Goal: Task Accomplishment & Management: Complete application form

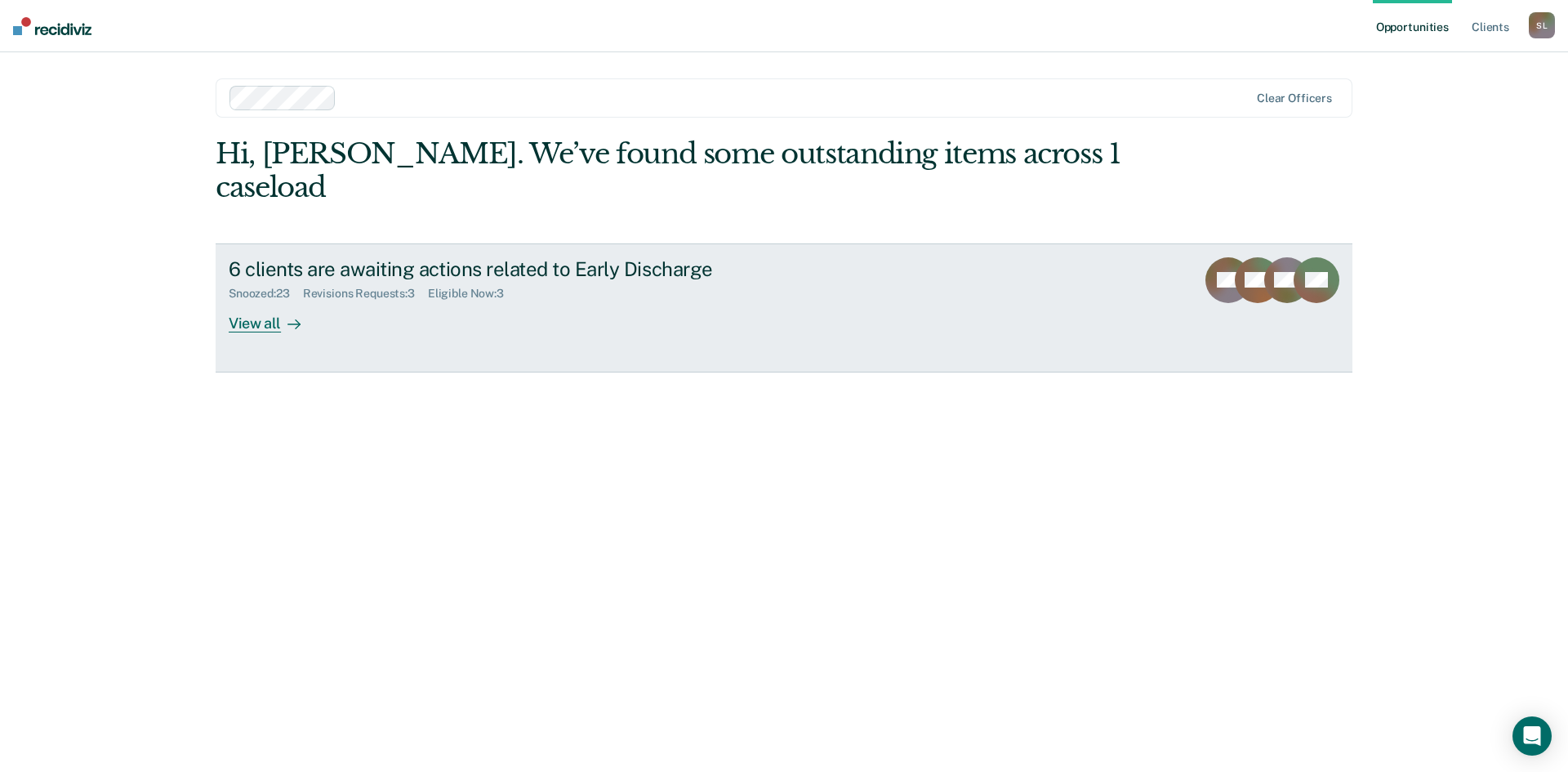
click at [269, 301] on div "View all" at bounding box center [274, 317] width 91 height 32
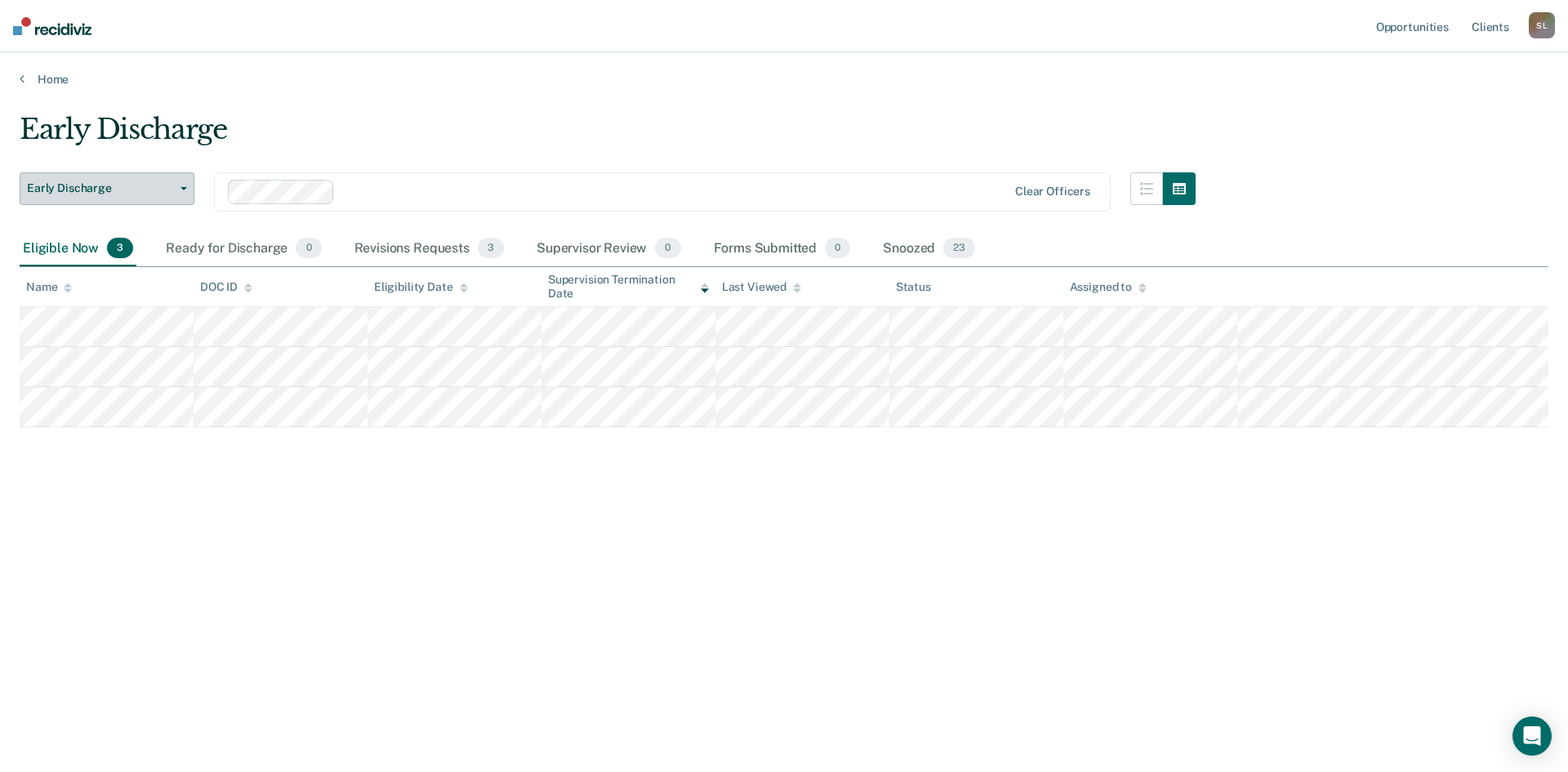
click at [186, 186] on button "Early Discharge" at bounding box center [107, 189] width 175 height 33
click at [186, 187] on icon "button" at bounding box center [184, 189] width 7 height 3
click at [1138, 183] on button "button" at bounding box center [1146, 189] width 33 height 33
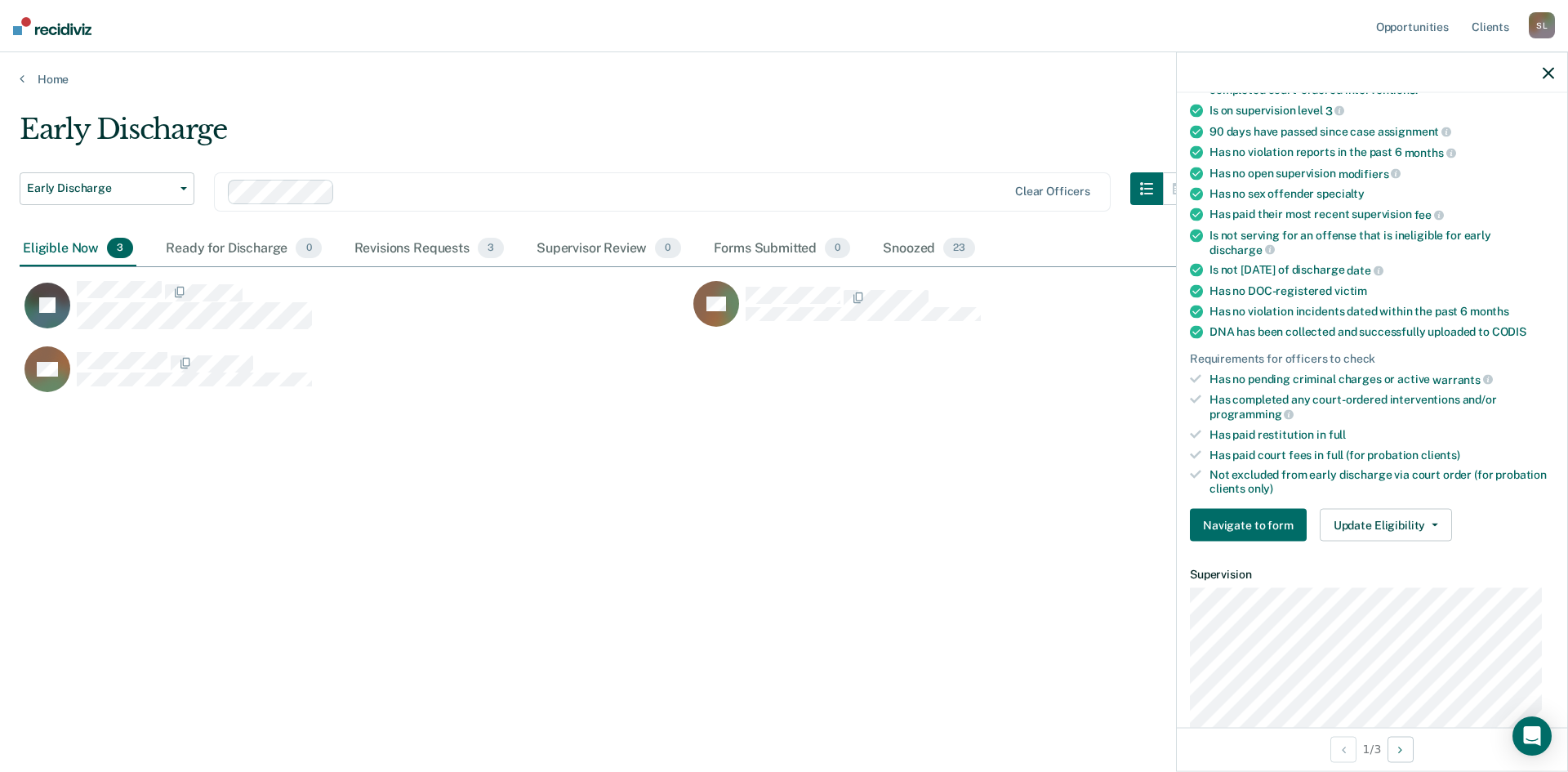
scroll to position [164, 0]
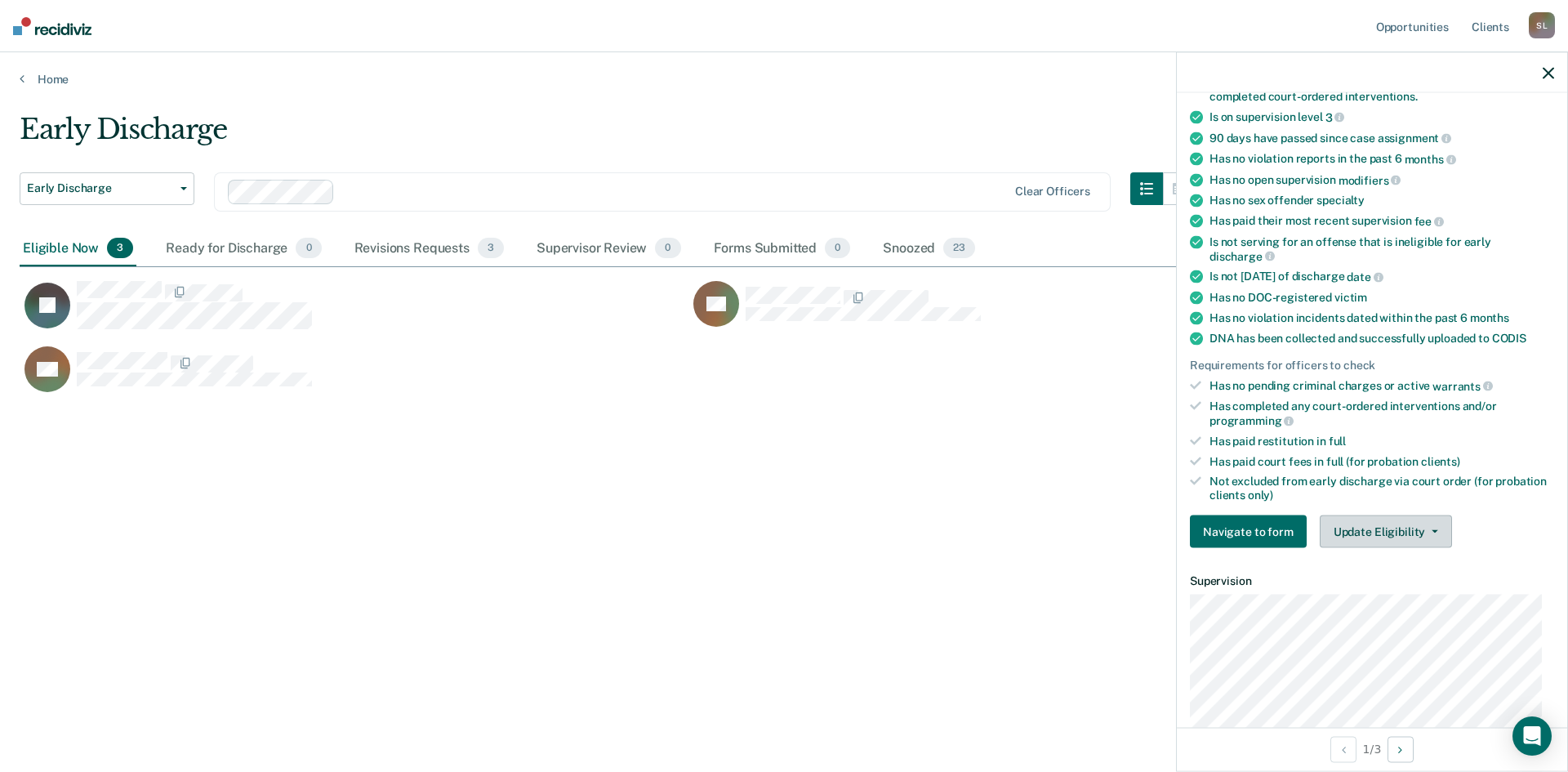
click at [1404, 534] on button "Update Eligibility" at bounding box center [1386, 532] width 132 height 33
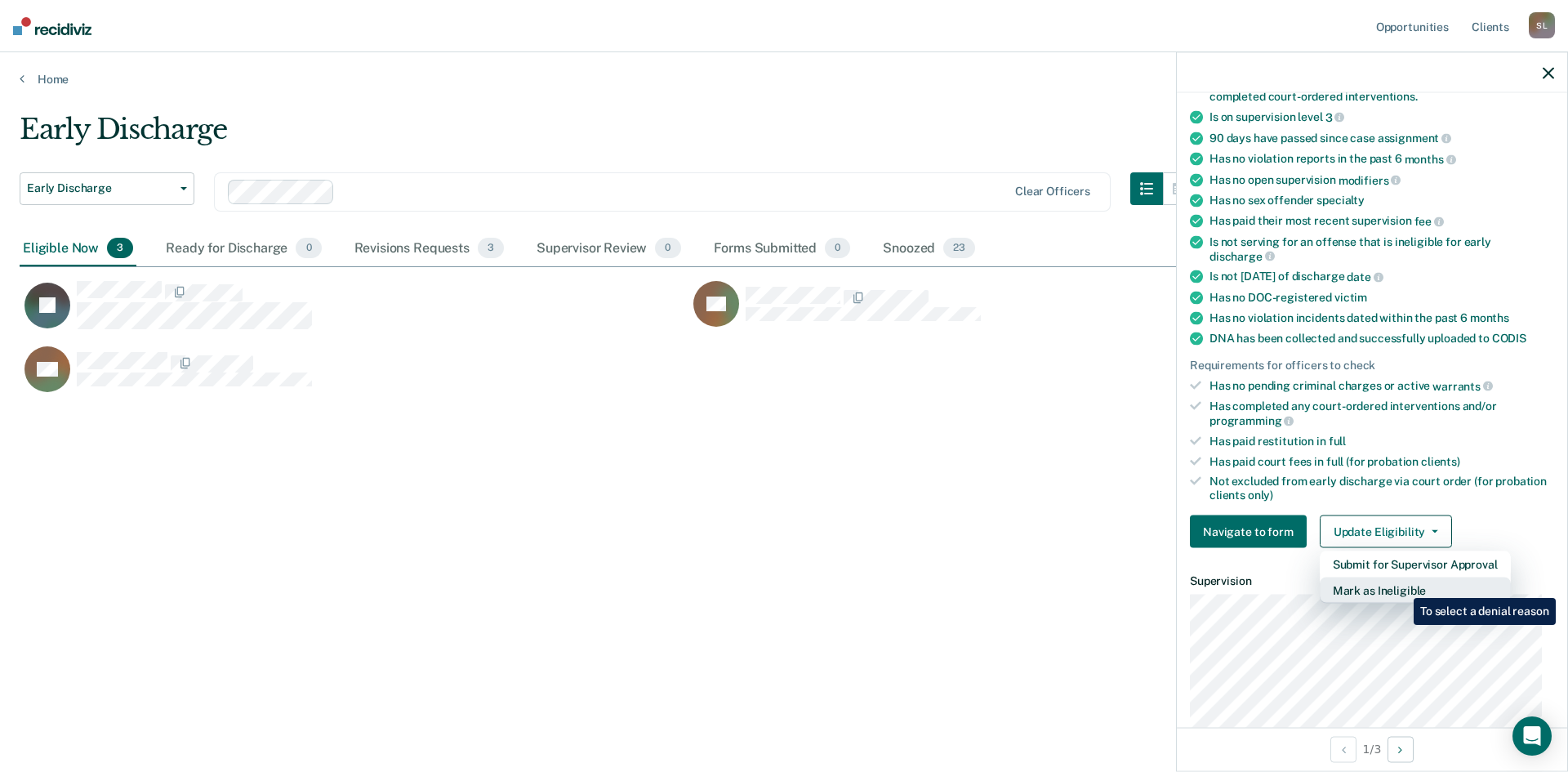
click at [1401, 585] on button "Mark as Ineligible" at bounding box center [1415, 591] width 191 height 26
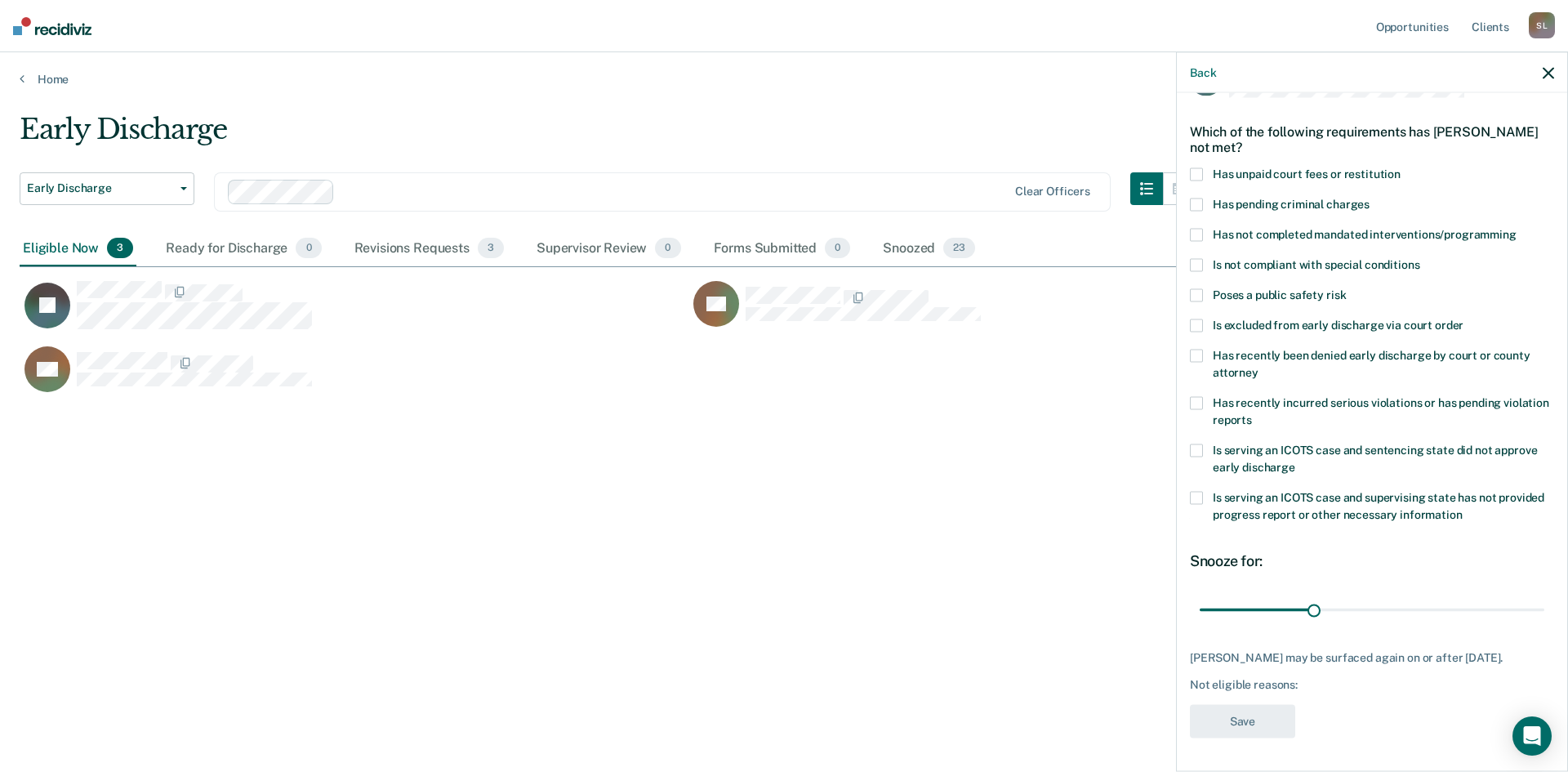
scroll to position [62, 0]
click at [1196, 169] on span at bounding box center [1197, 175] width 13 height 13
click at [1199, 229] on span at bounding box center [1197, 235] width 13 height 13
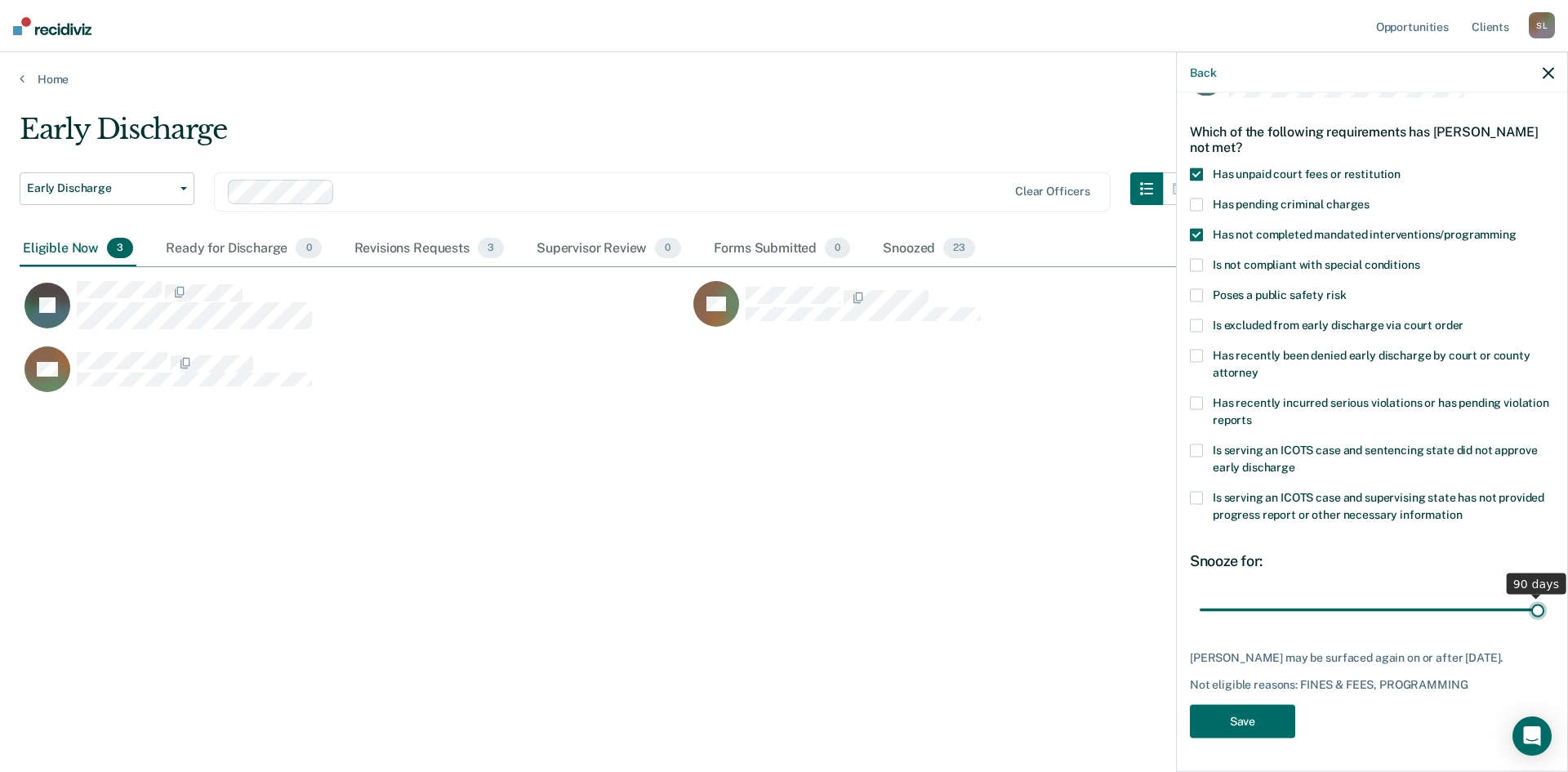
drag, startPoint x: 1312, startPoint y: 599, endPoint x: 1531, endPoint y: 615, distance: 219.6
type input "90"
click at [1531, 615] on input "range" at bounding box center [1372, 609] width 344 height 29
click at [1278, 724] on button "Save" at bounding box center [1243, 722] width 105 height 34
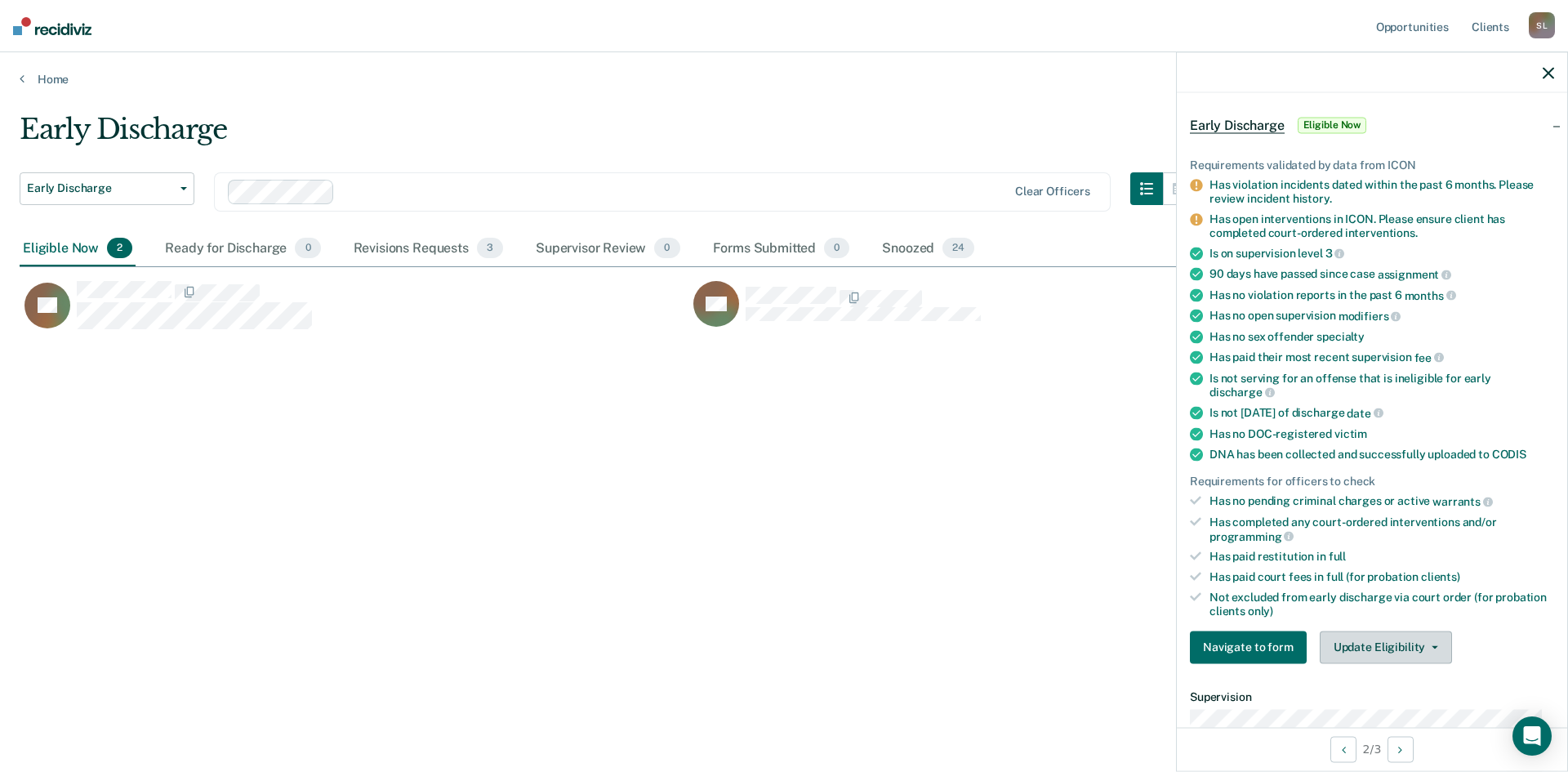
click at [1399, 648] on button "Update Eligibility" at bounding box center [1386, 647] width 132 height 33
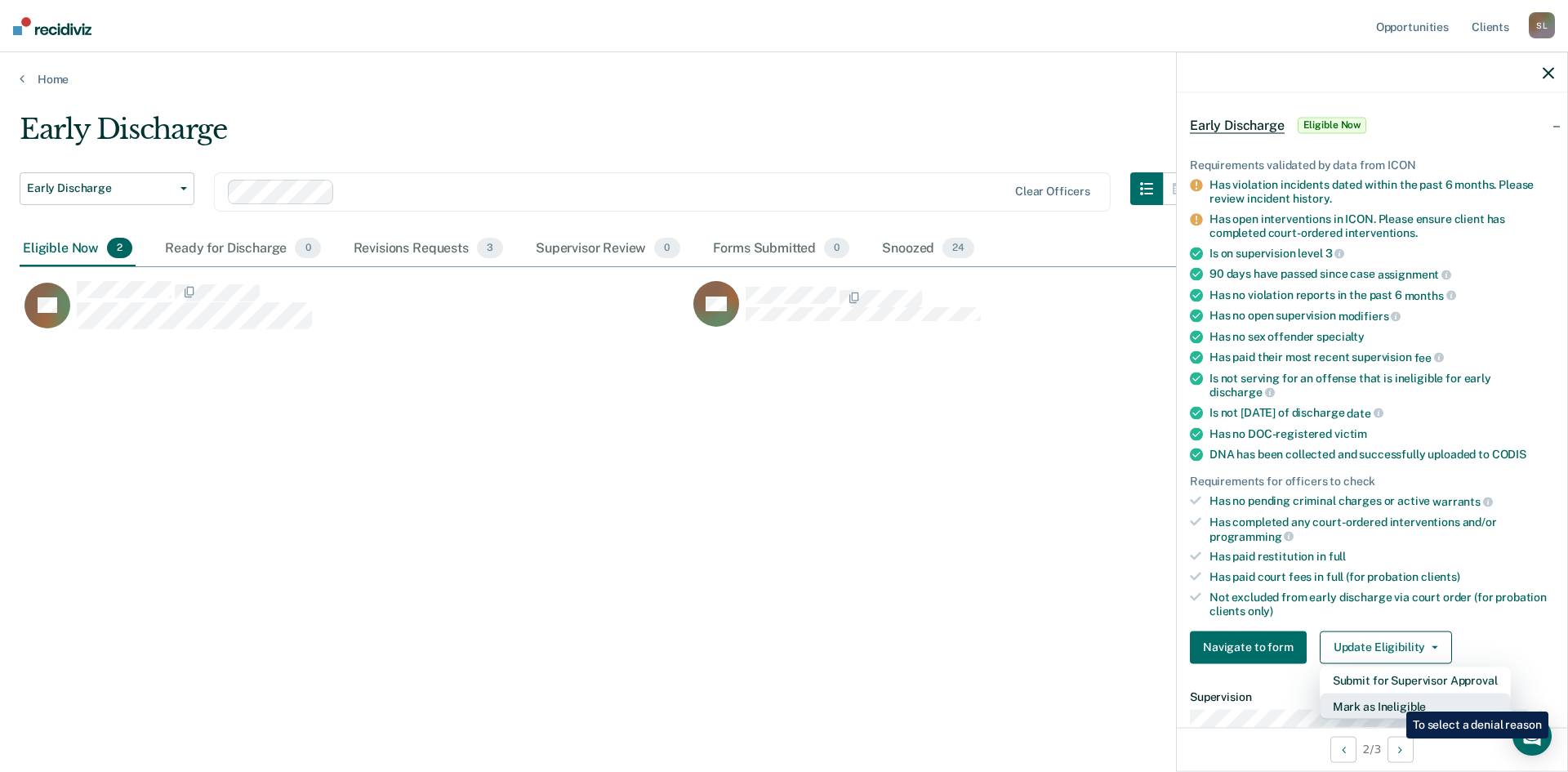
click at [1393, 703] on button "Mark as Ineligible" at bounding box center [1415, 706] width 191 height 26
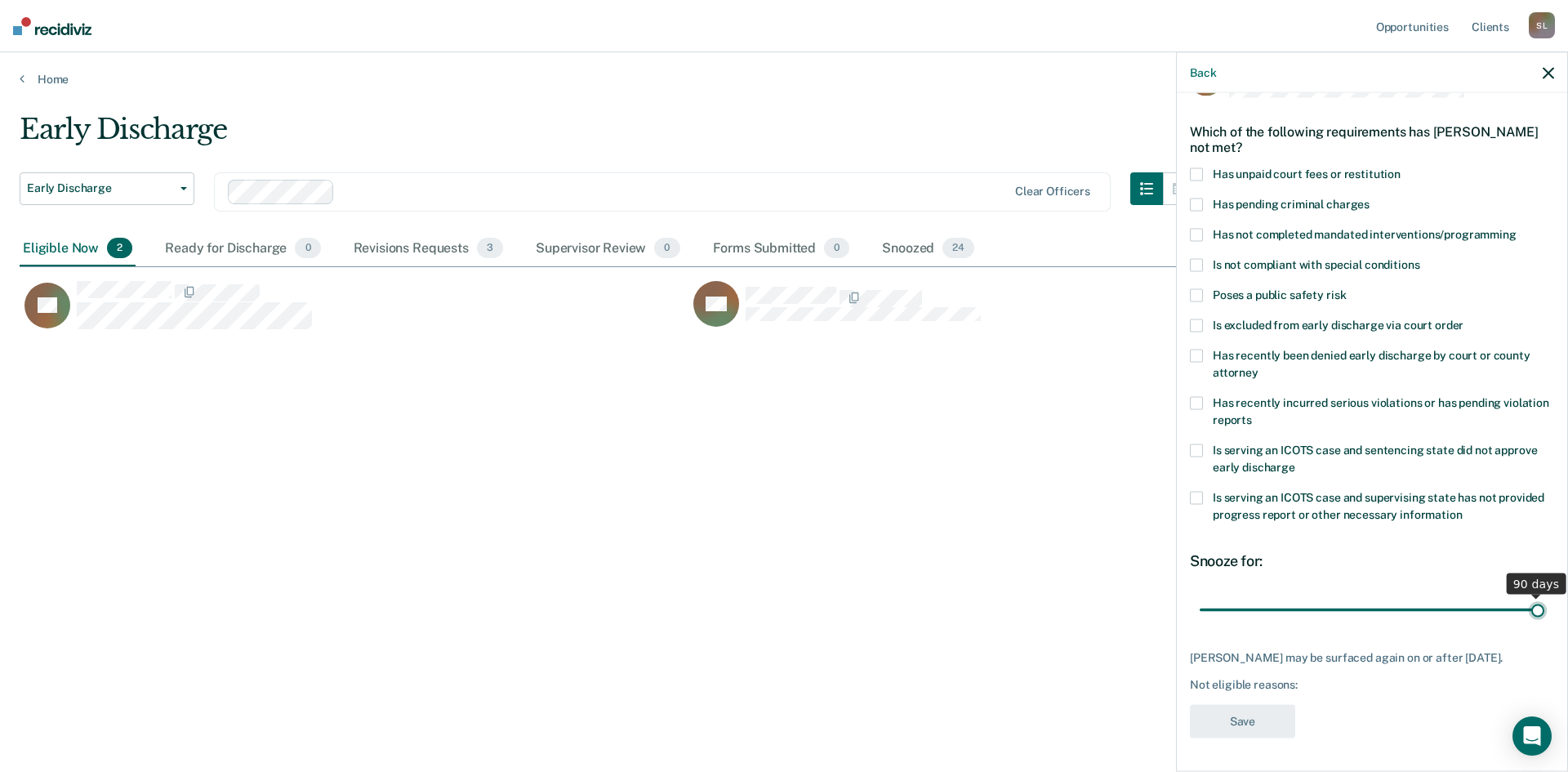
drag, startPoint x: 1311, startPoint y: 596, endPoint x: 1535, endPoint y: 603, distance: 224.1
type input "90"
click at [1535, 603] on input "range" at bounding box center [1372, 609] width 344 height 29
click at [1197, 169] on span at bounding box center [1197, 175] width 13 height 13
click at [1266, 725] on button "Save" at bounding box center [1243, 722] width 105 height 34
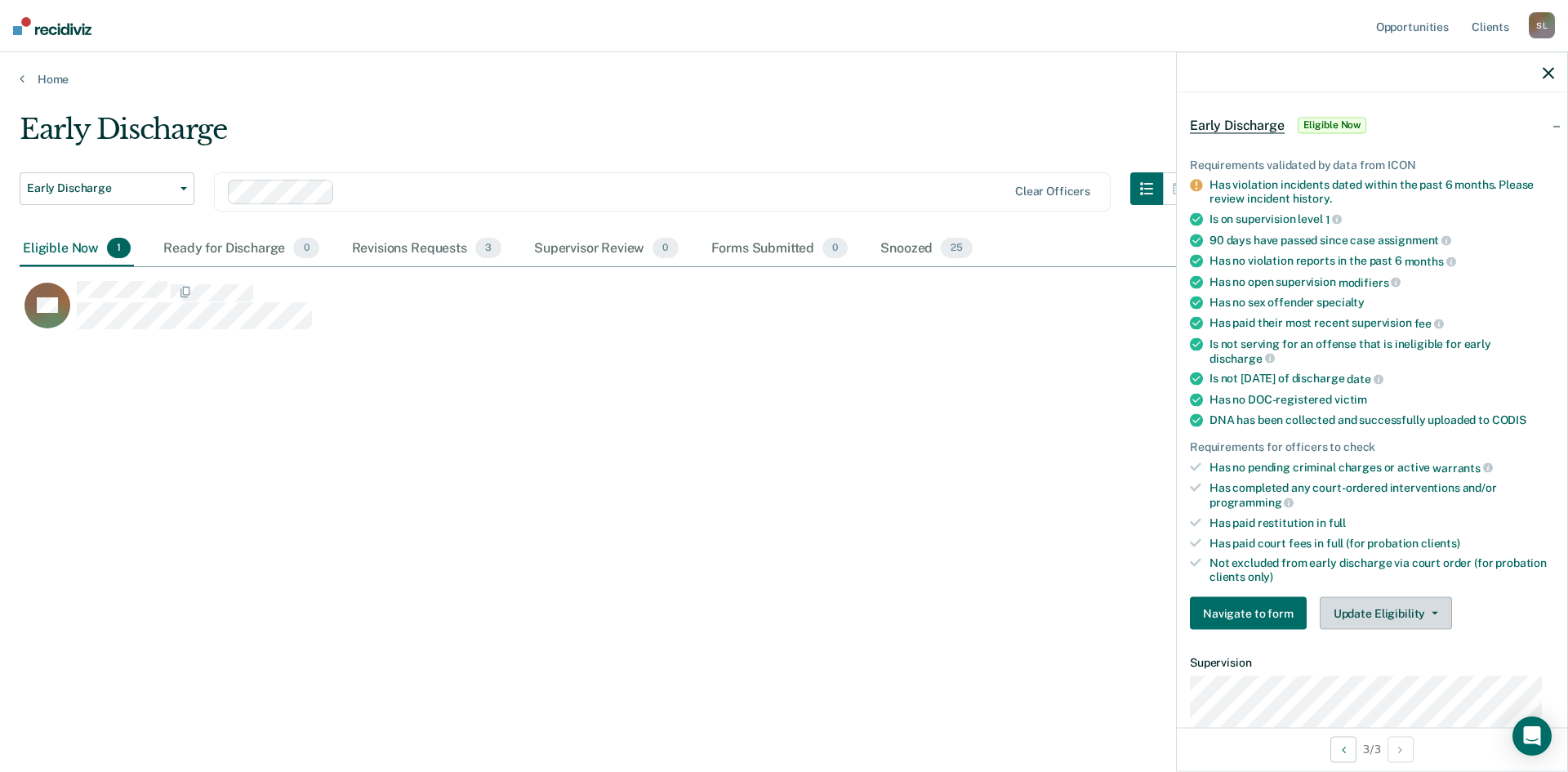
click at [1370, 622] on button "Update Eligibility" at bounding box center [1386, 613] width 132 height 33
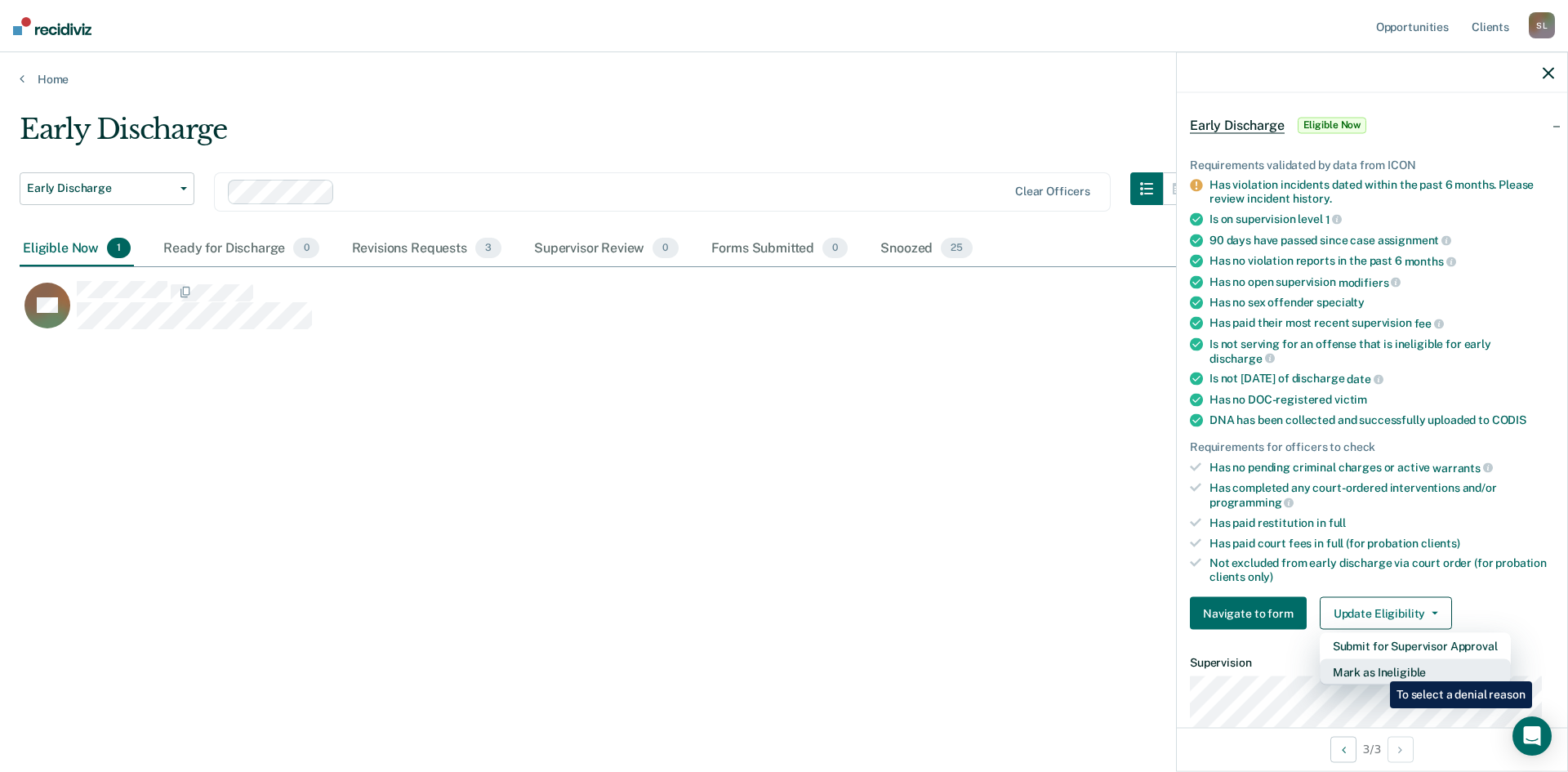
click at [1377, 669] on button "Mark as Ineligible" at bounding box center [1415, 673] width 191 height 26
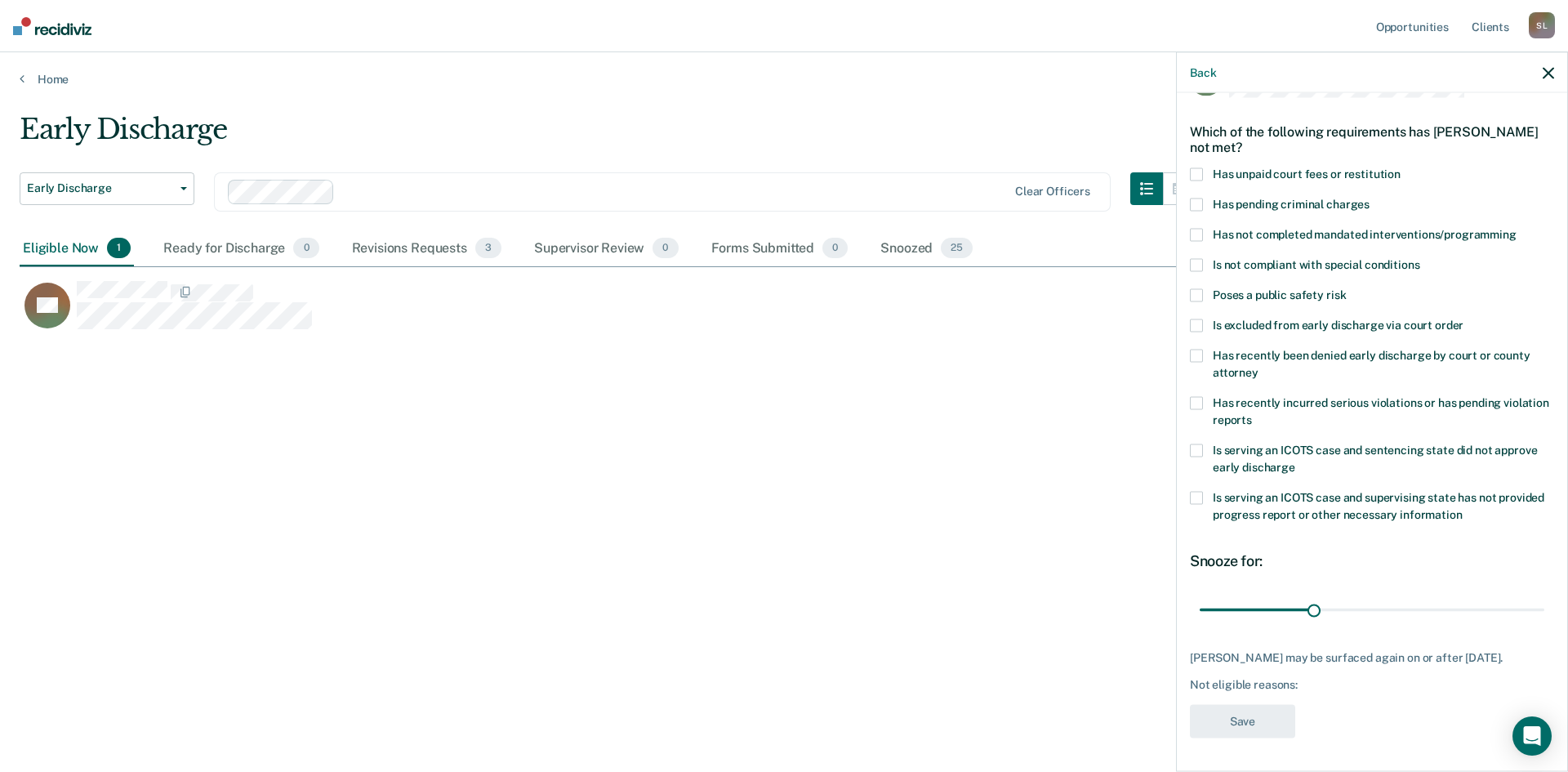
click at [1196, 169] on span at bounding box center [1197, 175] width 13 height 13
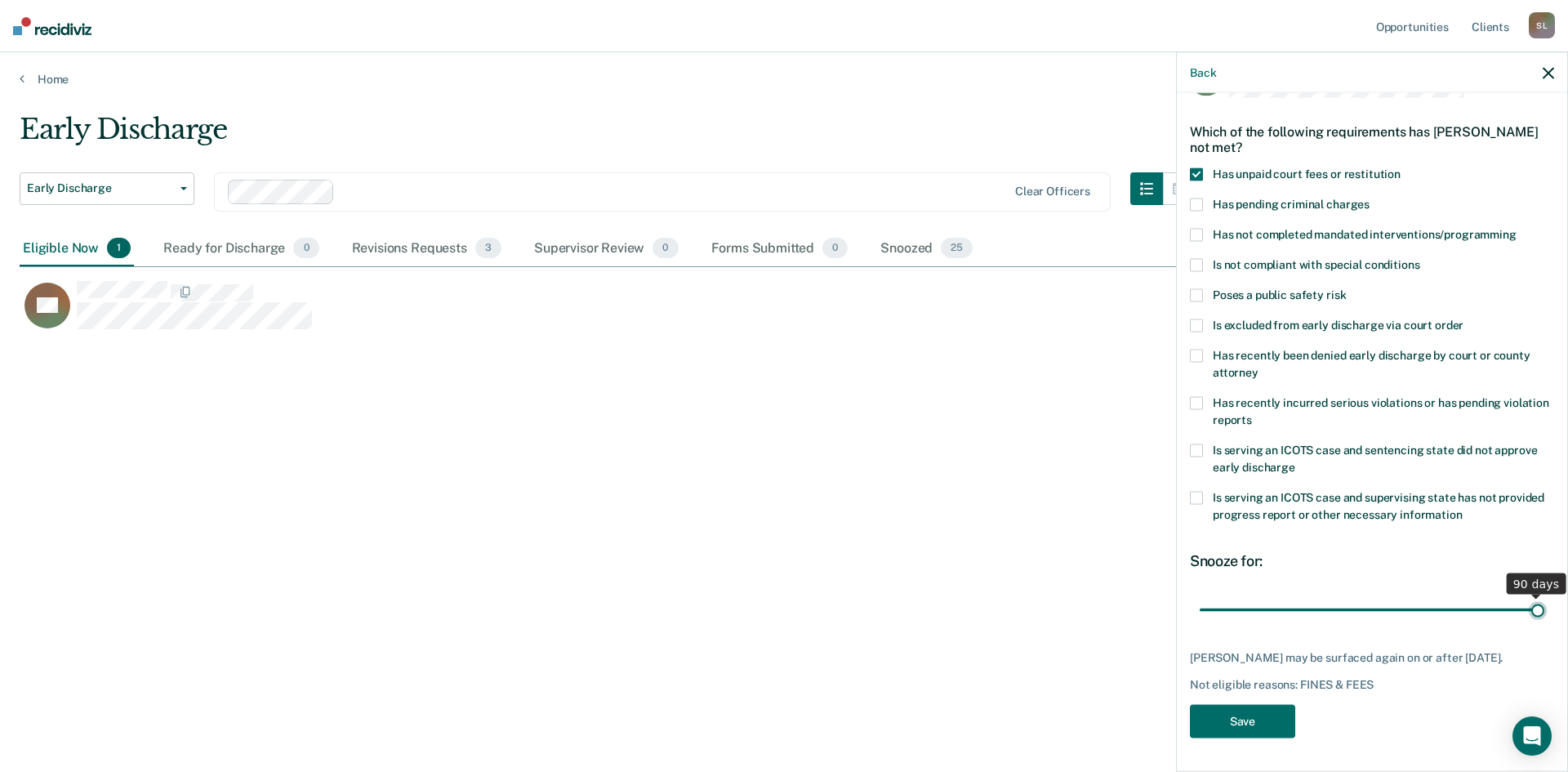
drag, startPoint x: 1307, startPoint y: 601, endPoint x: 1567, endPoint y: 612, distance: 260.2
type input "90"
click at [1544, 612] on input "range" at bounding box center [1372, 609] width 344 height 29
click at [1240, 719] on button "Save" at bounding box center [1243, 722] width 105 height 34
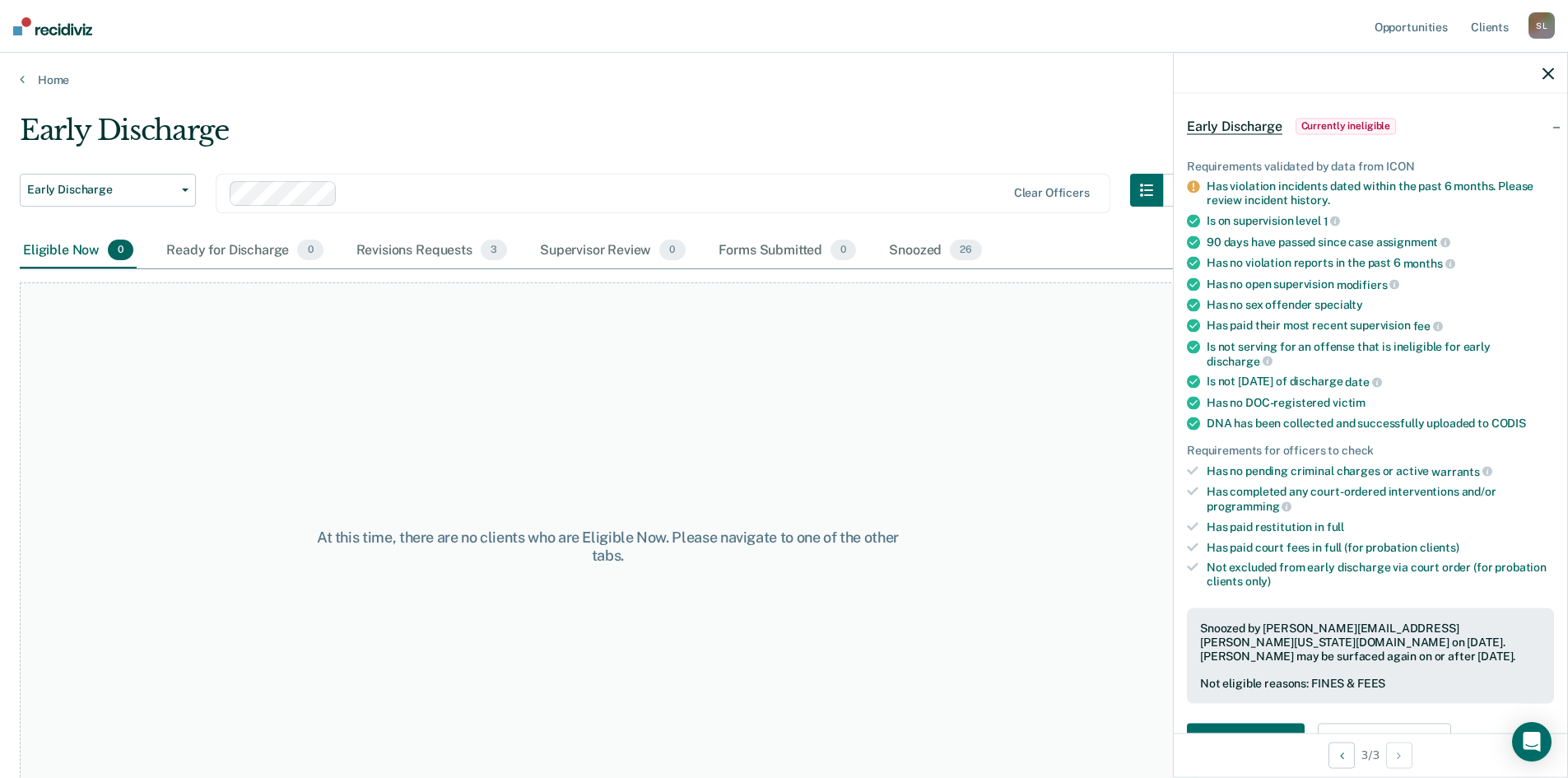
click at [1551, 72] on icon "button" at bounding box center [1548, 73] width 12 height 12
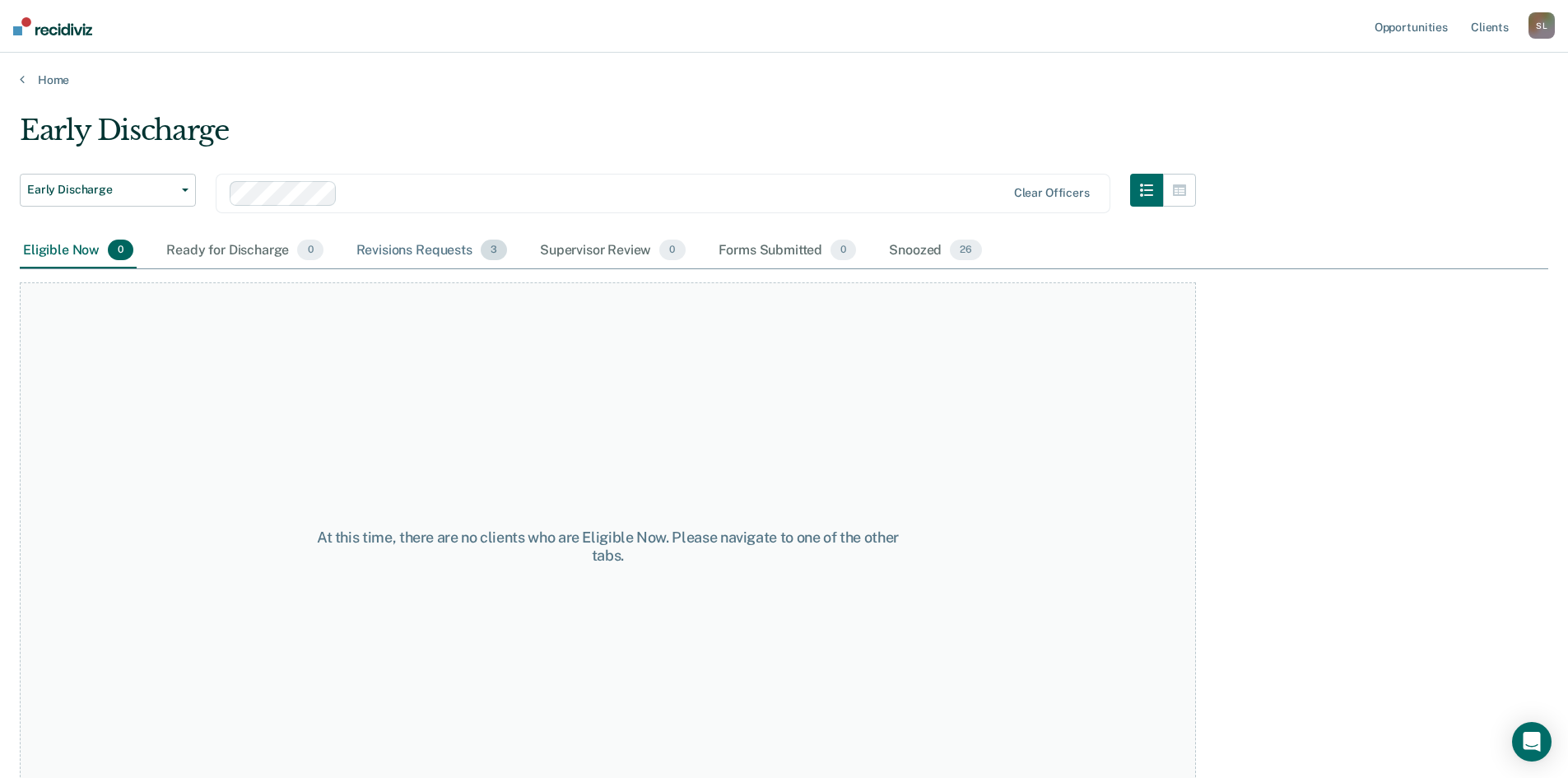
click at [431, 254] on div "Revisions Requests 3" at bounding box center [432, 251] width 157 height 36
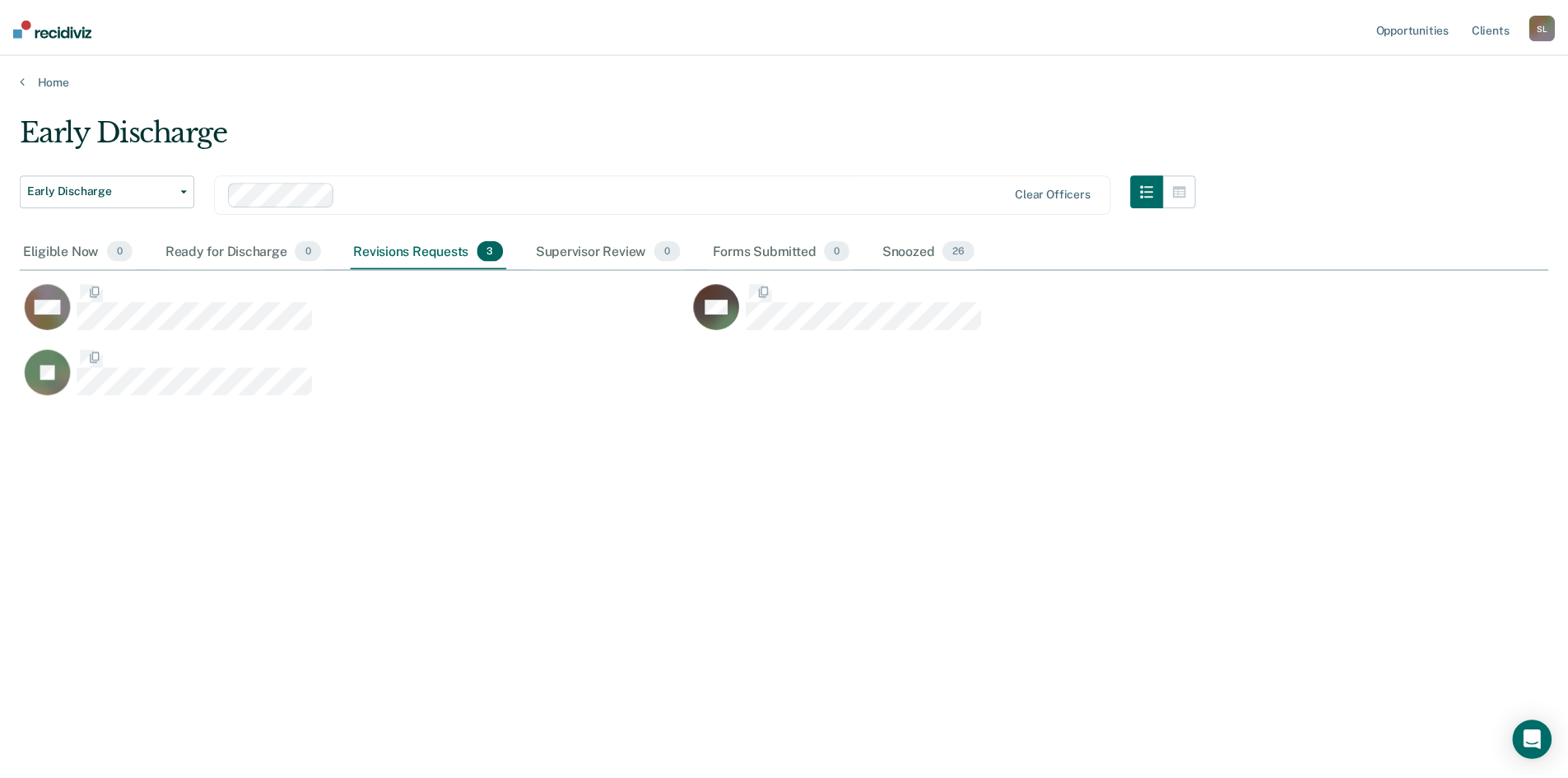
scroll to position [529, 1528]
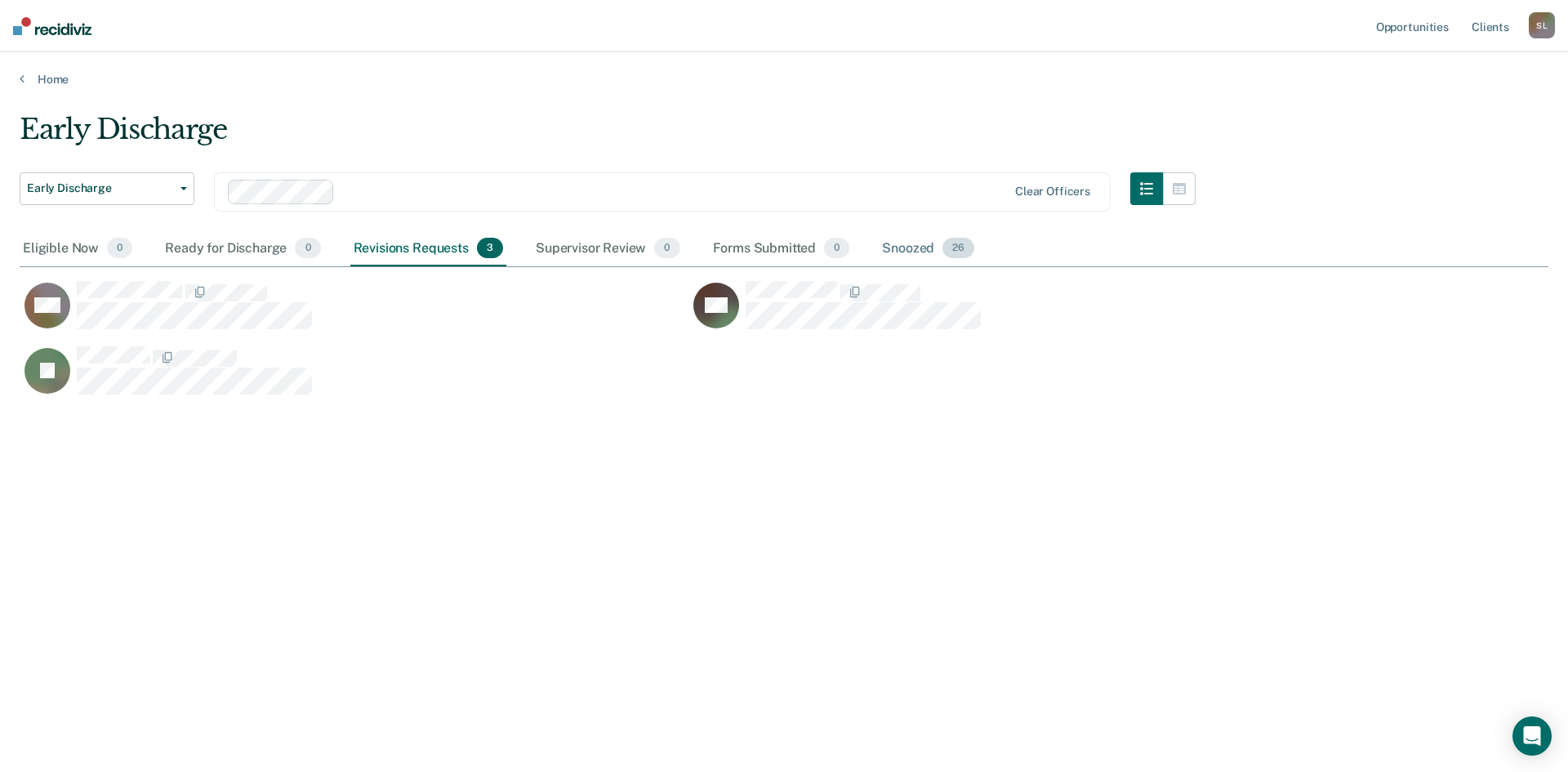
click at [897, 247] on div "Snoozed 26" at bounding box center [928, 249] width 99 height 36
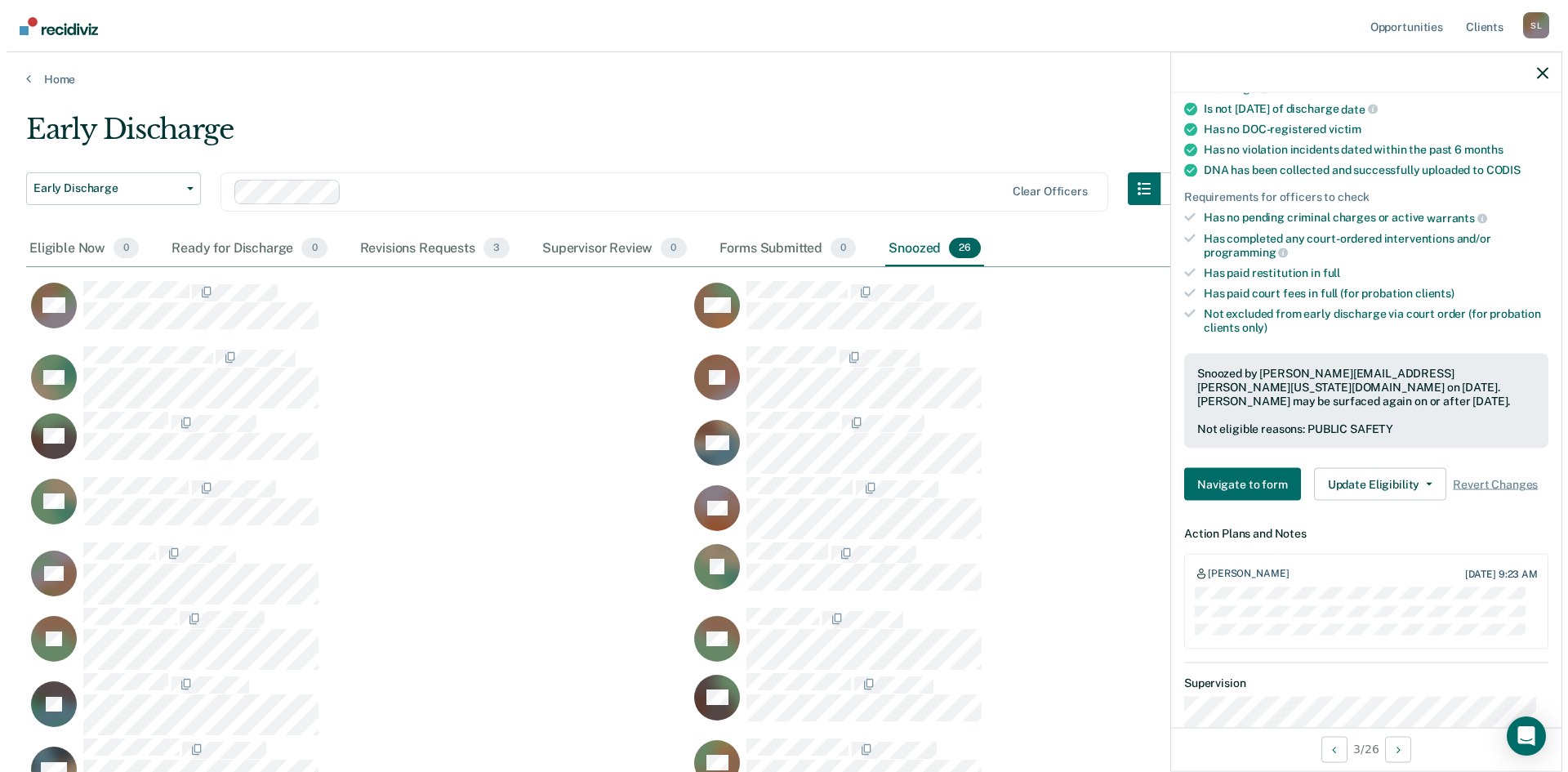
scroll to position [326, 0]
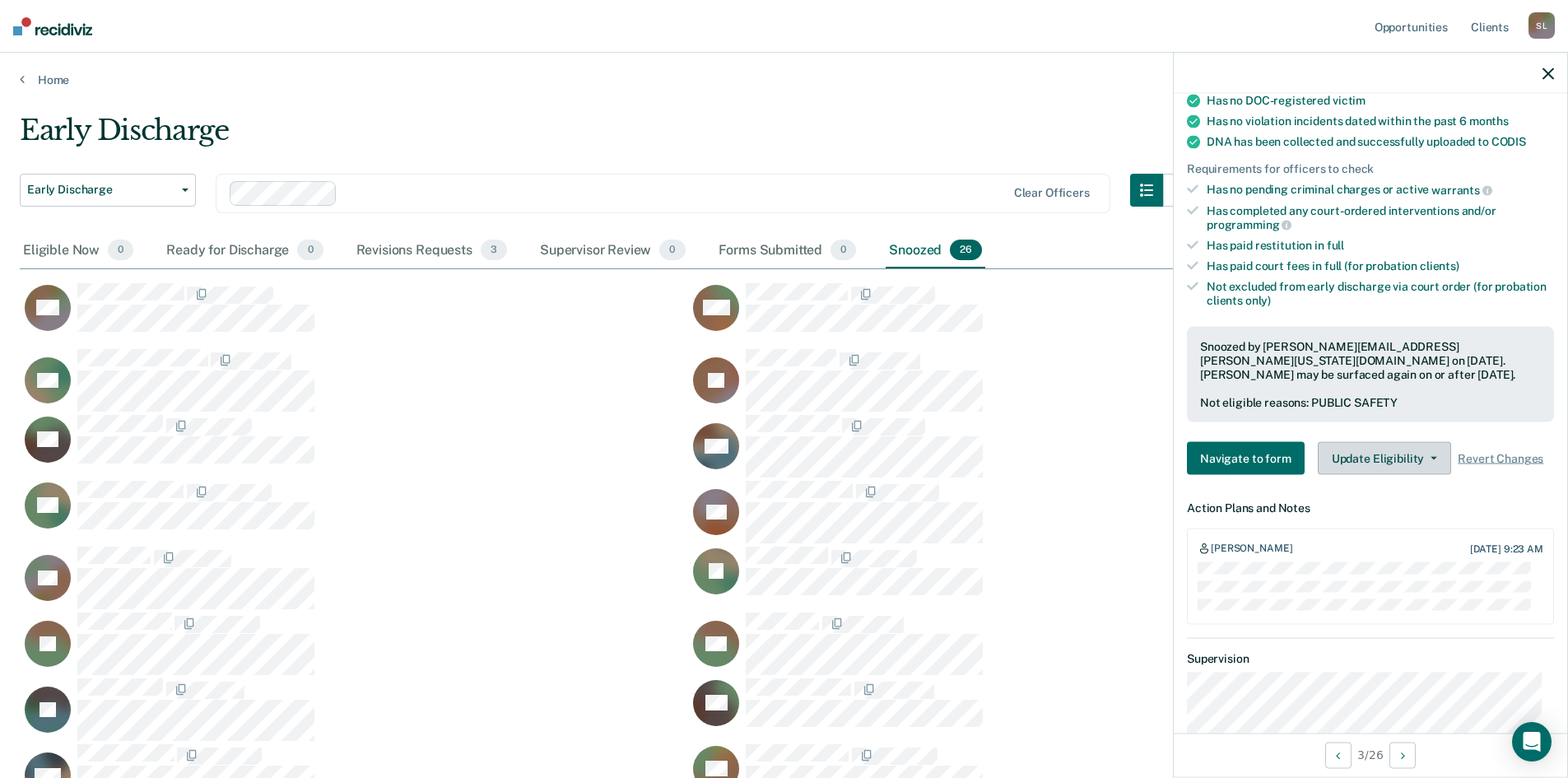
click at [1430, 458] on icon "button" at bounding box center [1434, 459] width 7 height 3
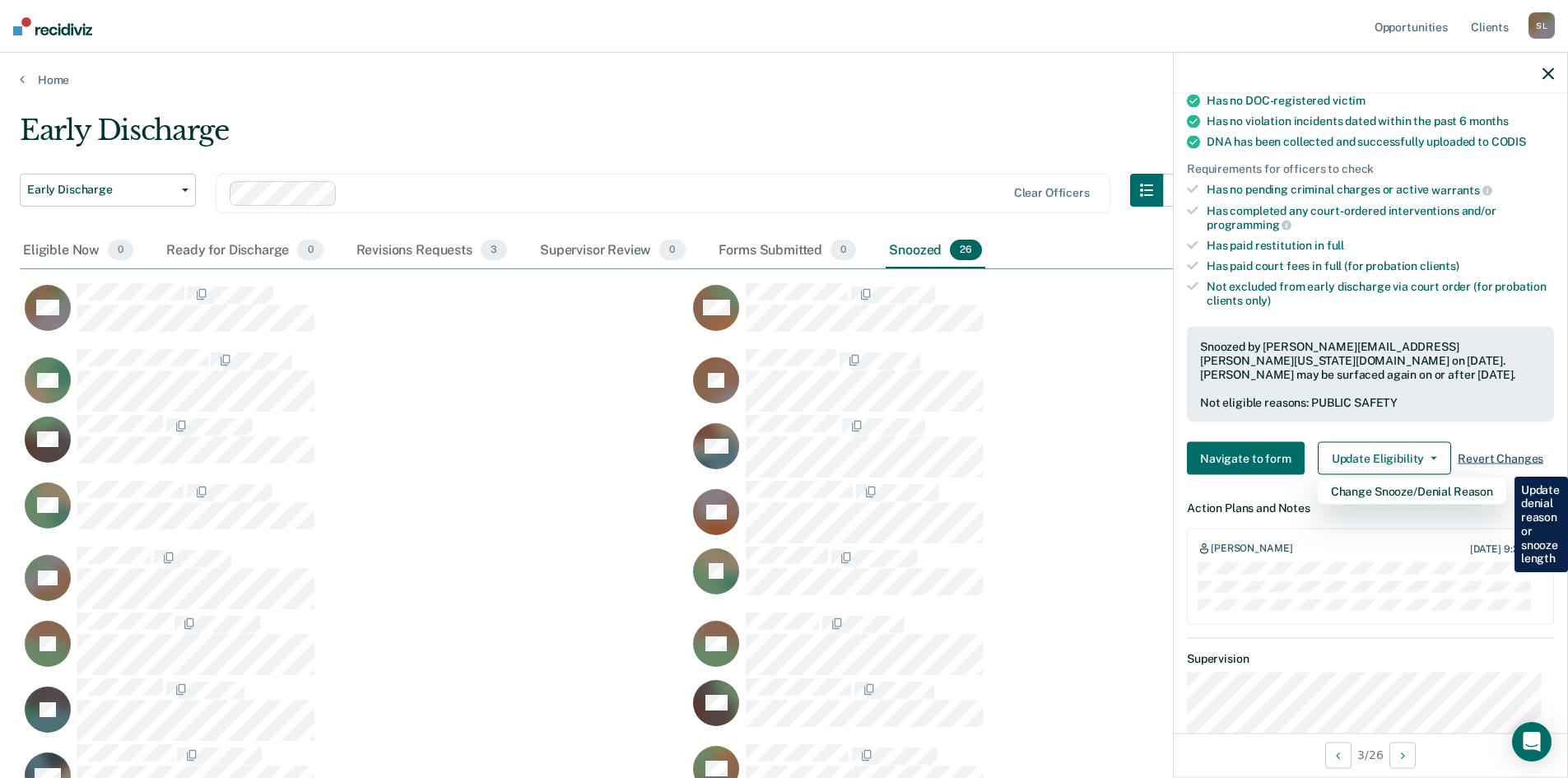
click at [1469, 457] on span "Revert Changes" at bounding box center [1500, 458] width 85 height 14
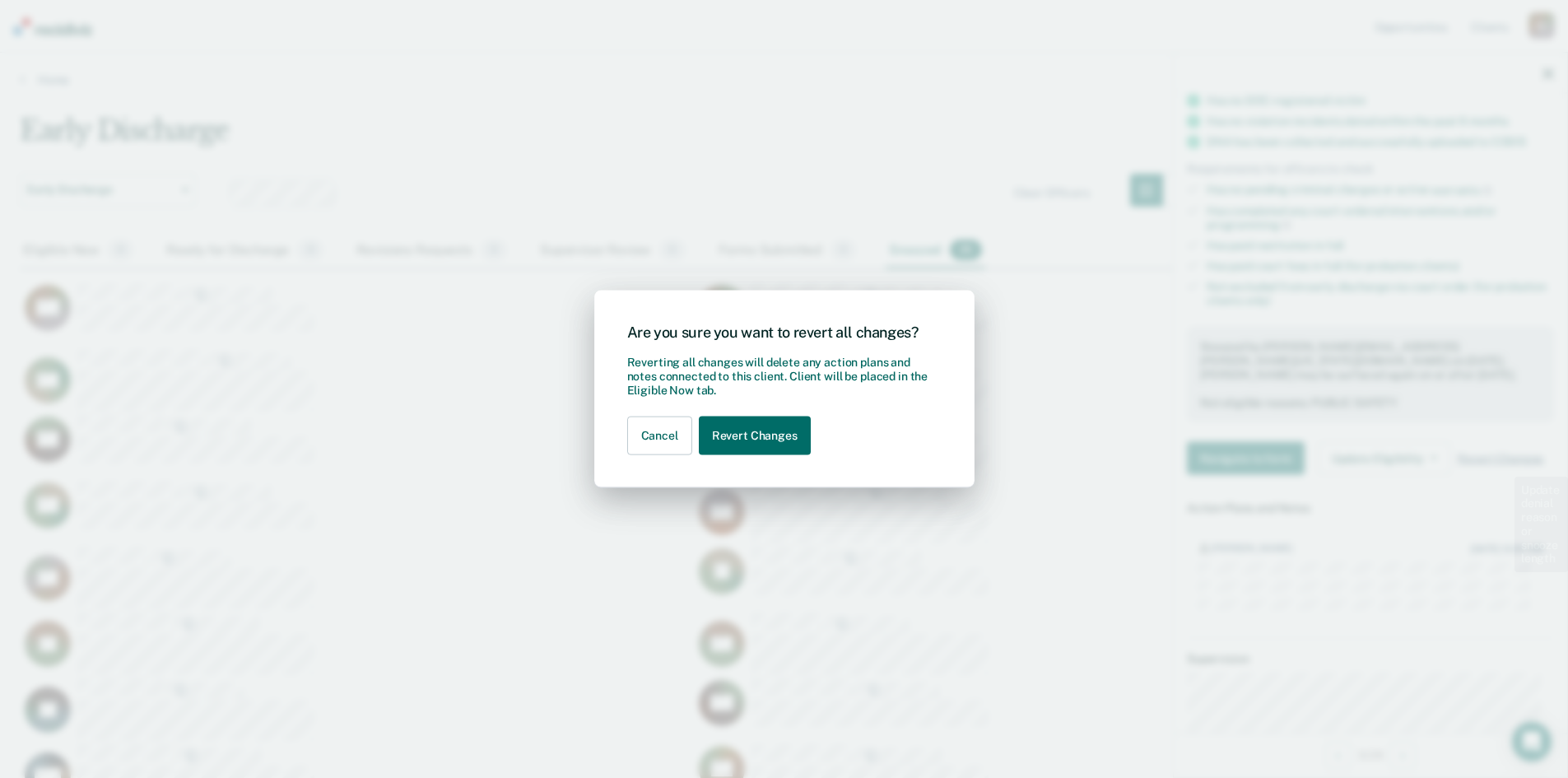
scroll to position [1008, 1528]
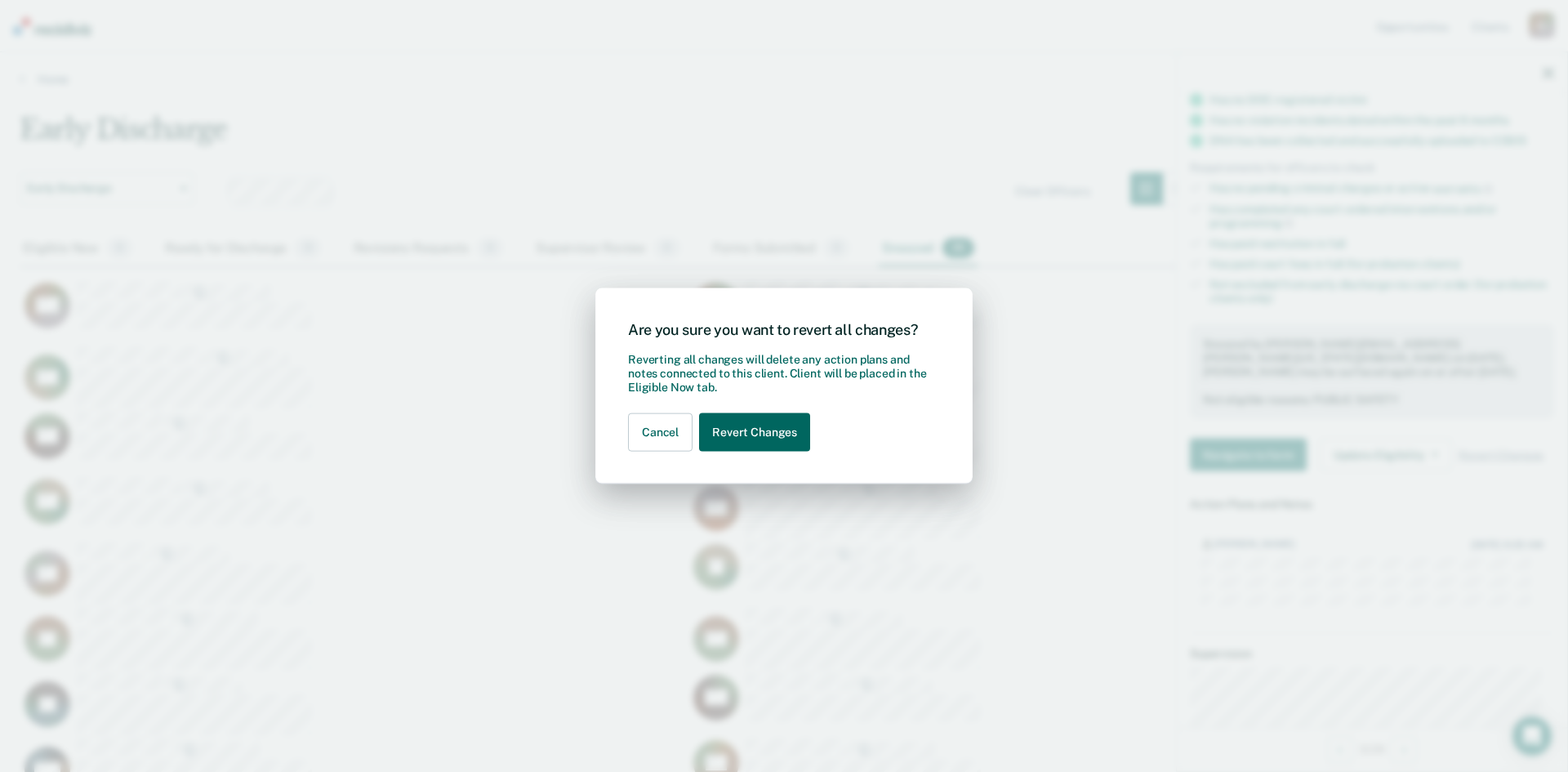
click at [750, 420] on button "Revert Changes" at bounding box center [754, 432] width 111 height 39
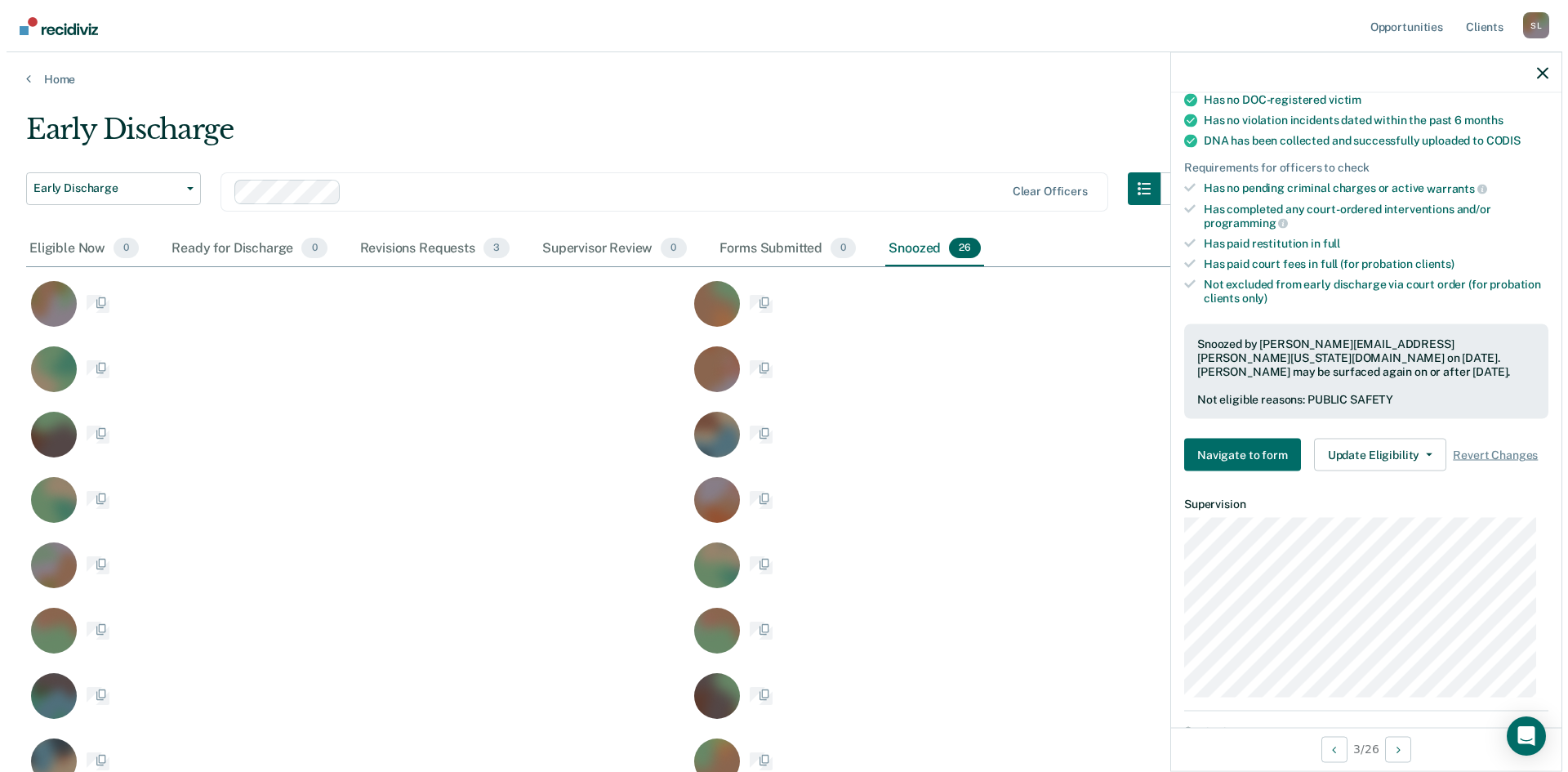
scroll to position [1000, 1504]
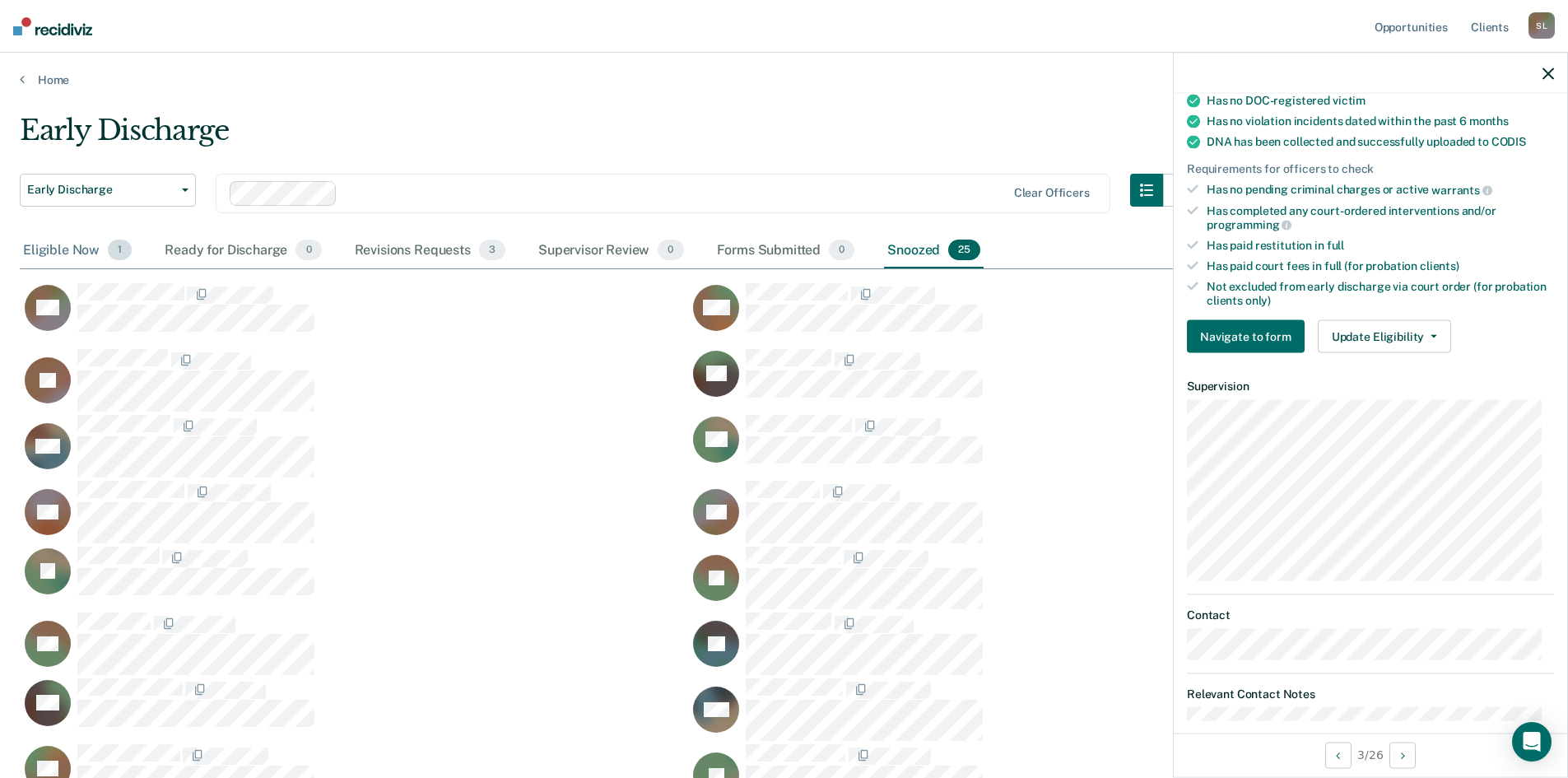
click at [59, 245] on div "Eligible Now 1" at bounding box center [77, 251] width 115 height 36
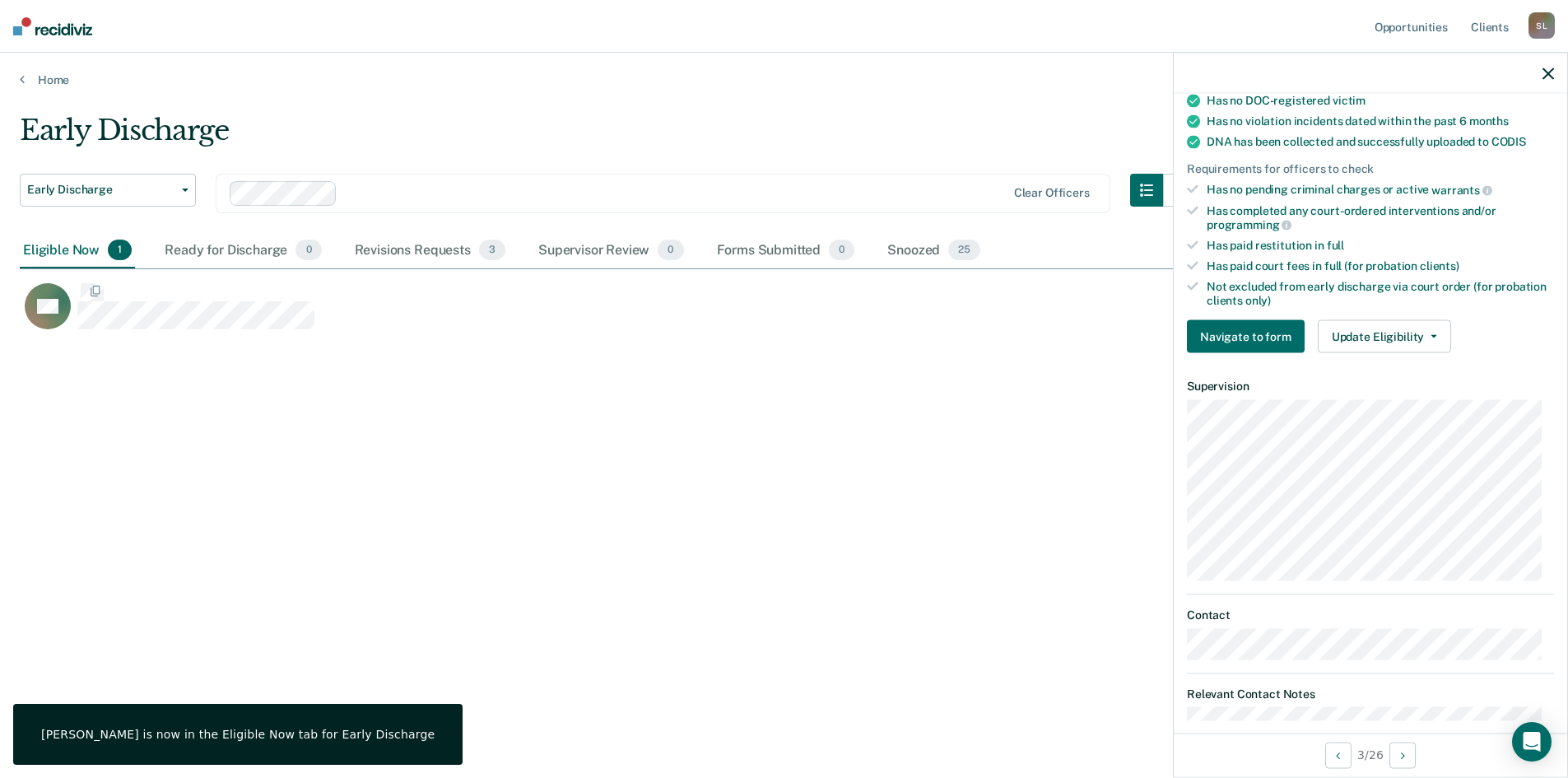
scroll to position [13, 13]
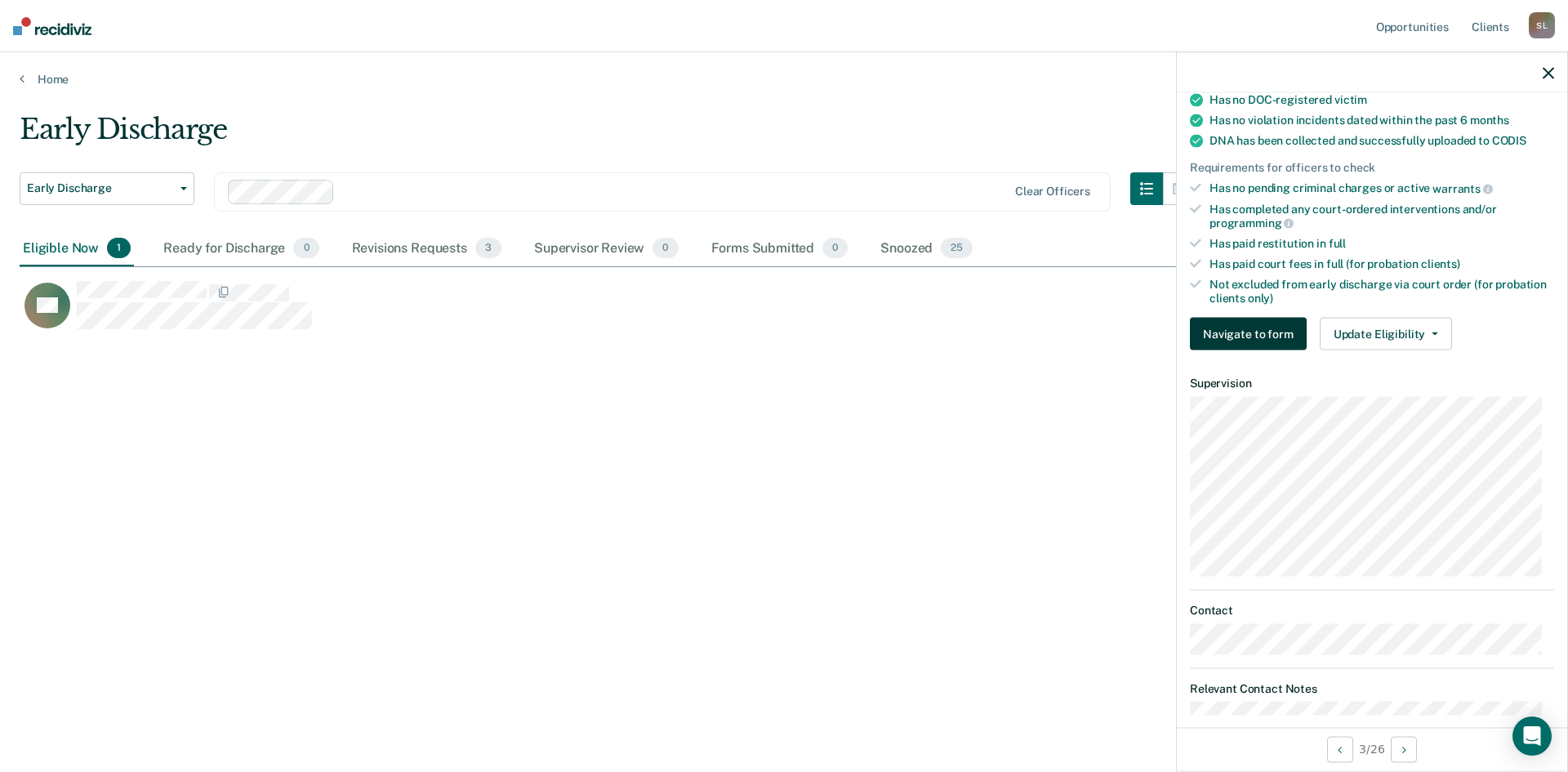
click at [1262, 331] on button "Navigate to form" at bounding box center [1248, 335] width 117 height 33
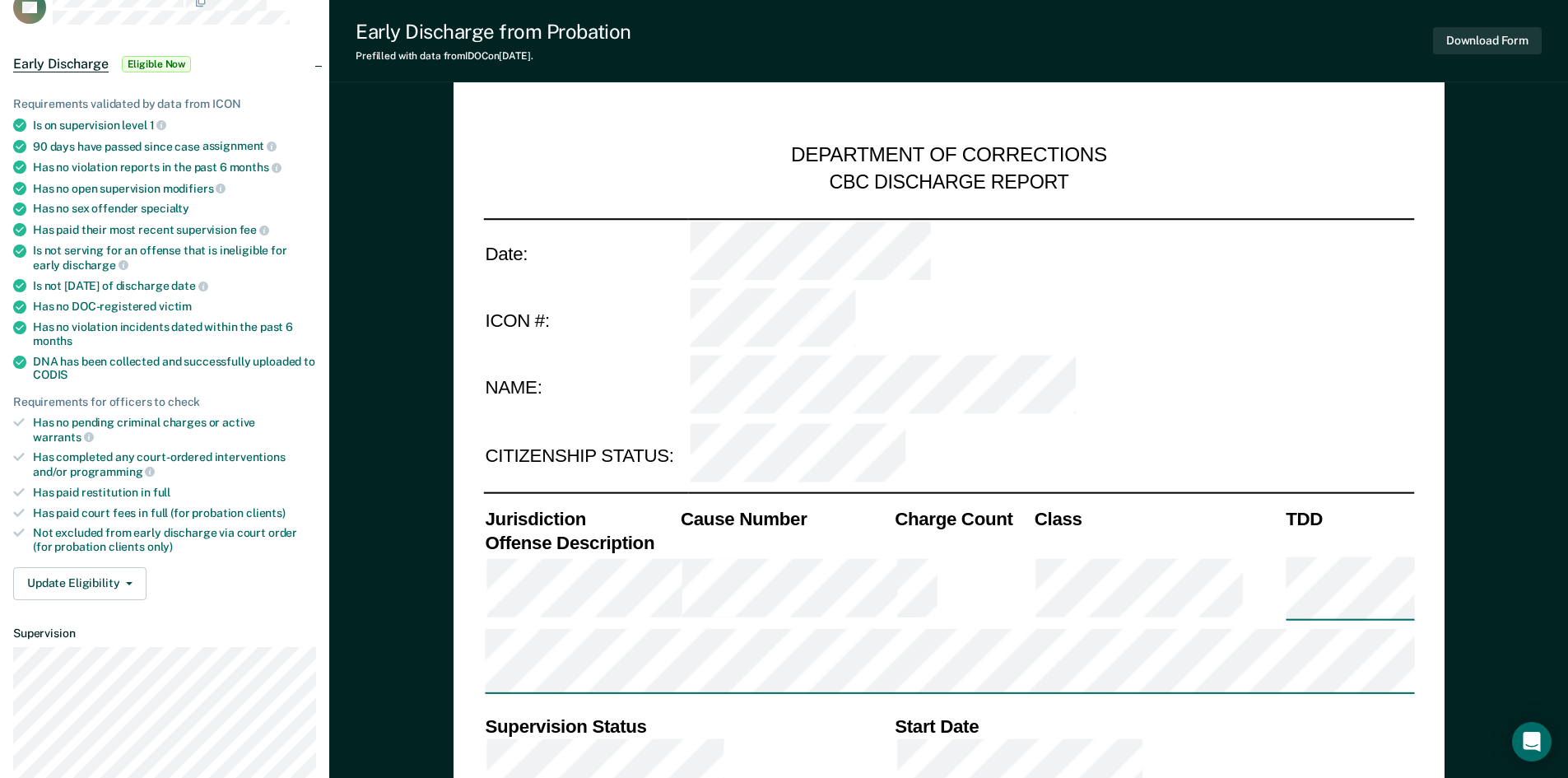
scroll to position [165, 0]
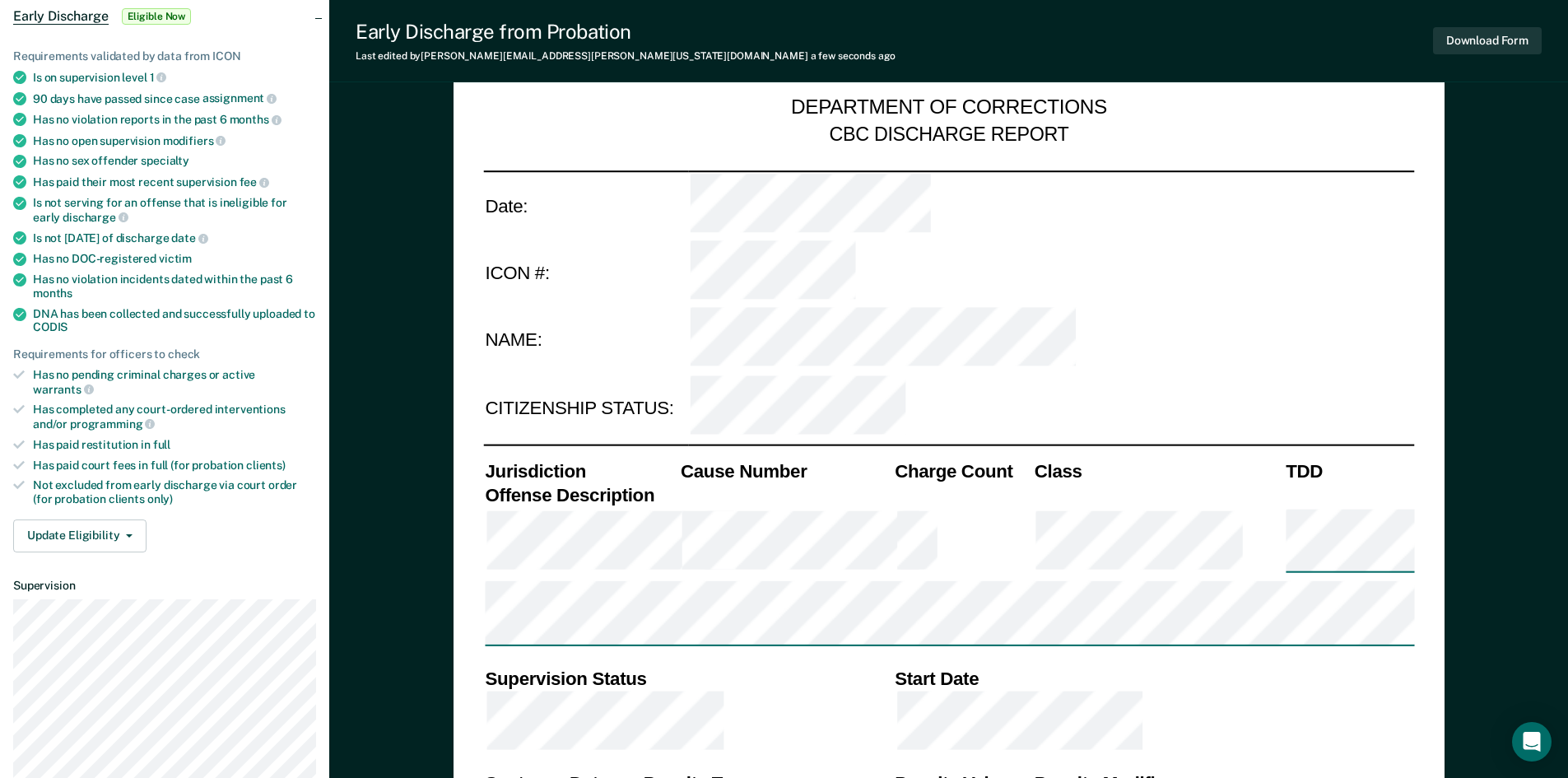
click at [1242, 307] on td at bounding box center [1051, 340] width 726 height 67
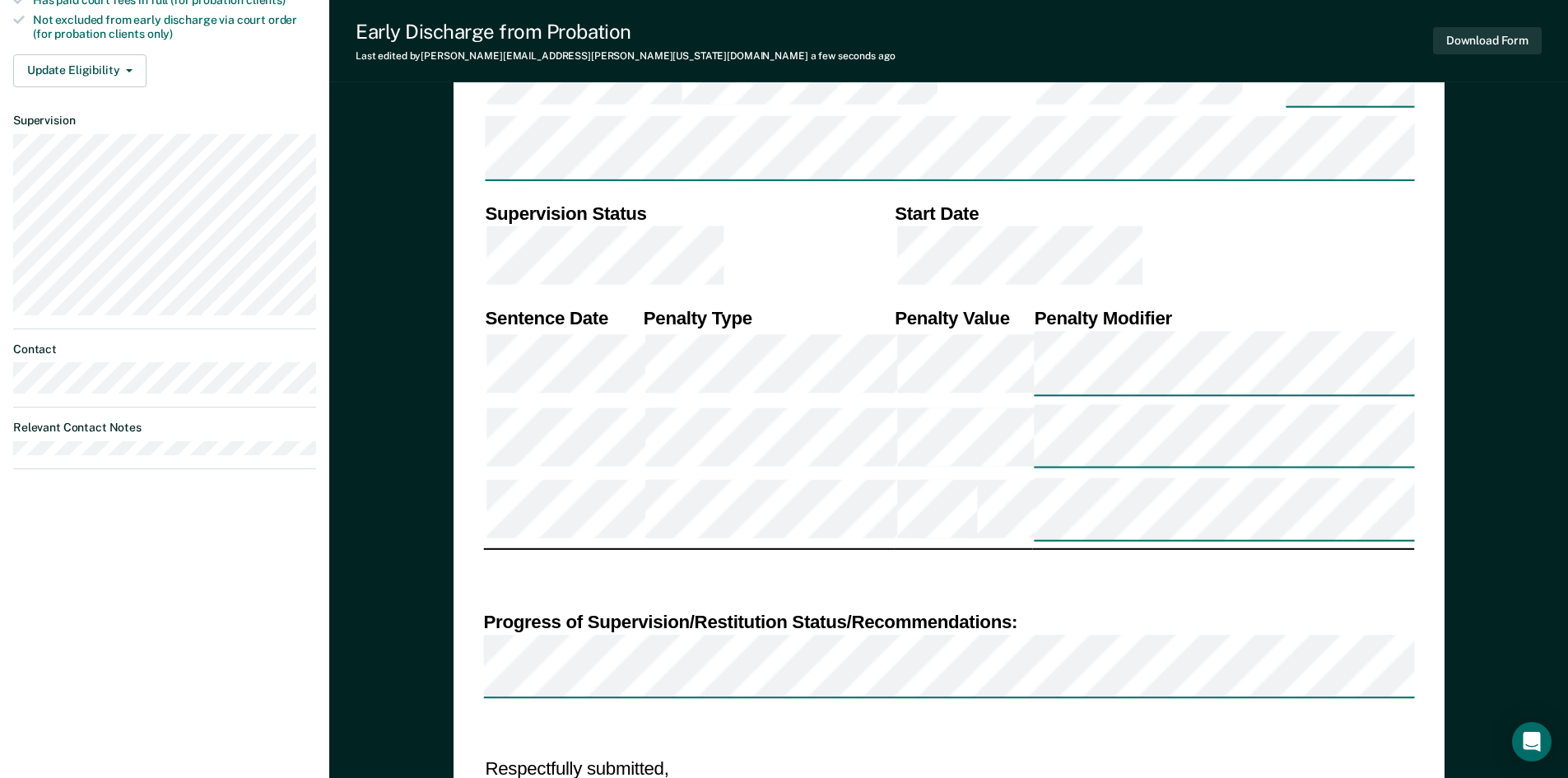
scroll to position [659, 0]
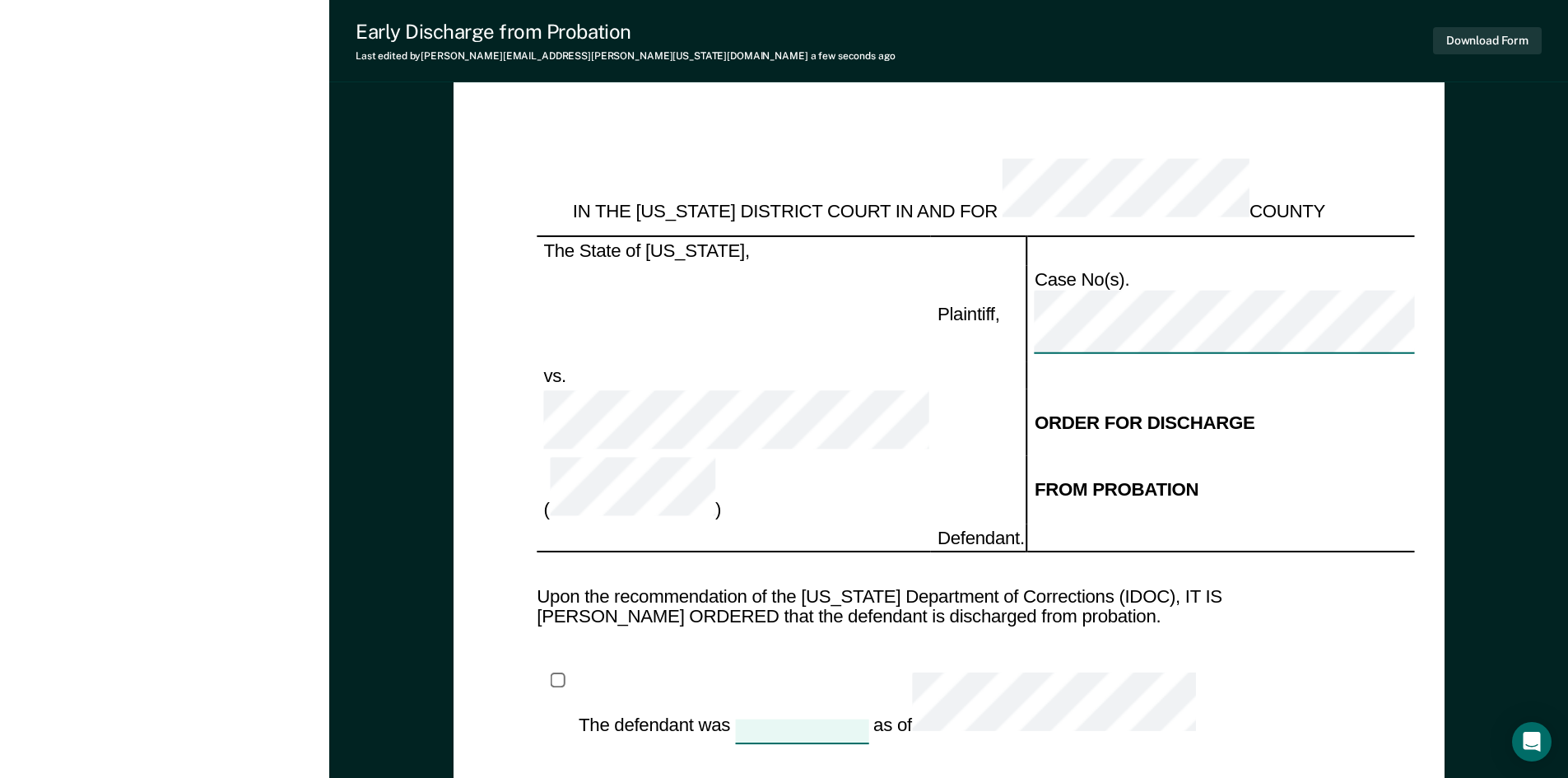
scroll to position [1585, 0]
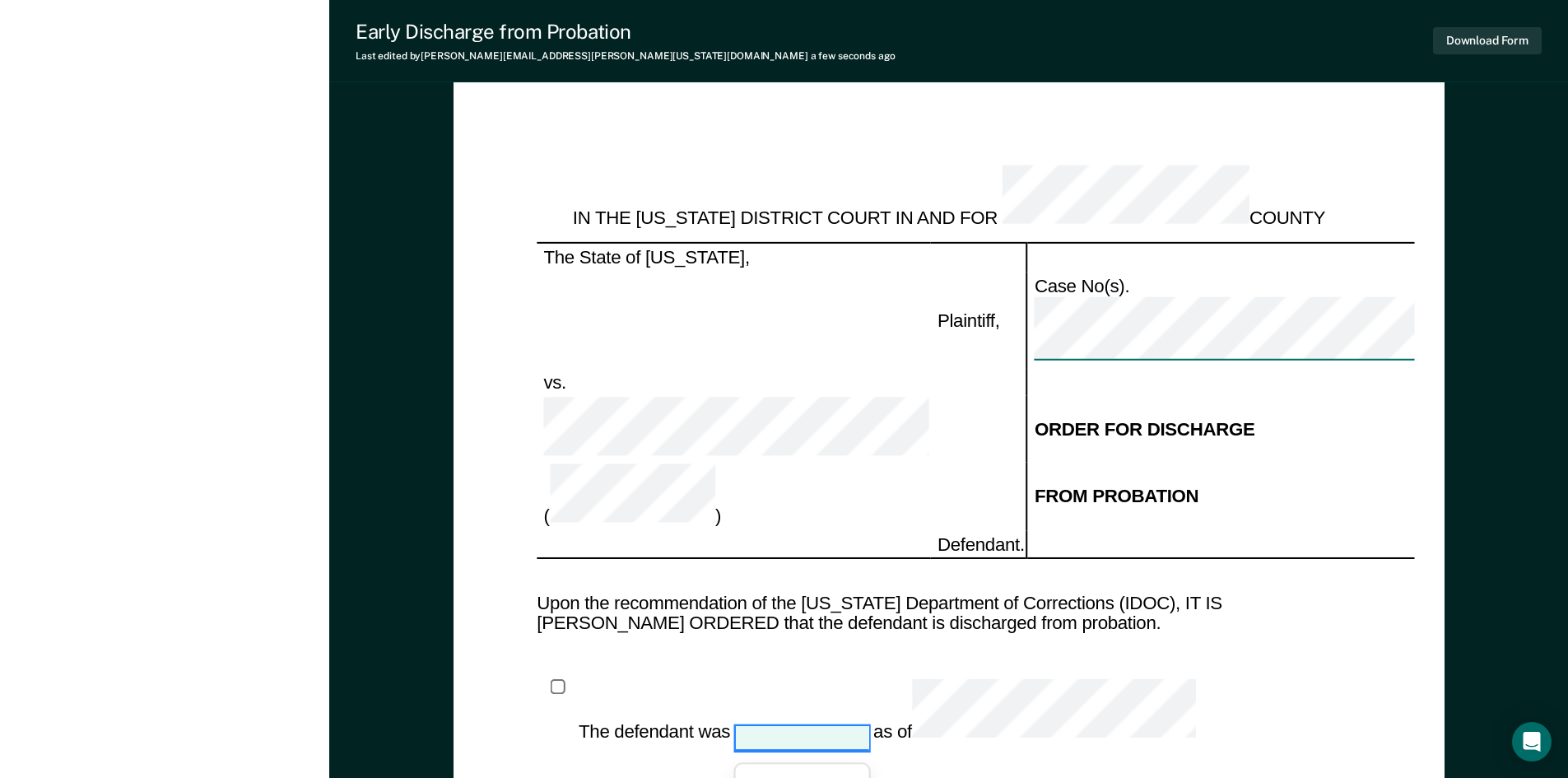
click at [758, 726] on div at bounding box center [801, 737] width 133 height 23
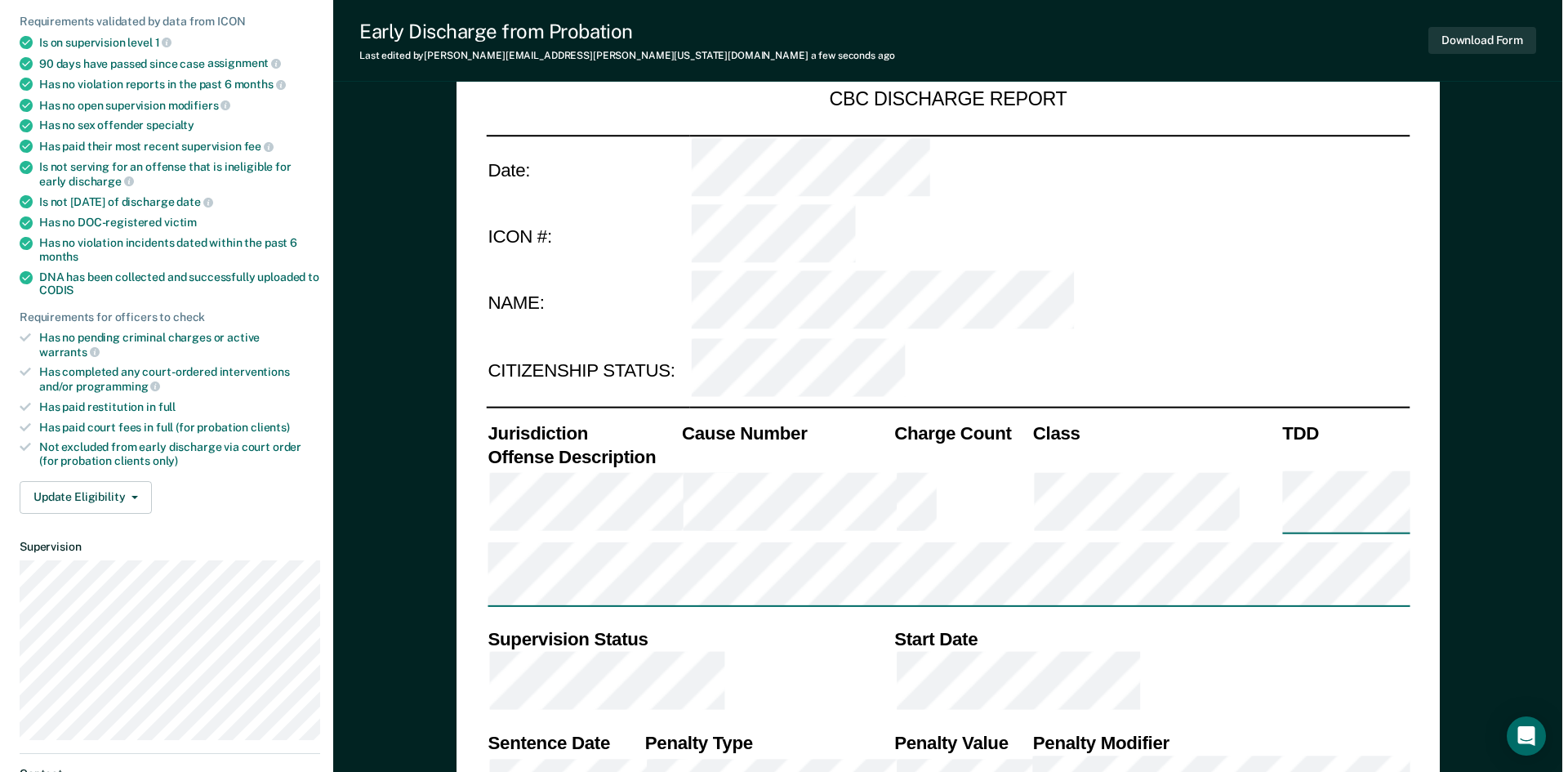
scroll to position [0, 0]
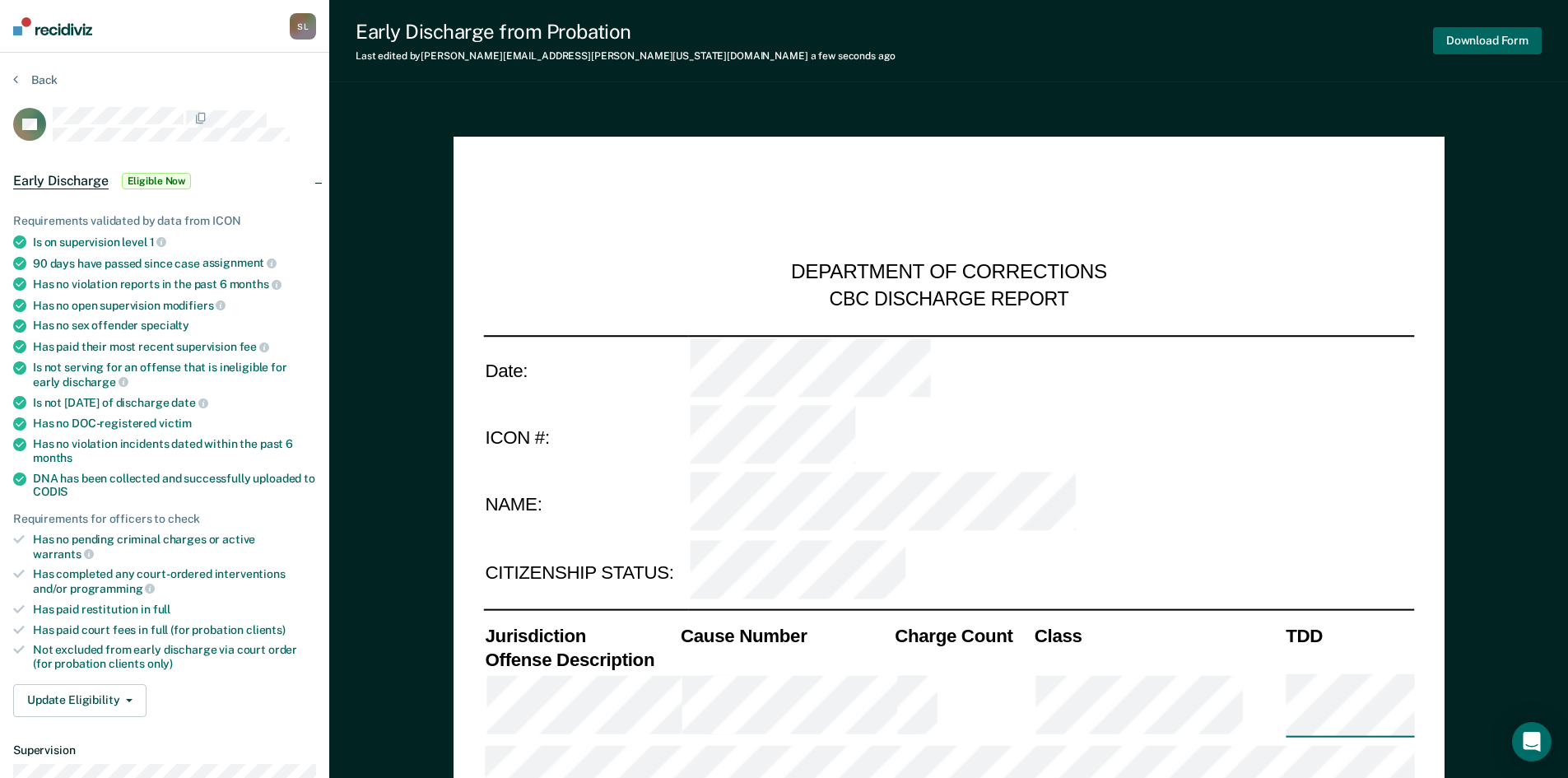
click at [1498, 36] on button "Download Form" at bounding box center [1487, 41] width 109 height 27
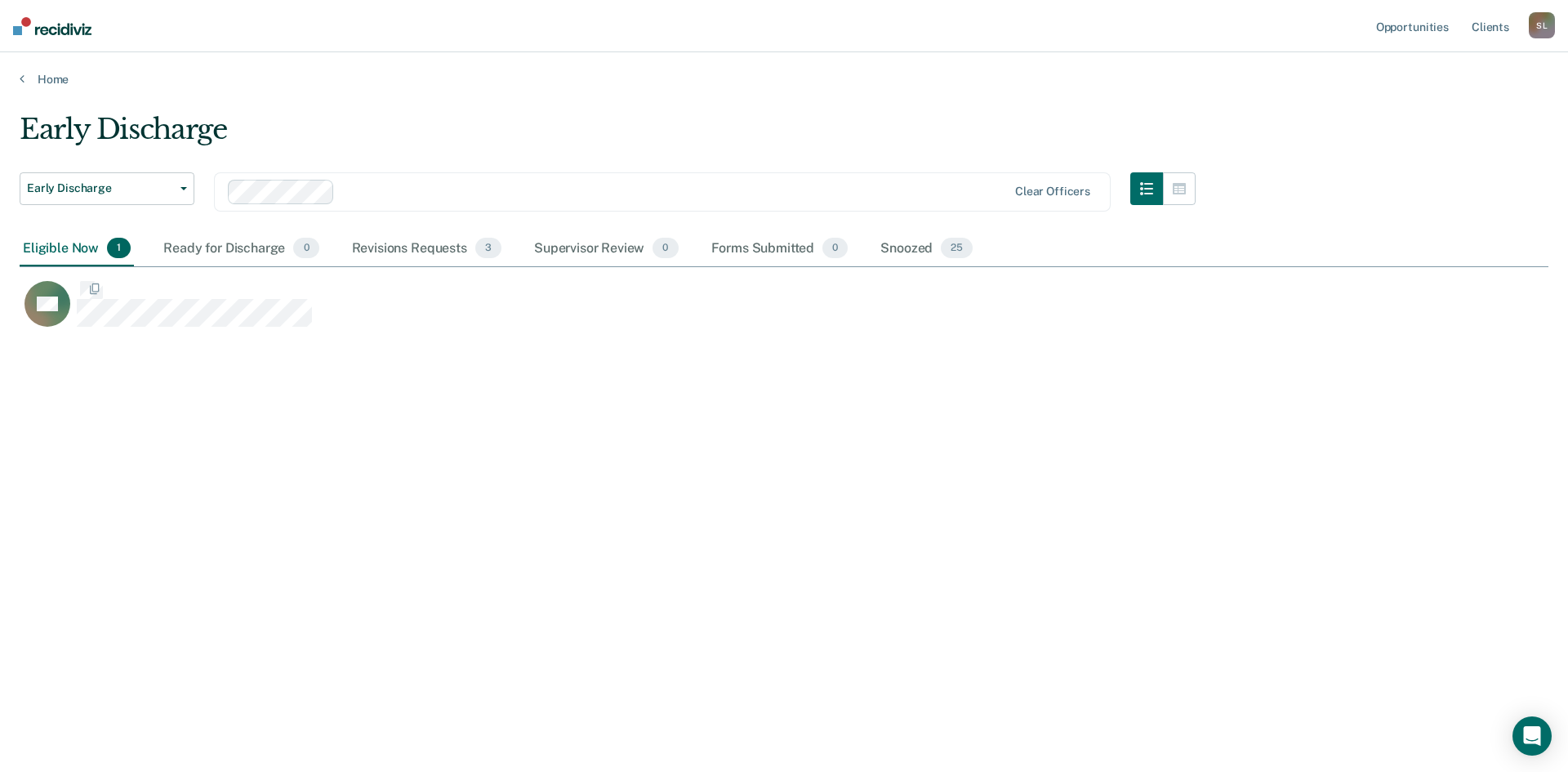
scroll to position [525, 1516]
click at [57, 80] on link "Home" at bounding box center [784, 79] width 1529 height 15
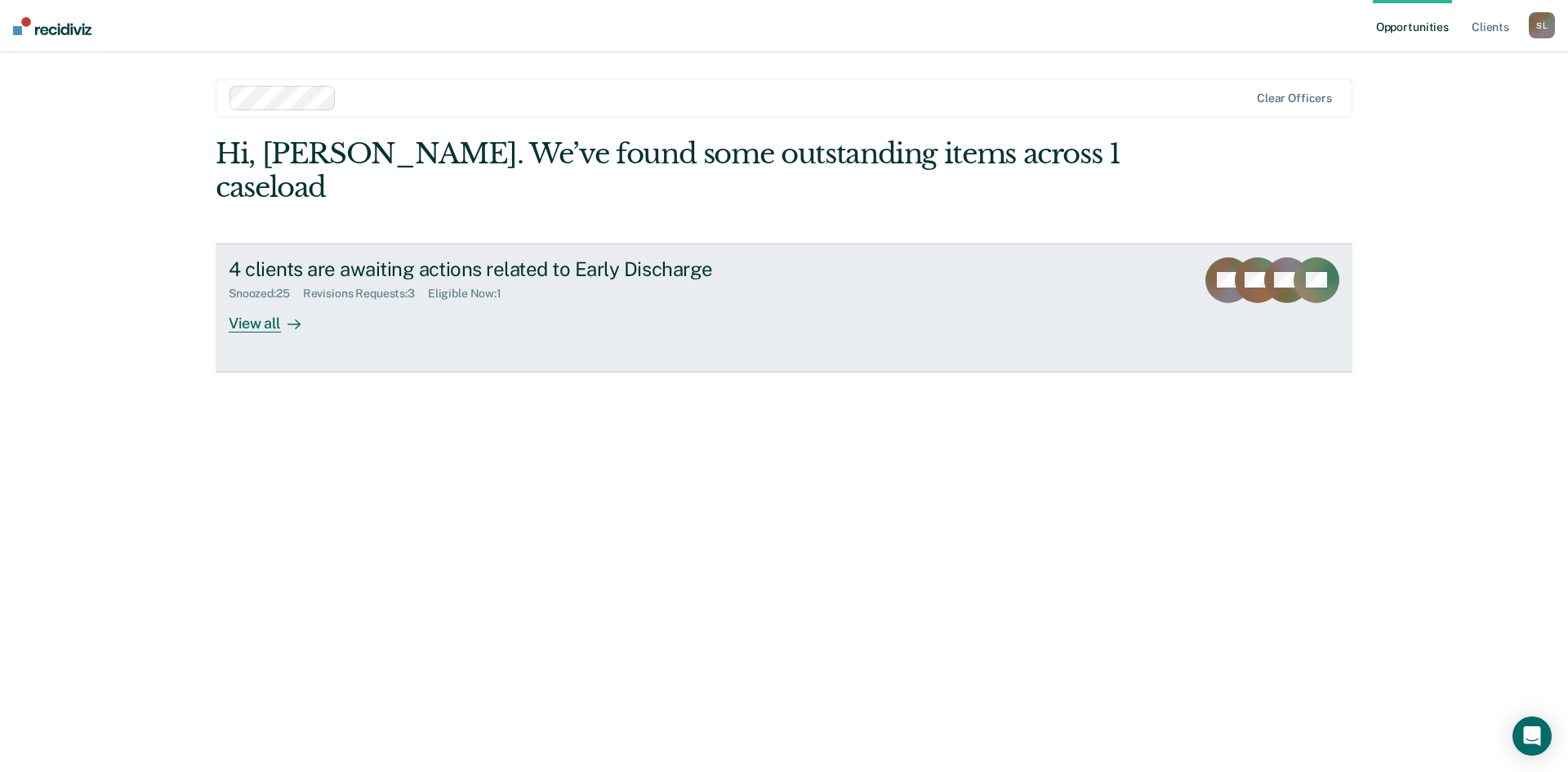
click at [258, 287] on div "Snoozed : 25" at bounding box center [265, 294] width 74 height 14
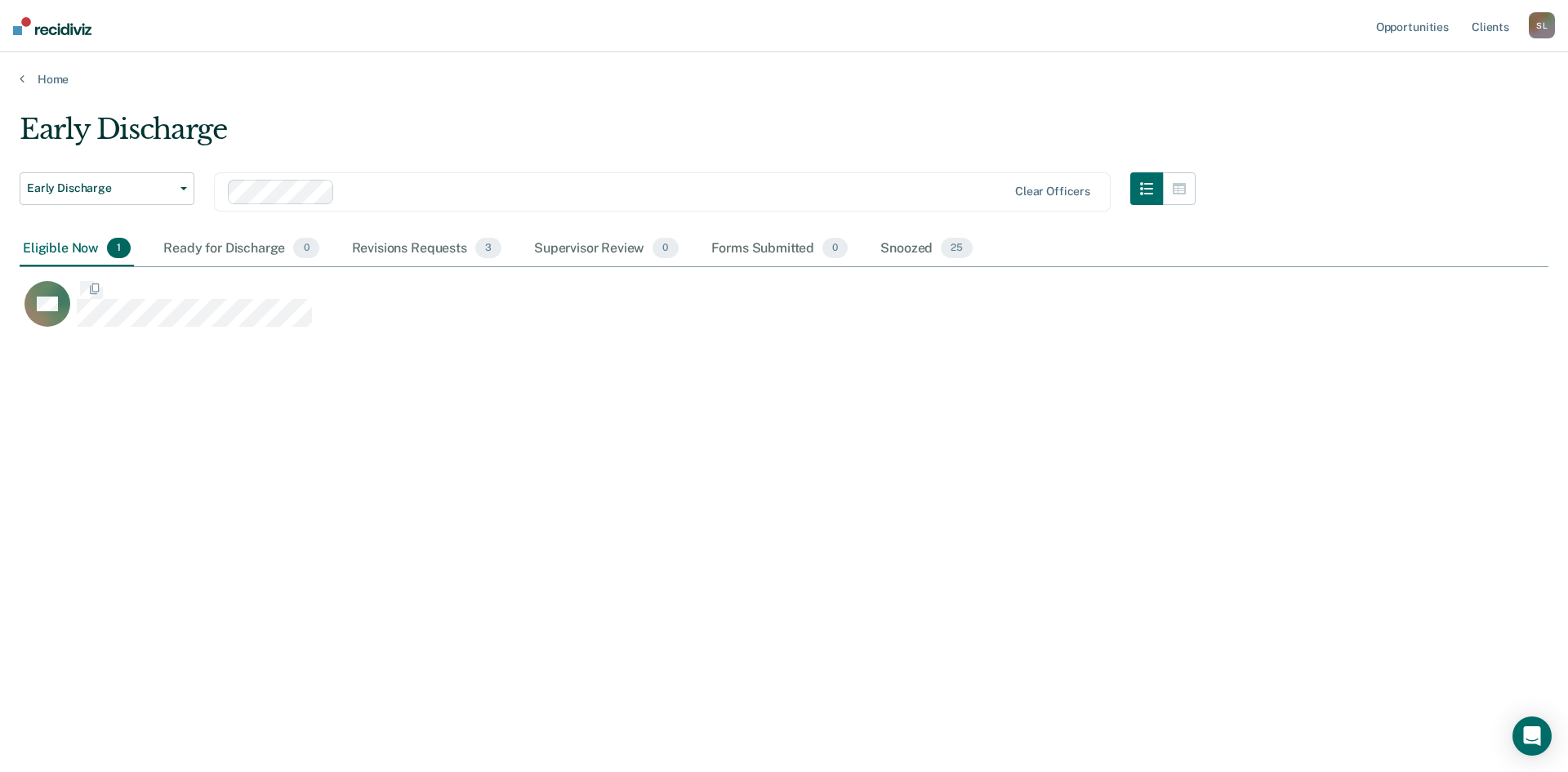
scroll to position [525, 1516]
click at [191, 187] on button "Early Discharge" at bounding box center [107, 189] width 175 height 33
click at [1151, 187] on icon "button" at bounding box center [1146, 189] width 13 height 13
click at [575, 85] on link "Home" at bounding box center [784, 79] width 1529 height 15
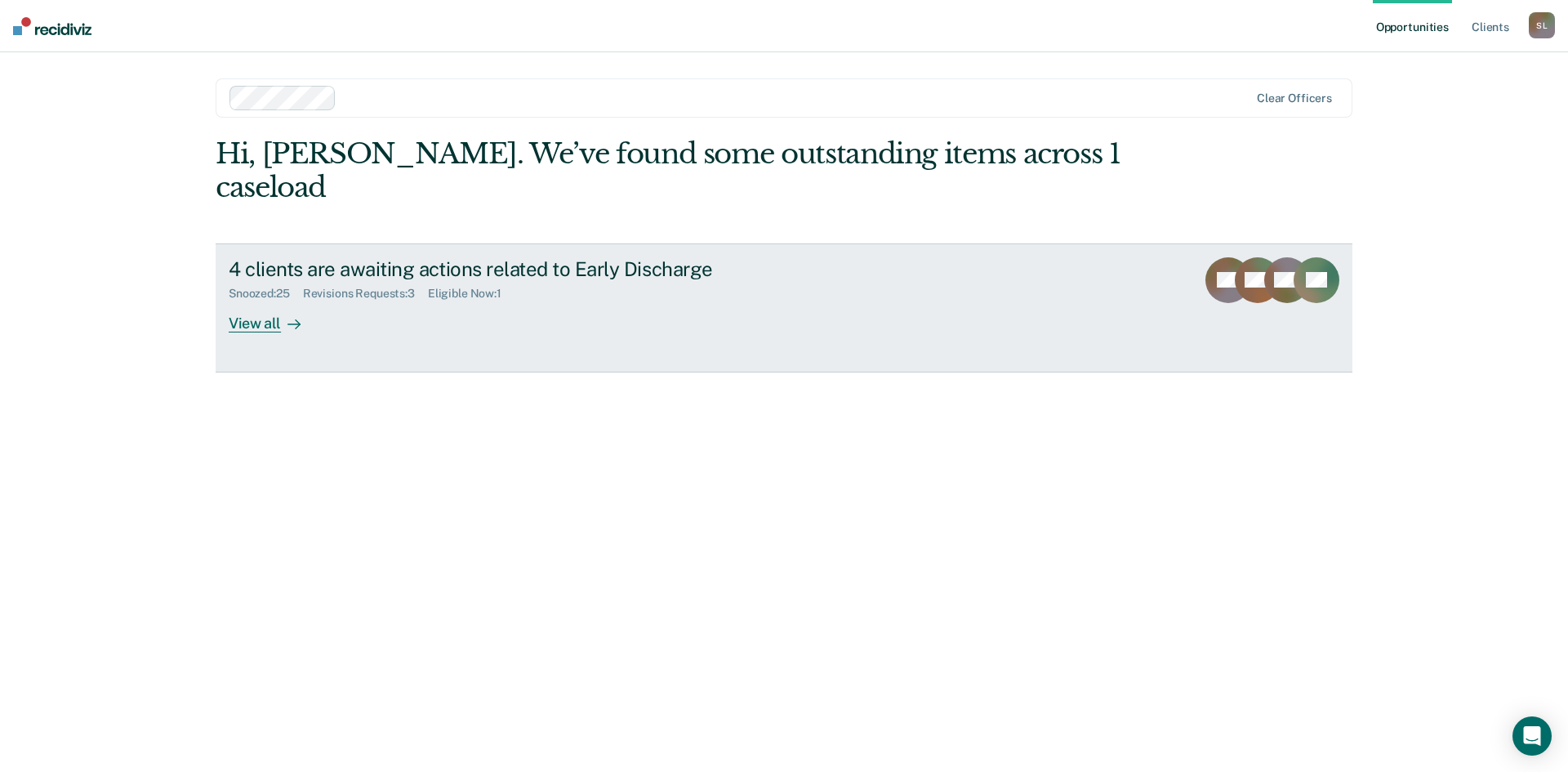
click at [247, 301] on div "View all" at bounding box center [274, 317] width 91 height 32
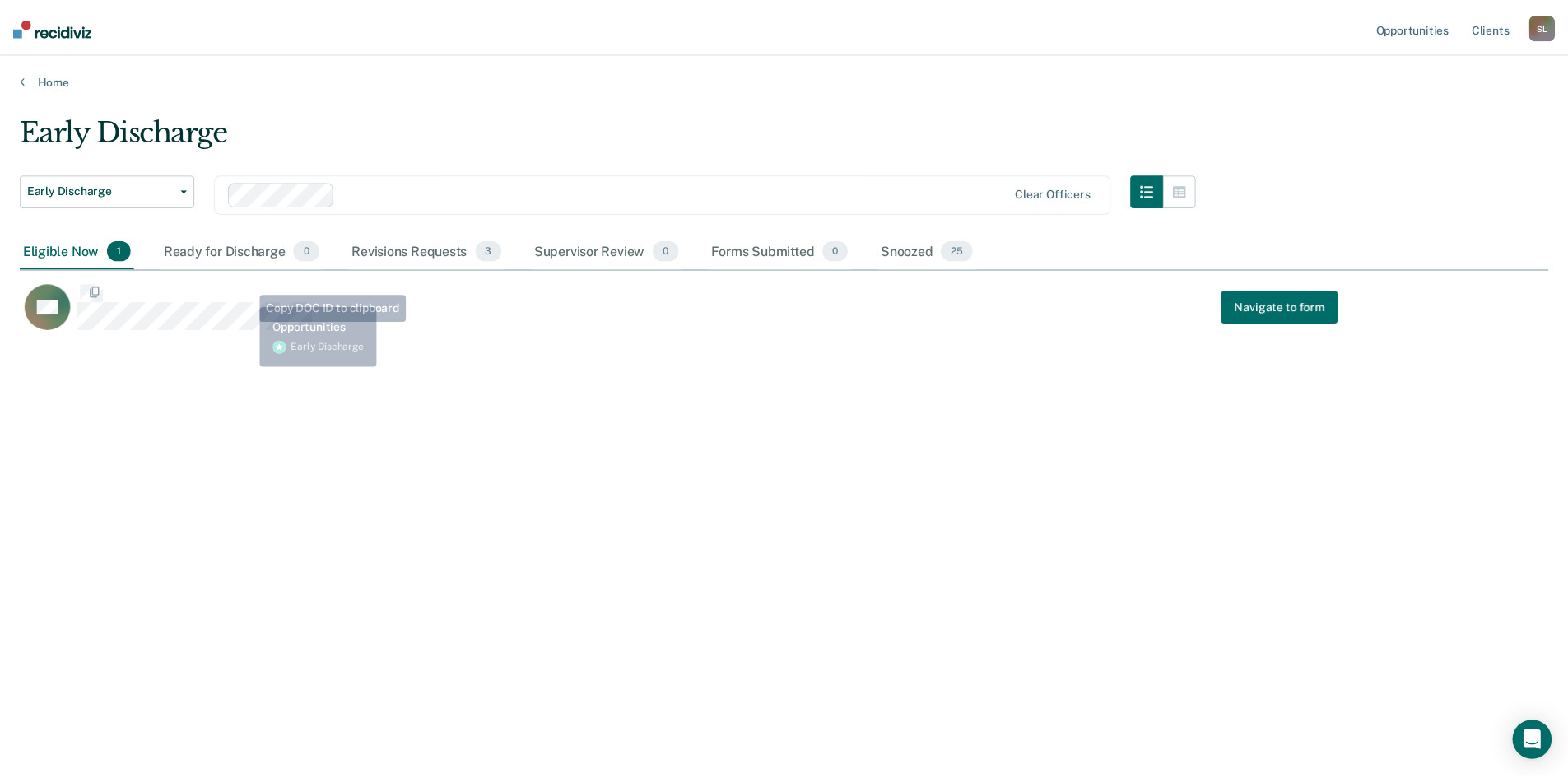
scroll to position [529, 1528]
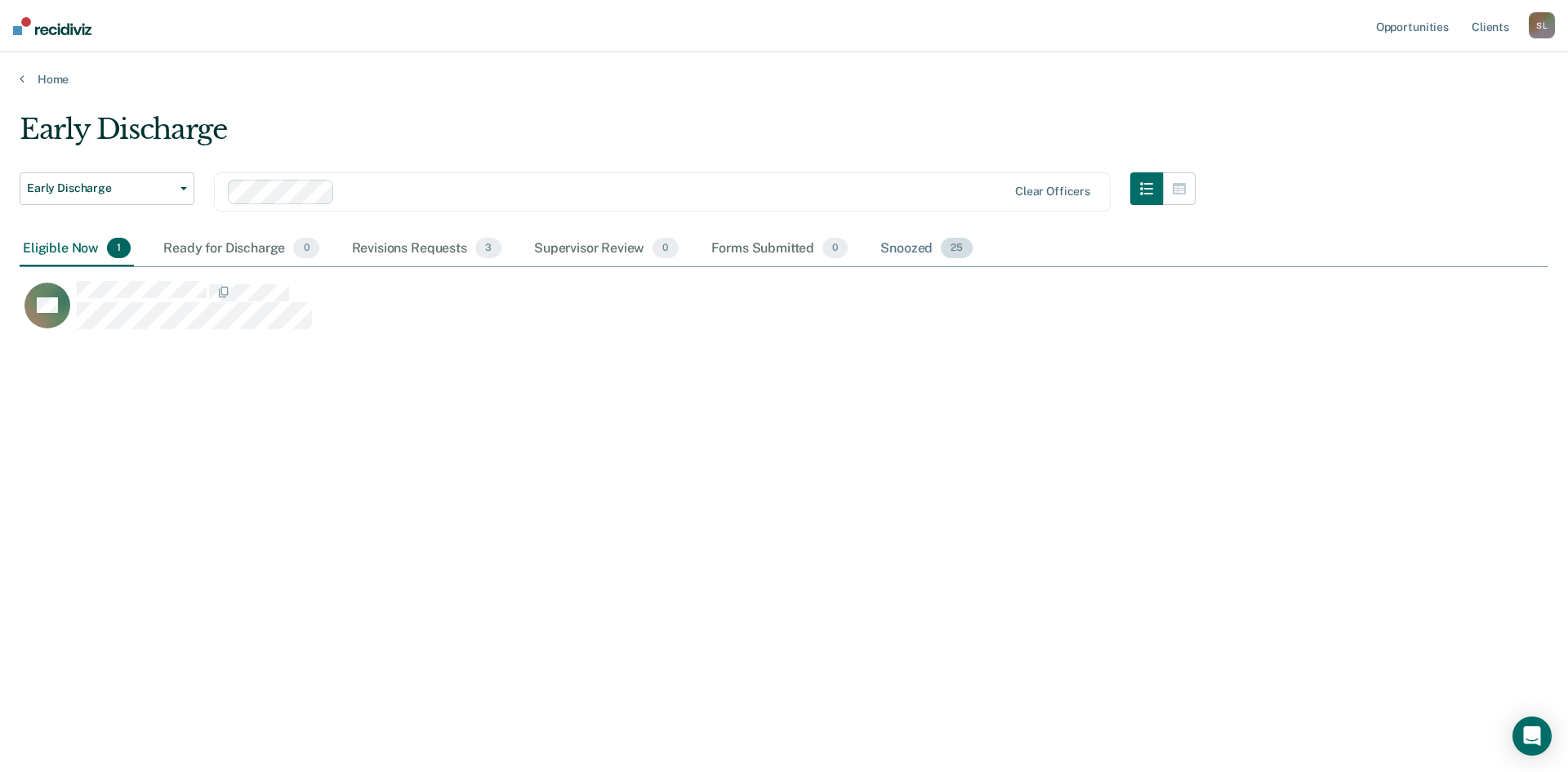
click at [897, 243] on div "Snoozed 25" at bounding box center [926, 249] width 99 height 36
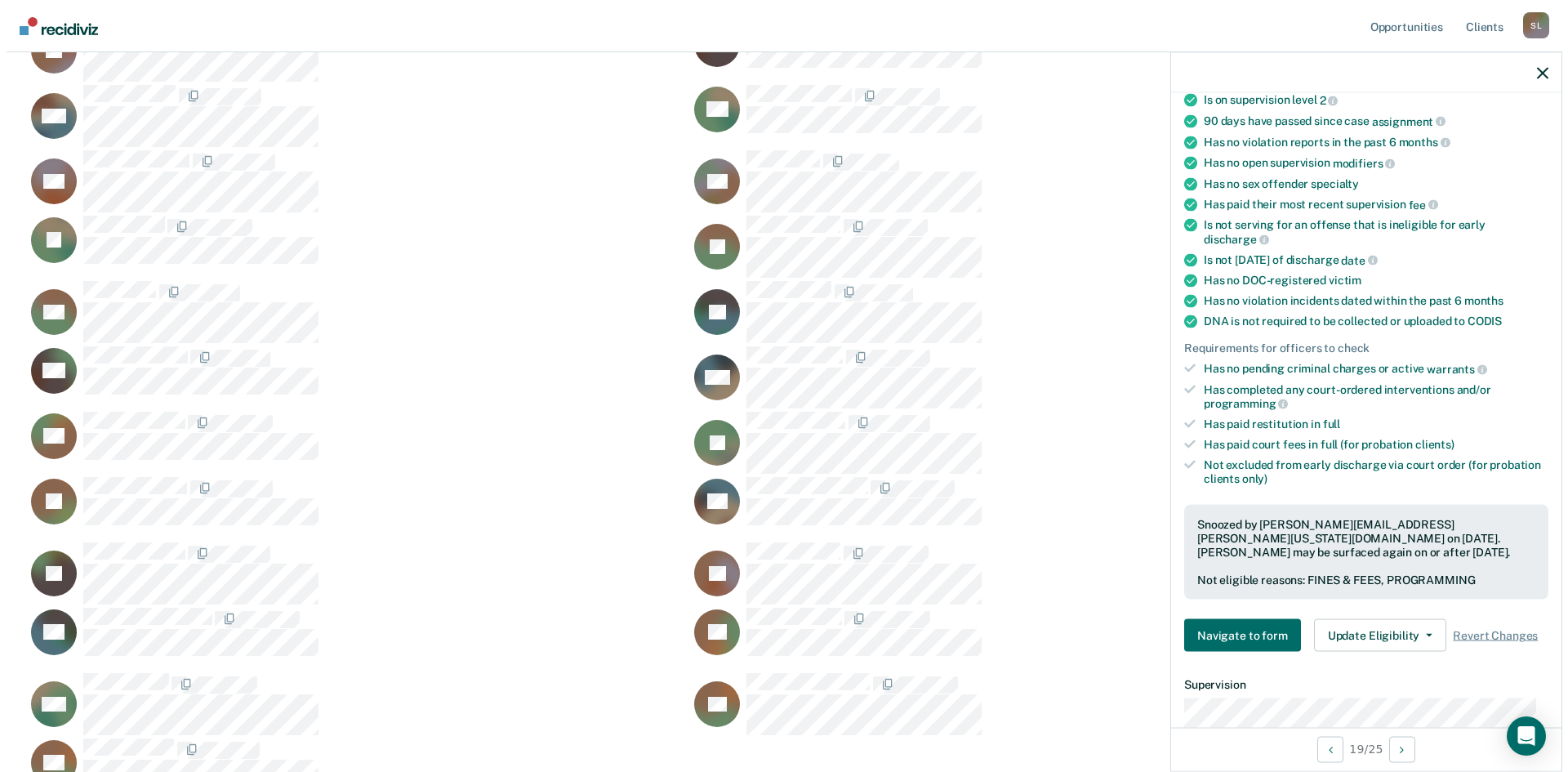
scroll to position [164, 0]
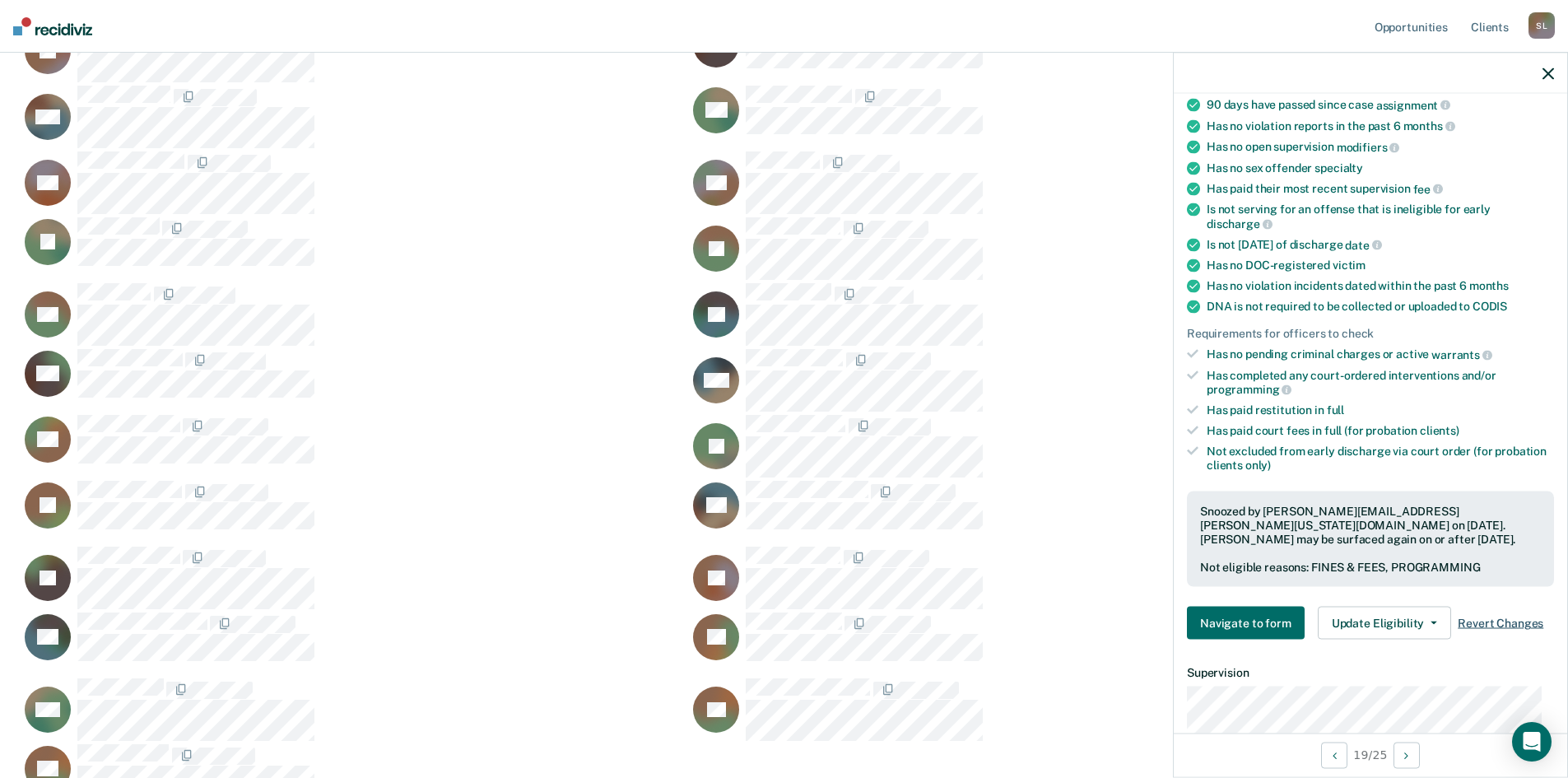
click at [1504, 617] on span "Revert Changes" at bounding box center [1500, 622] width 85 height 14
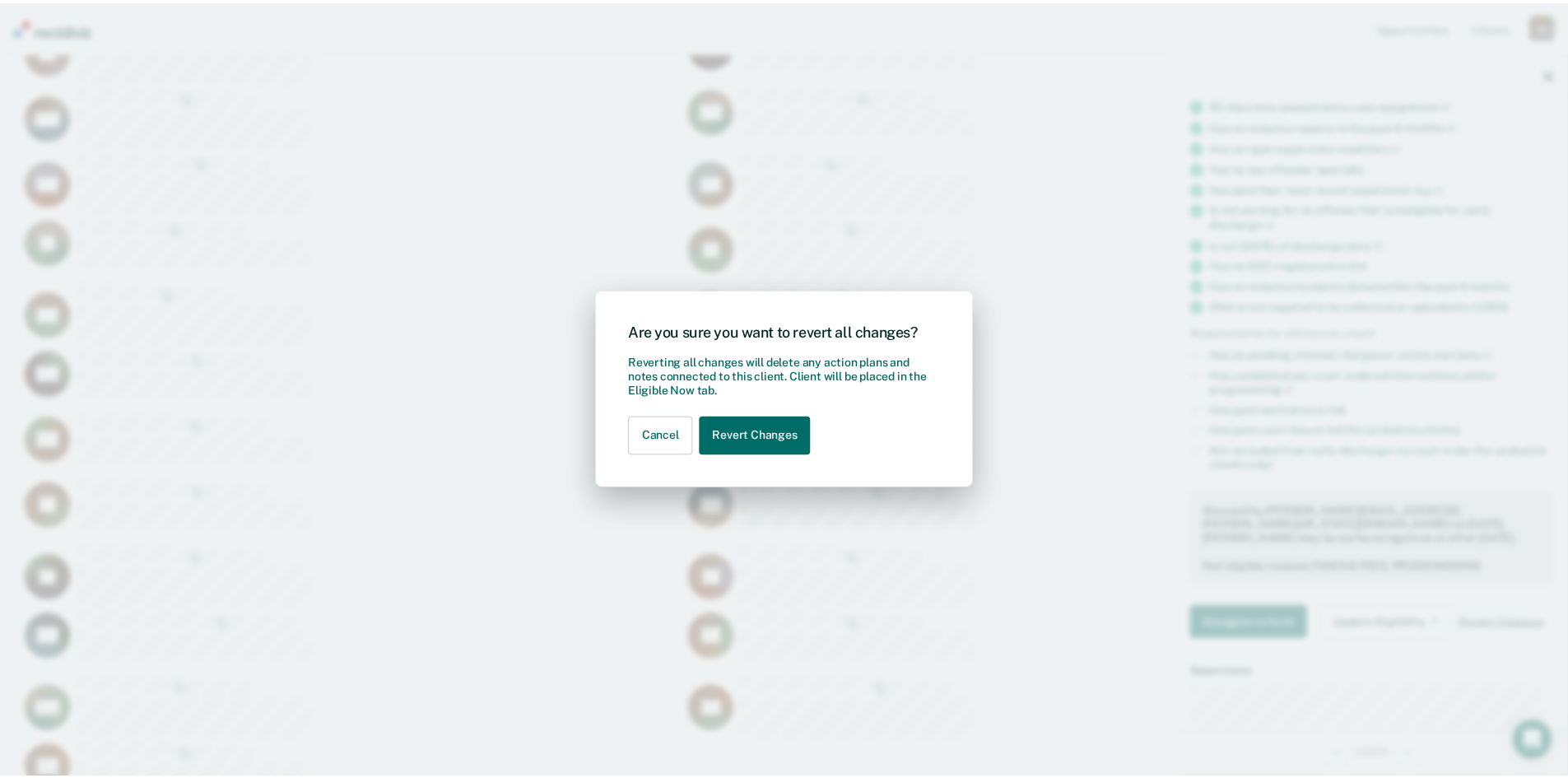
scroll to position [1008, 1528]
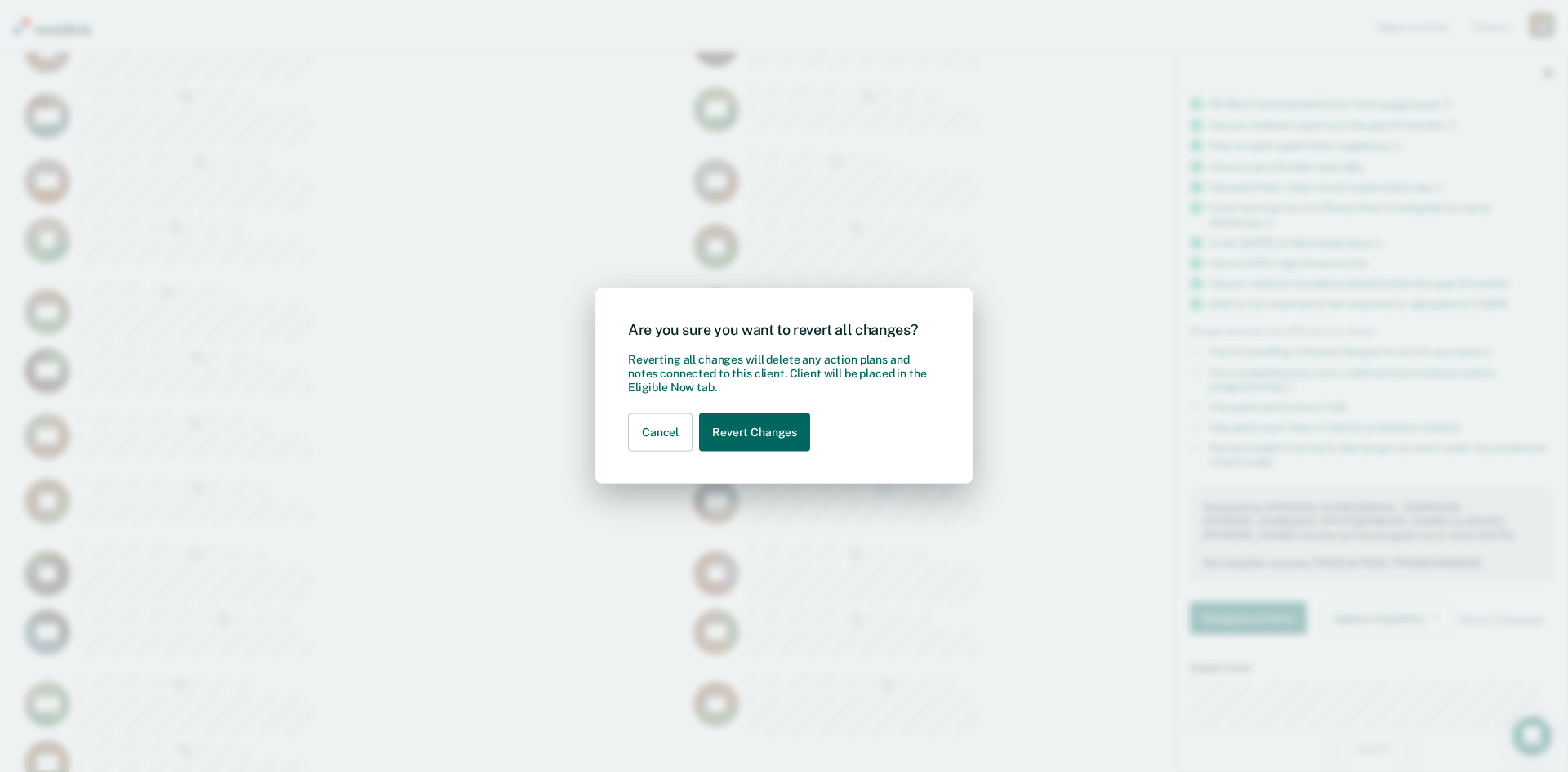
click at [775, 432] on button "Revert Changes" at bounding box center [754, 432] width 111 height 39
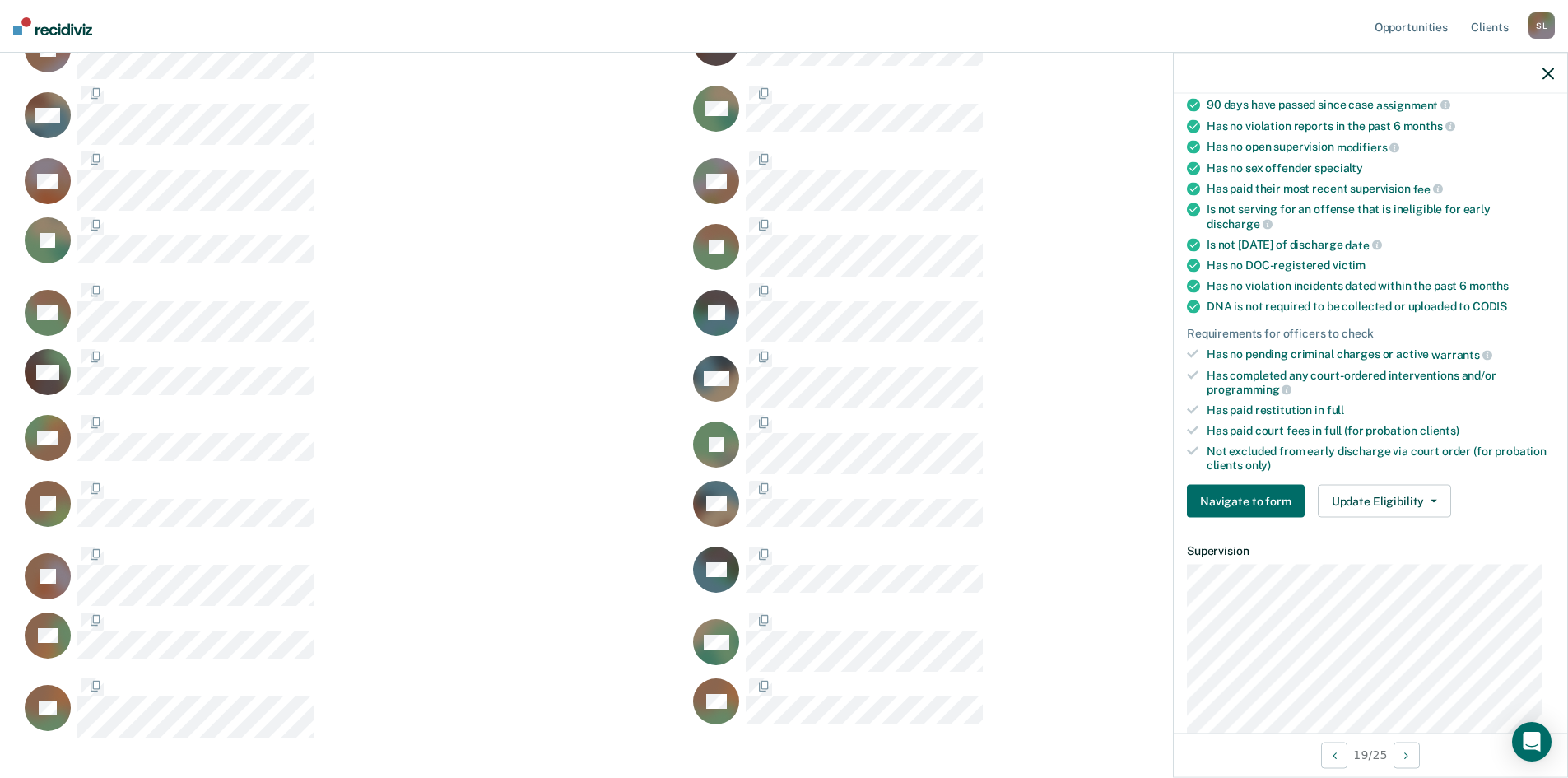
scroll to position [942, 1516]
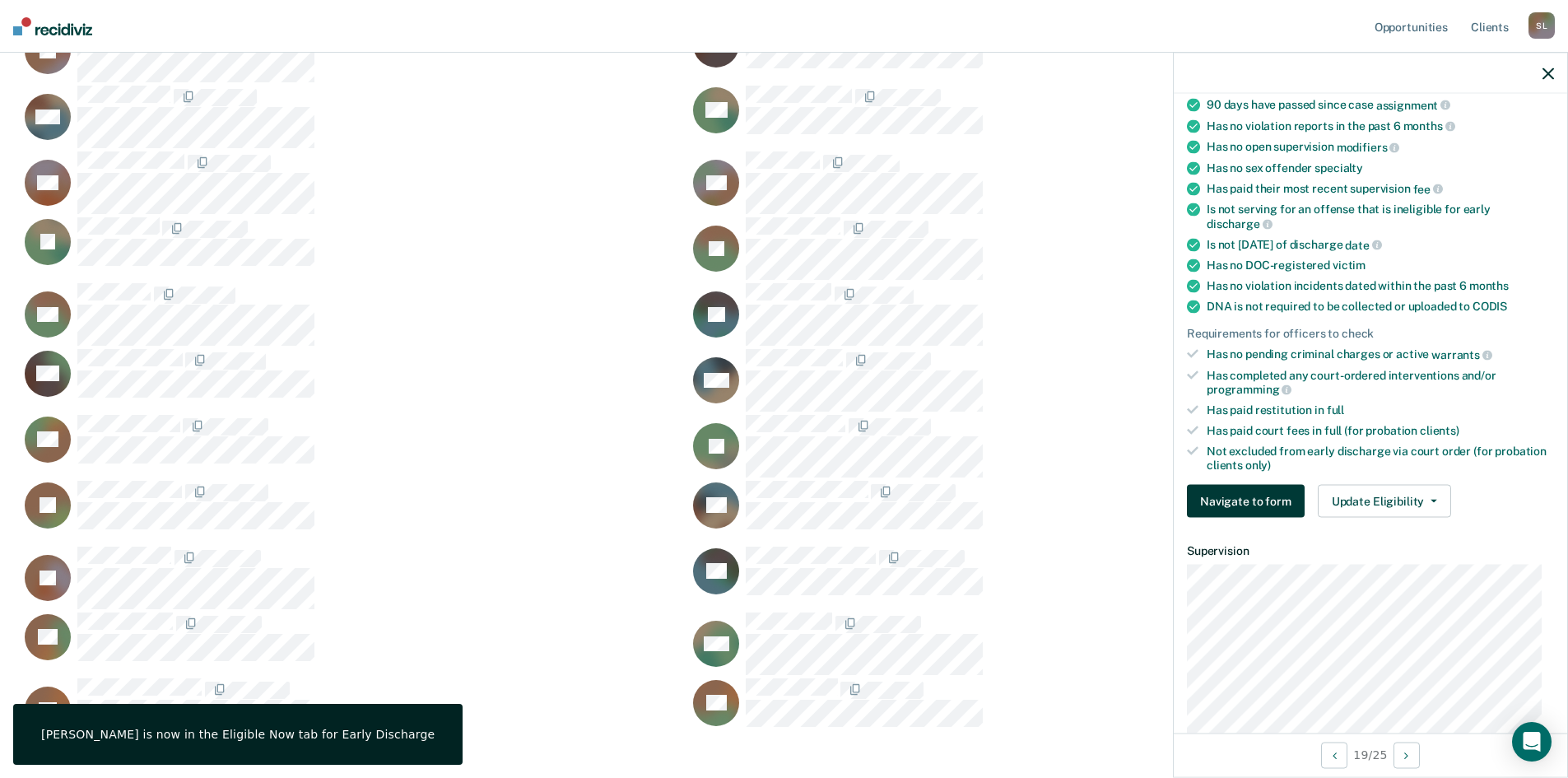
click at [1273, 494] on button "Navigate to form" at bounding box center [1246, 501] width 118 height 33
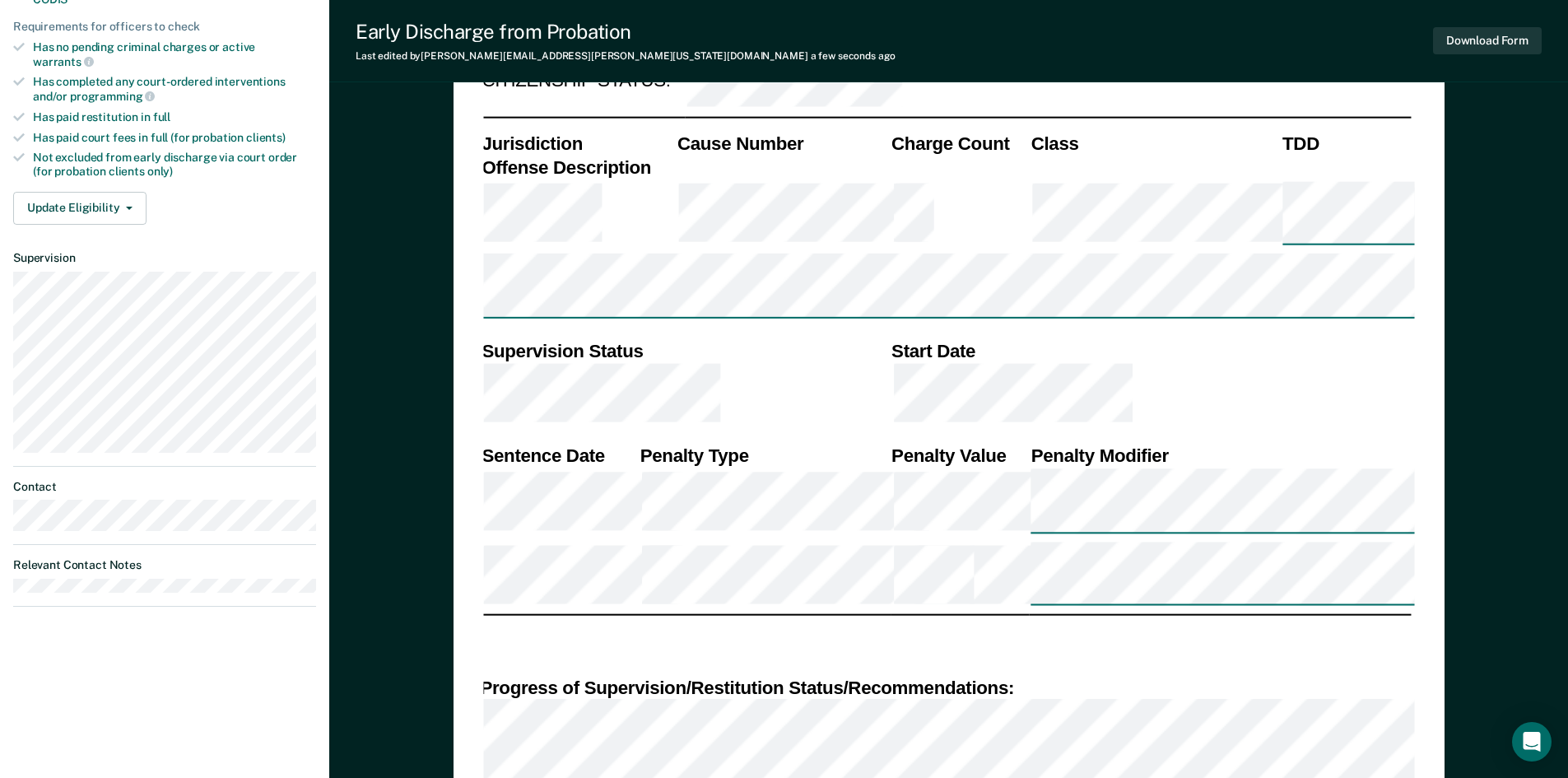
scroll to position [494, 0]
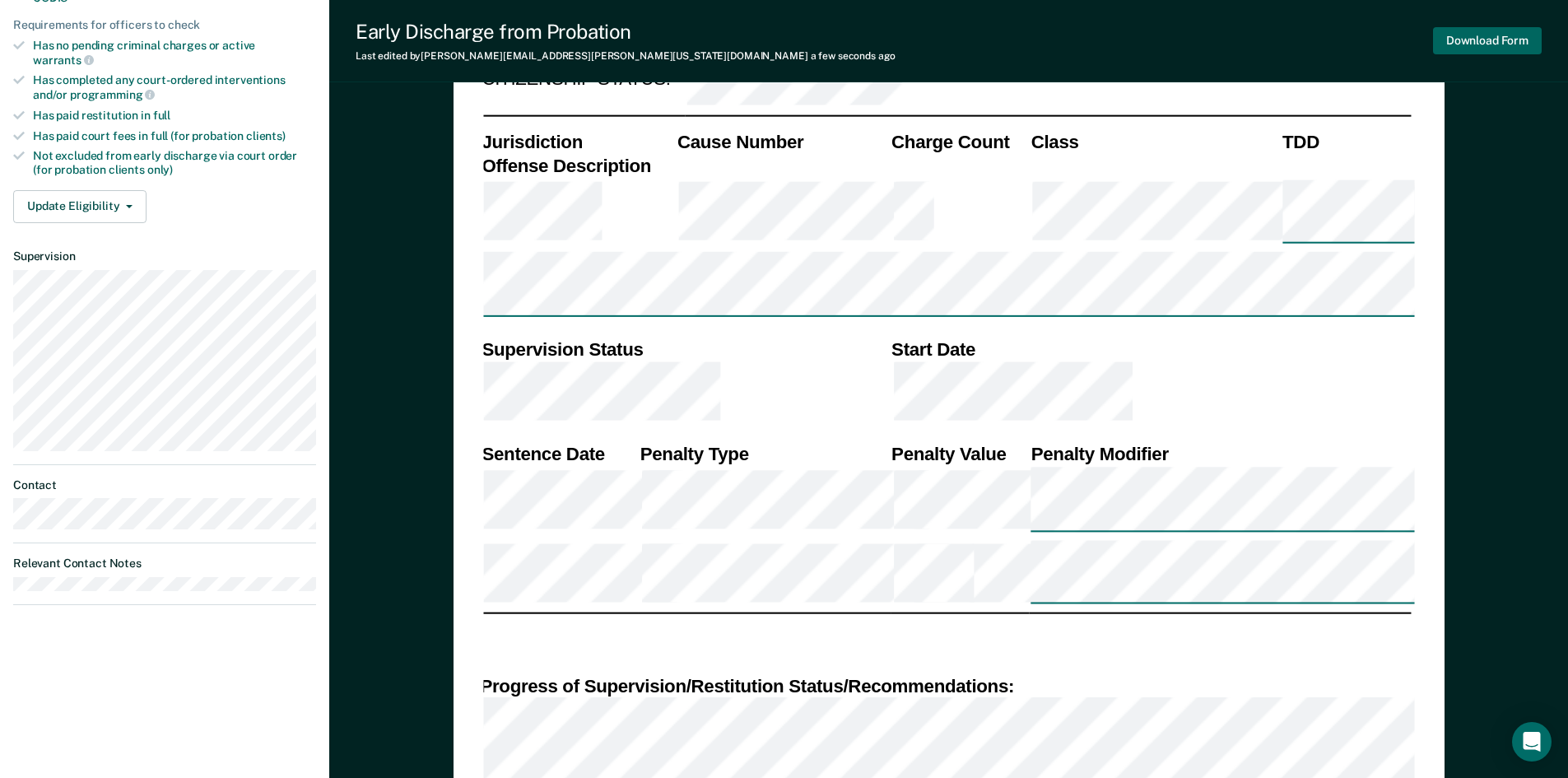
click at [1503, 37] on button "Download Form" at bounding box center [1487, 41] width 109 height 27
type textarea "x"
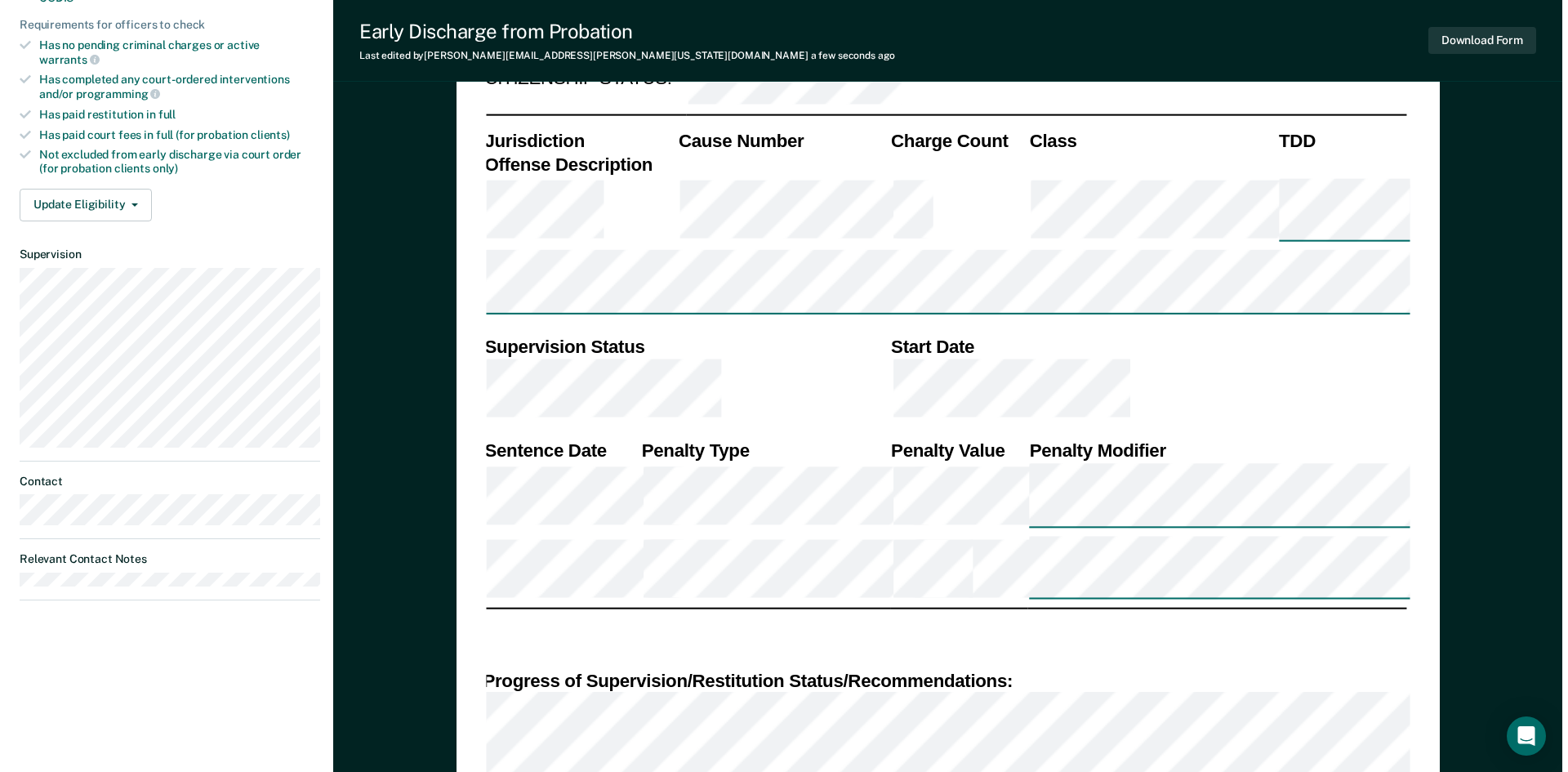
scroll to position [0, 0]
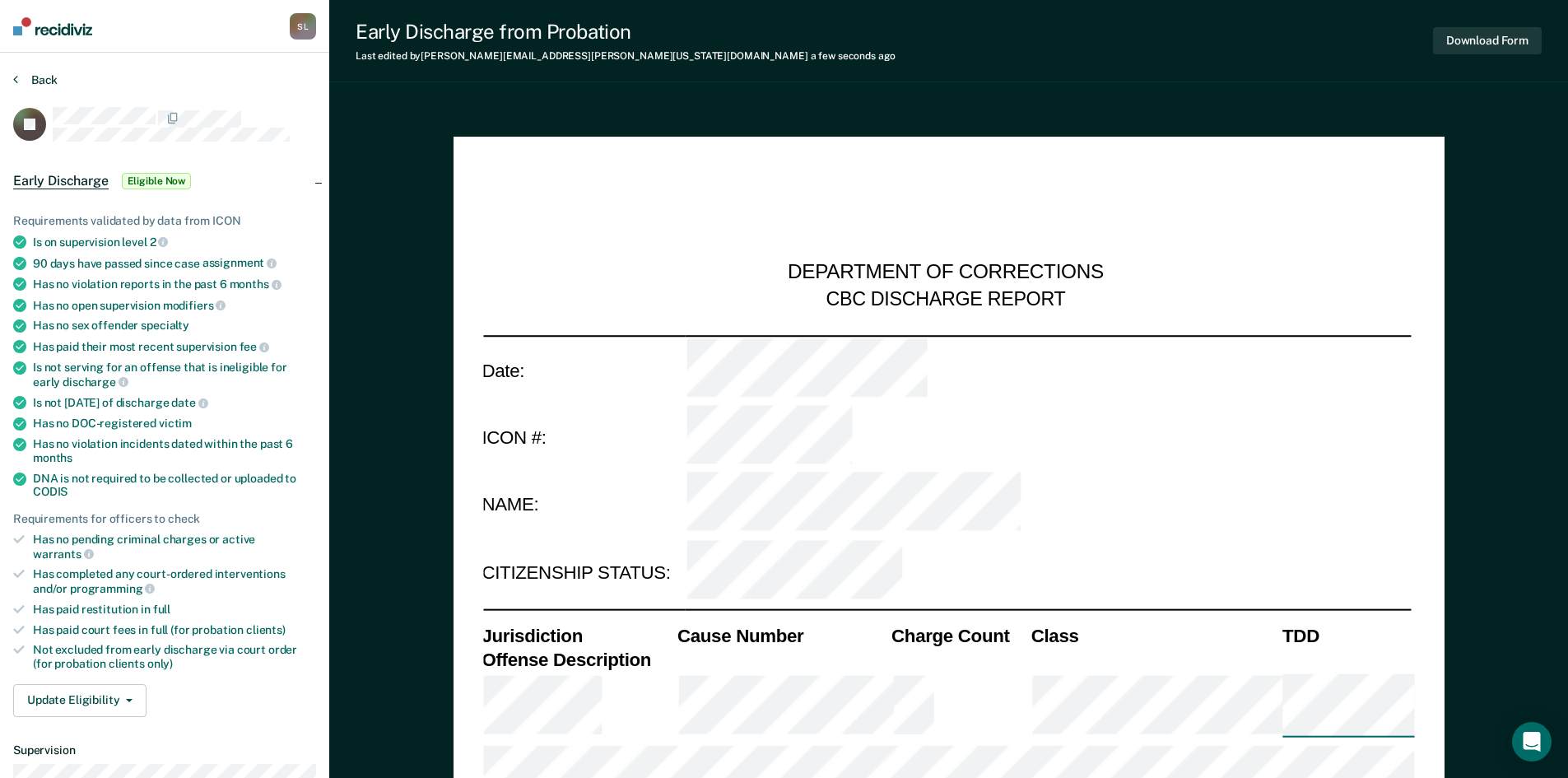
click at [45, 80] on button "Back" at bounding box center [36, 80] width 45 height 15
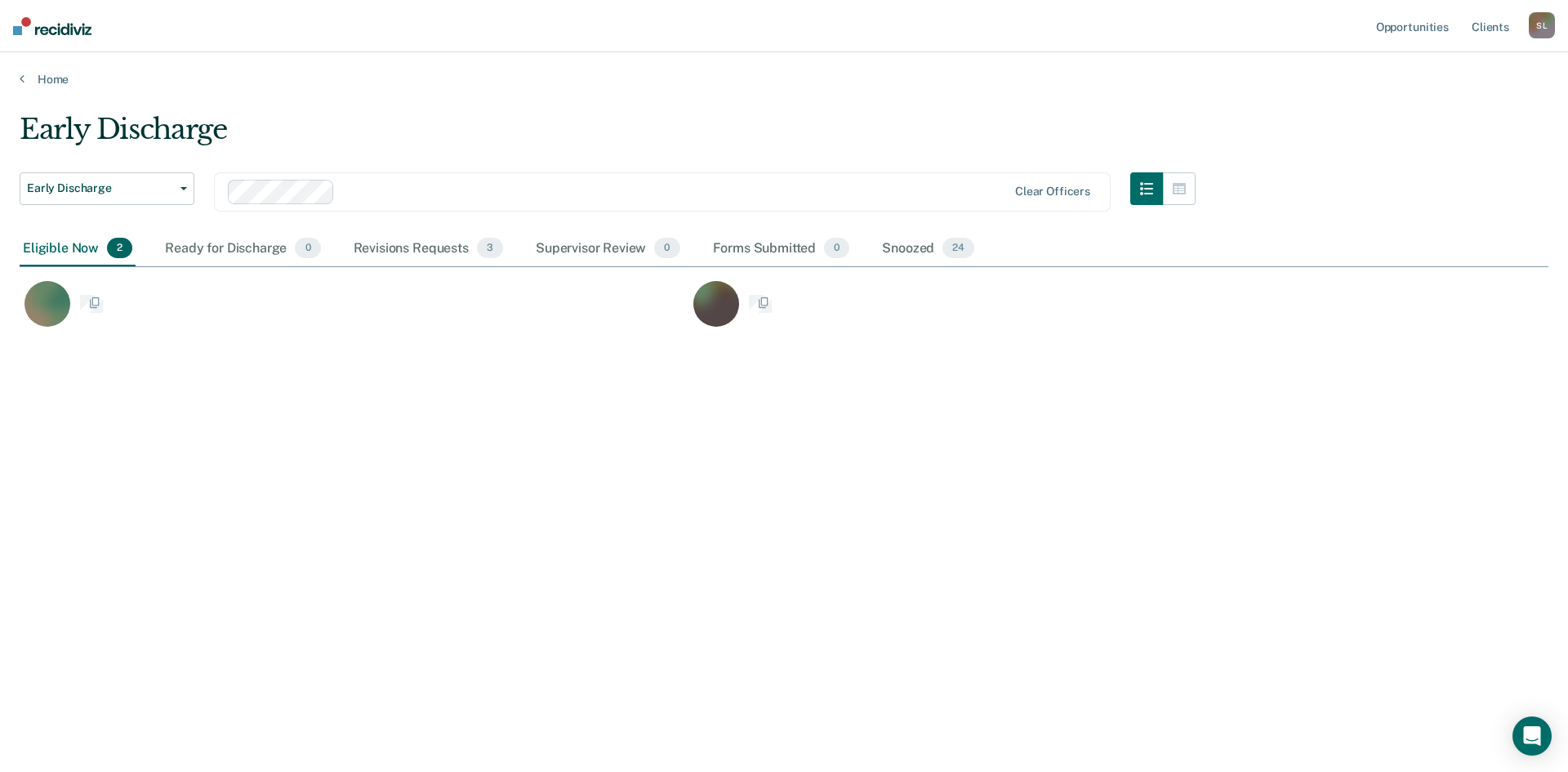
scroll to position [525, 1516]
click at [58, 78] on link "Home" at bounding box center [784, 79] width 1529 height 15
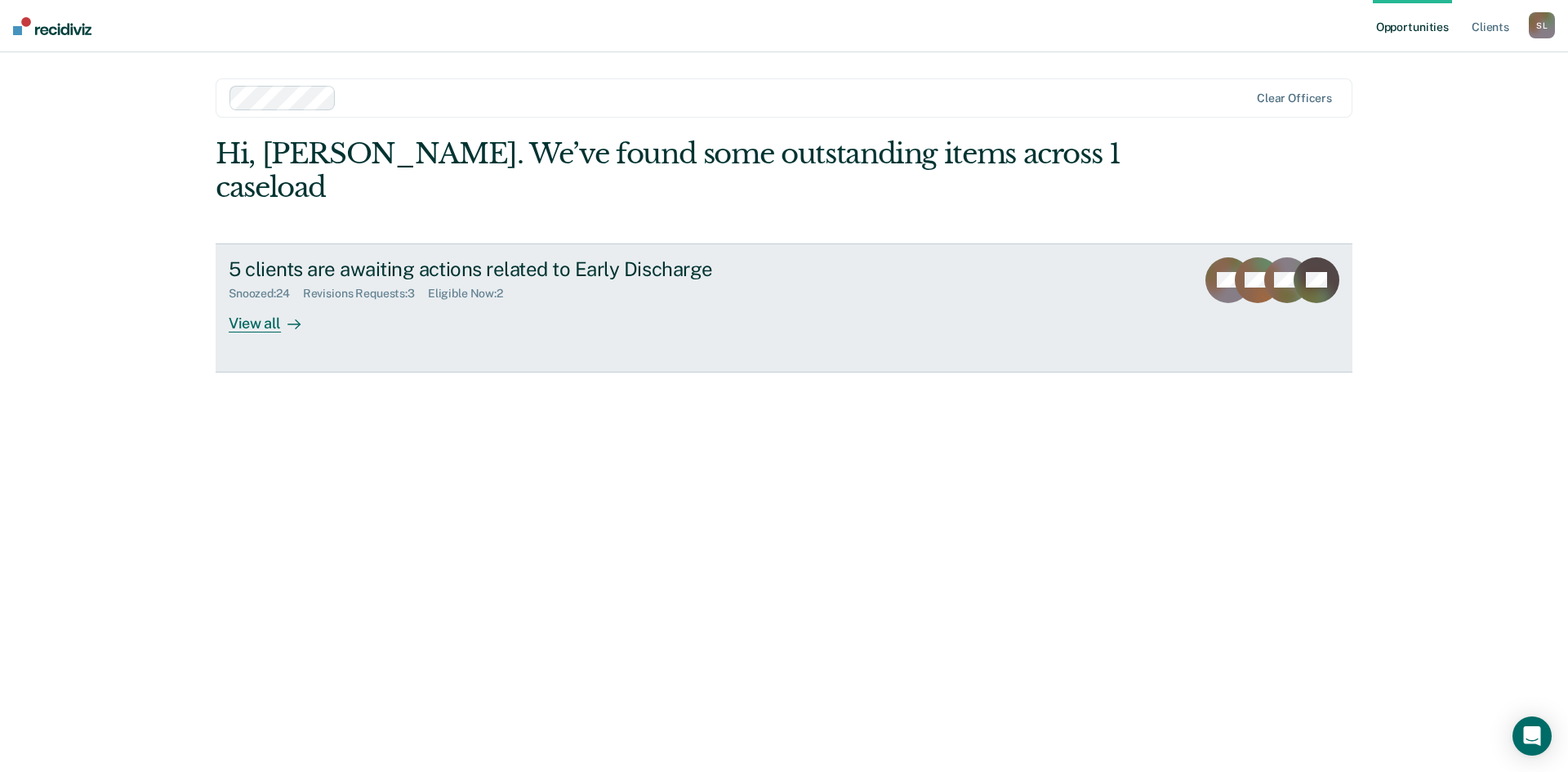
click at [269, 287] on div "Snoozed : 24" at bounding box center [265, 294] width 74 height 14
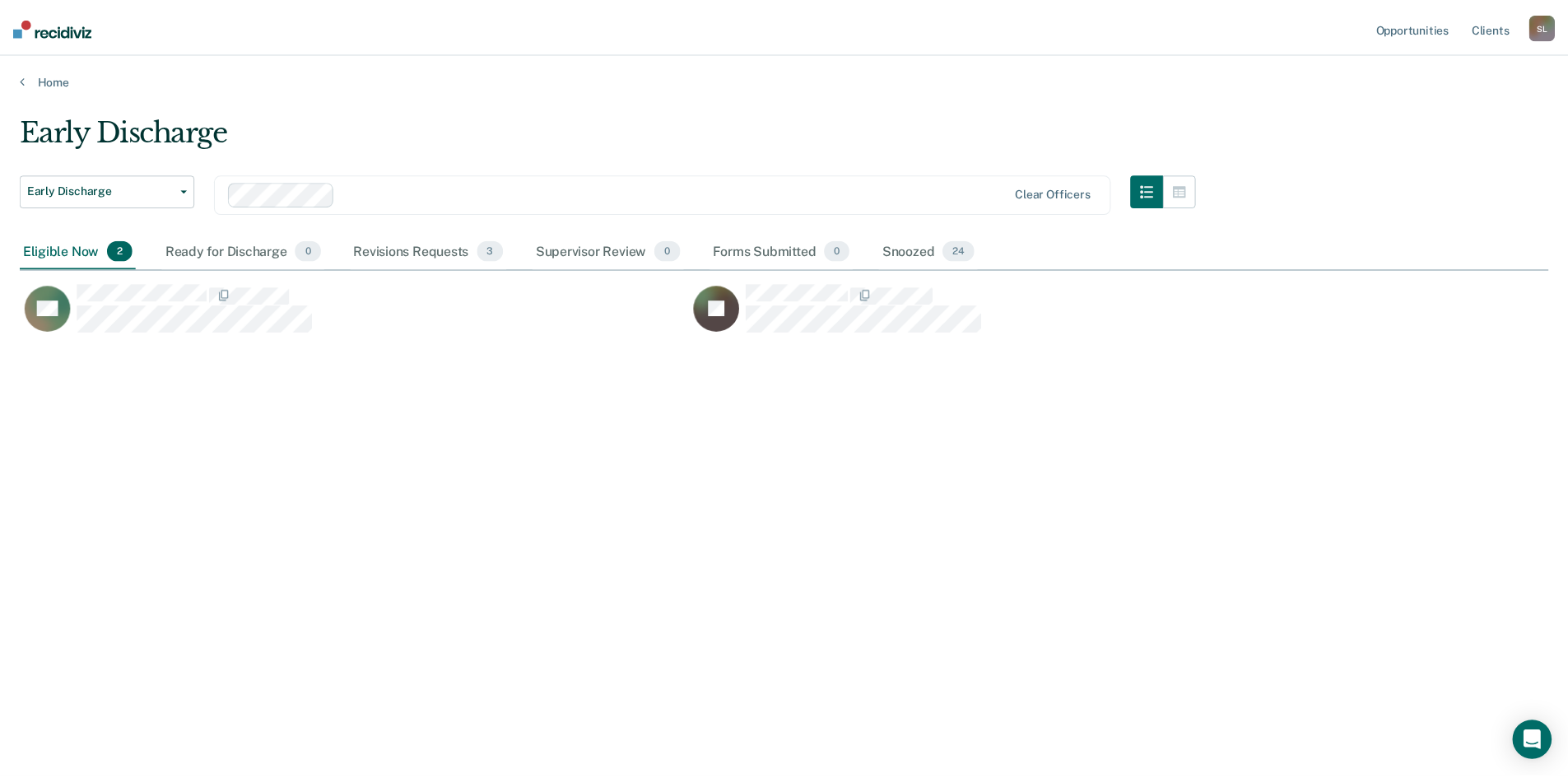
scroll to position [529, 1528]
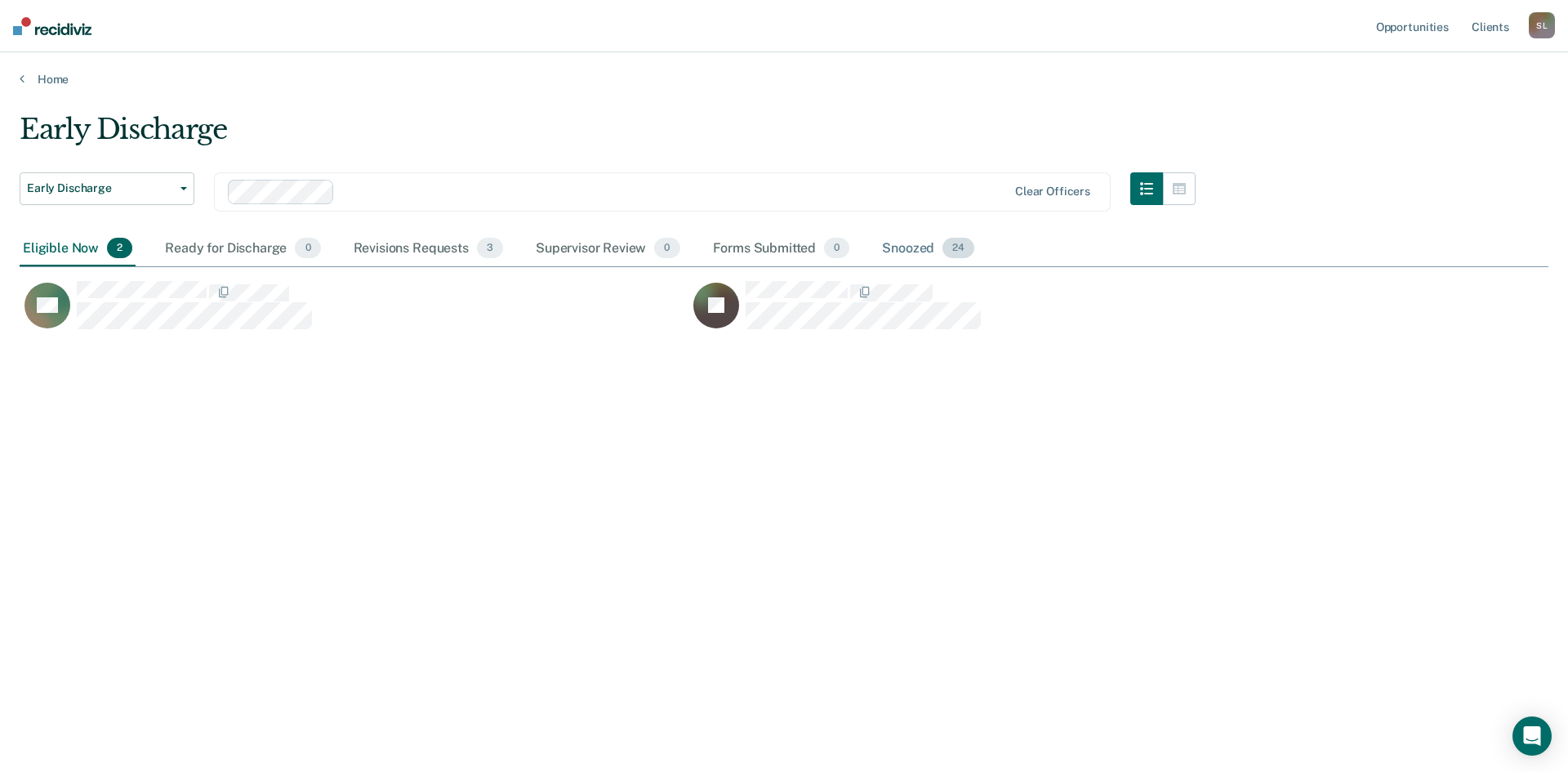
click at [911, 245] on div "Snoozed 24" at bounding box center [928, 249] width 99 height 36
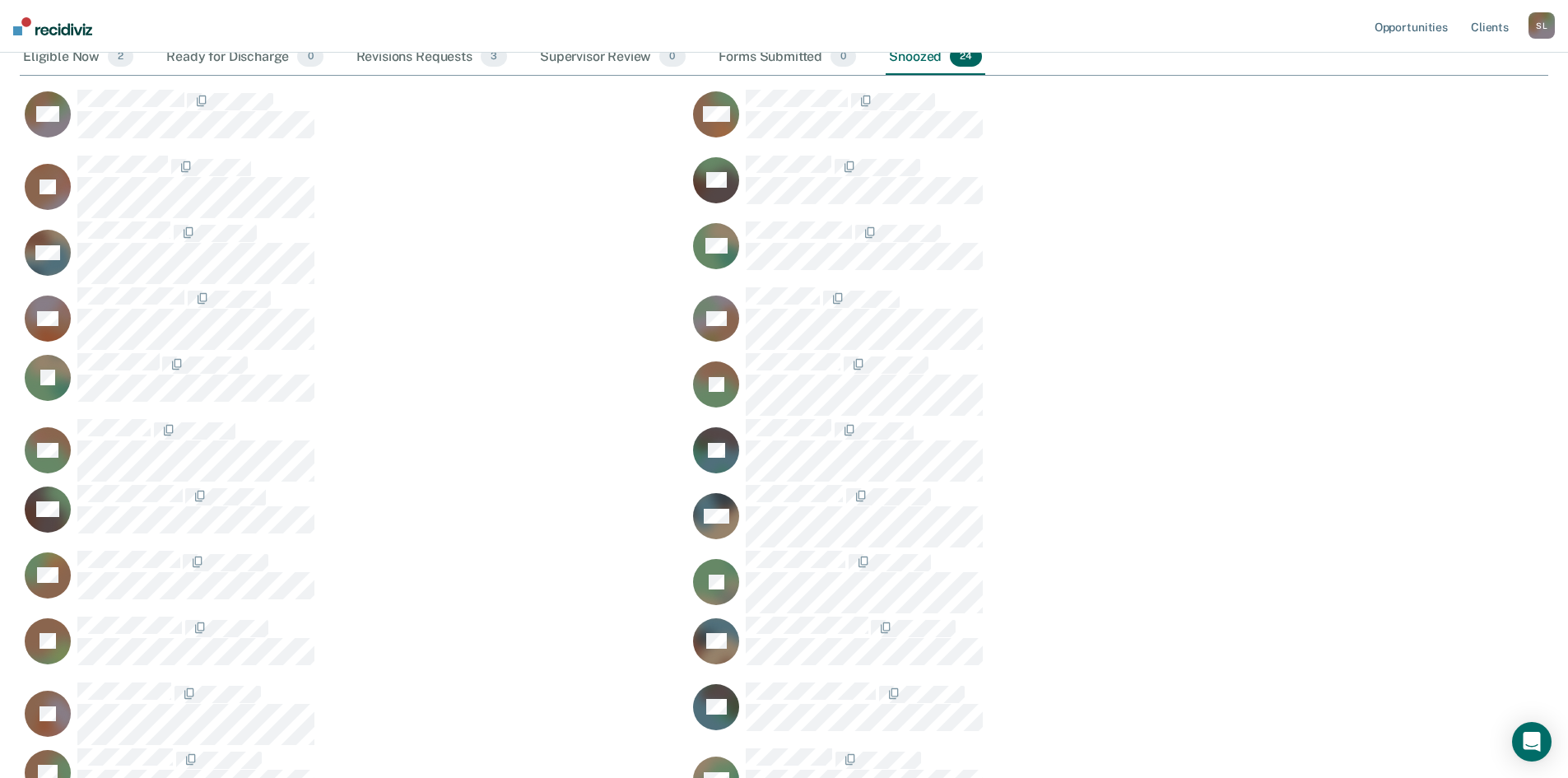
scroll to position [165, 0]
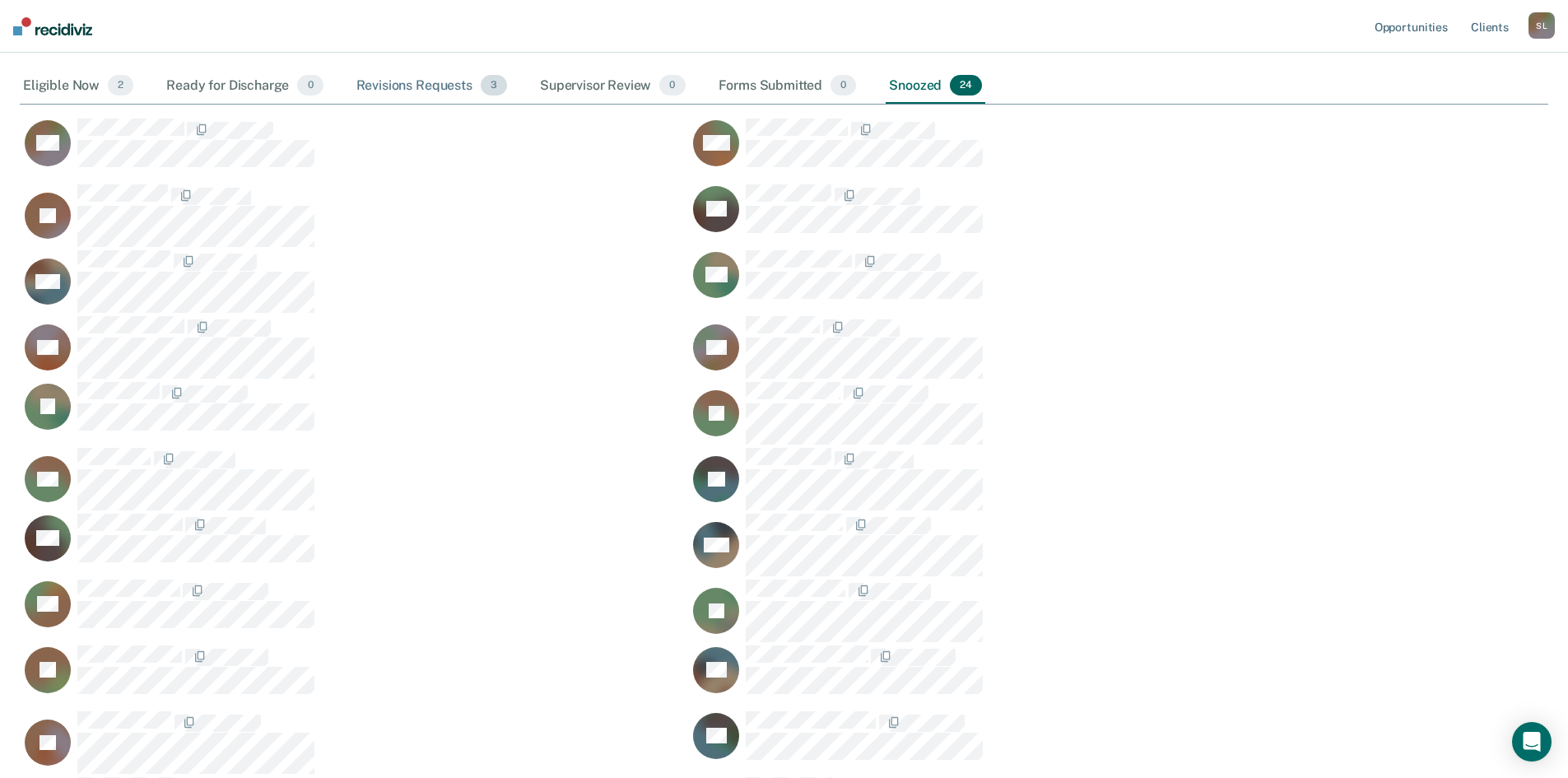
click at [443, 86] on div "Revisions Requests 3" at bounding box center [432, 86] width 157 height 36
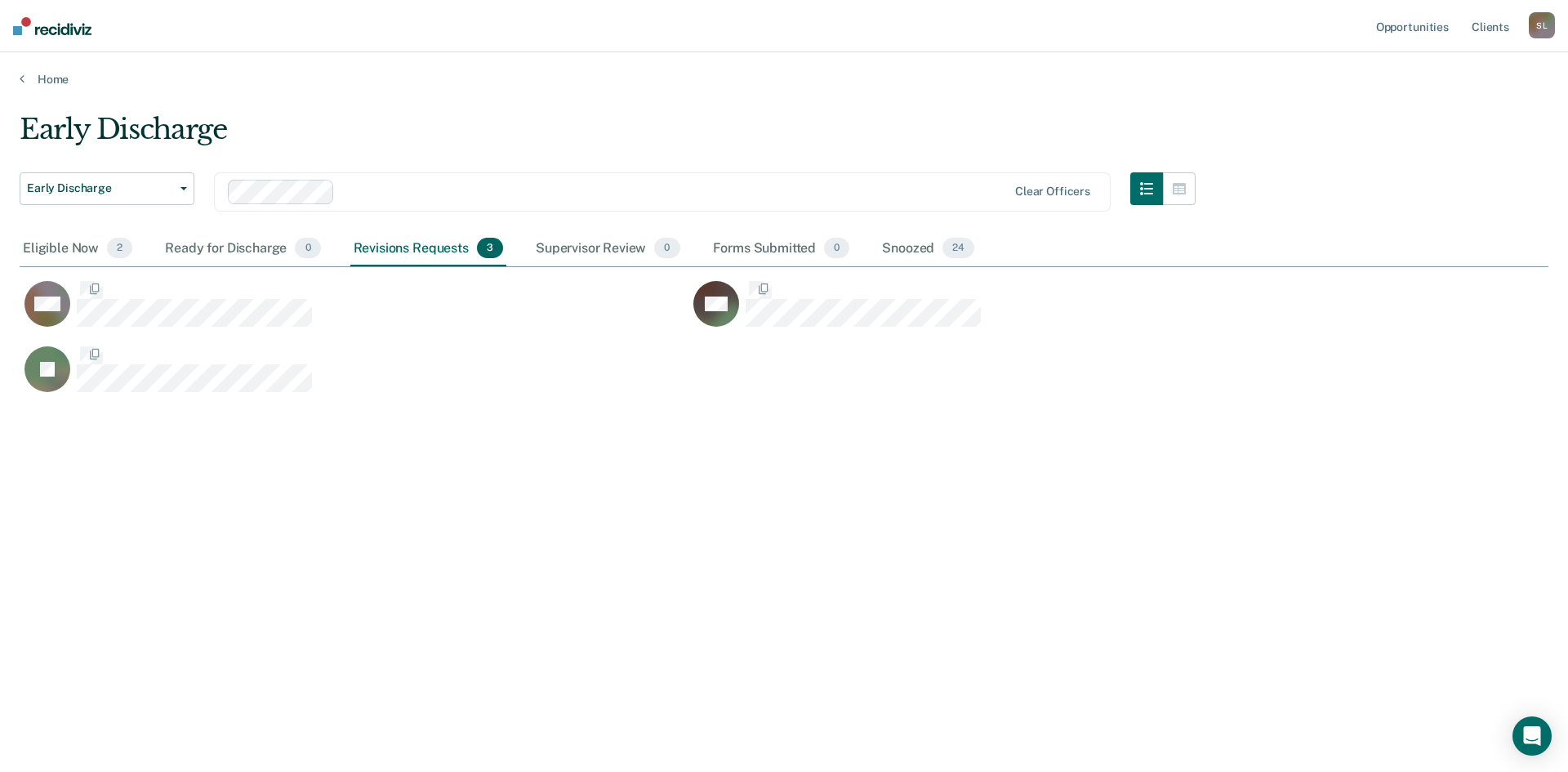
scroll to position [13, 13]
click at [65, 77] on link "Home" at bounding box center [784, 79] width 1529 height 15
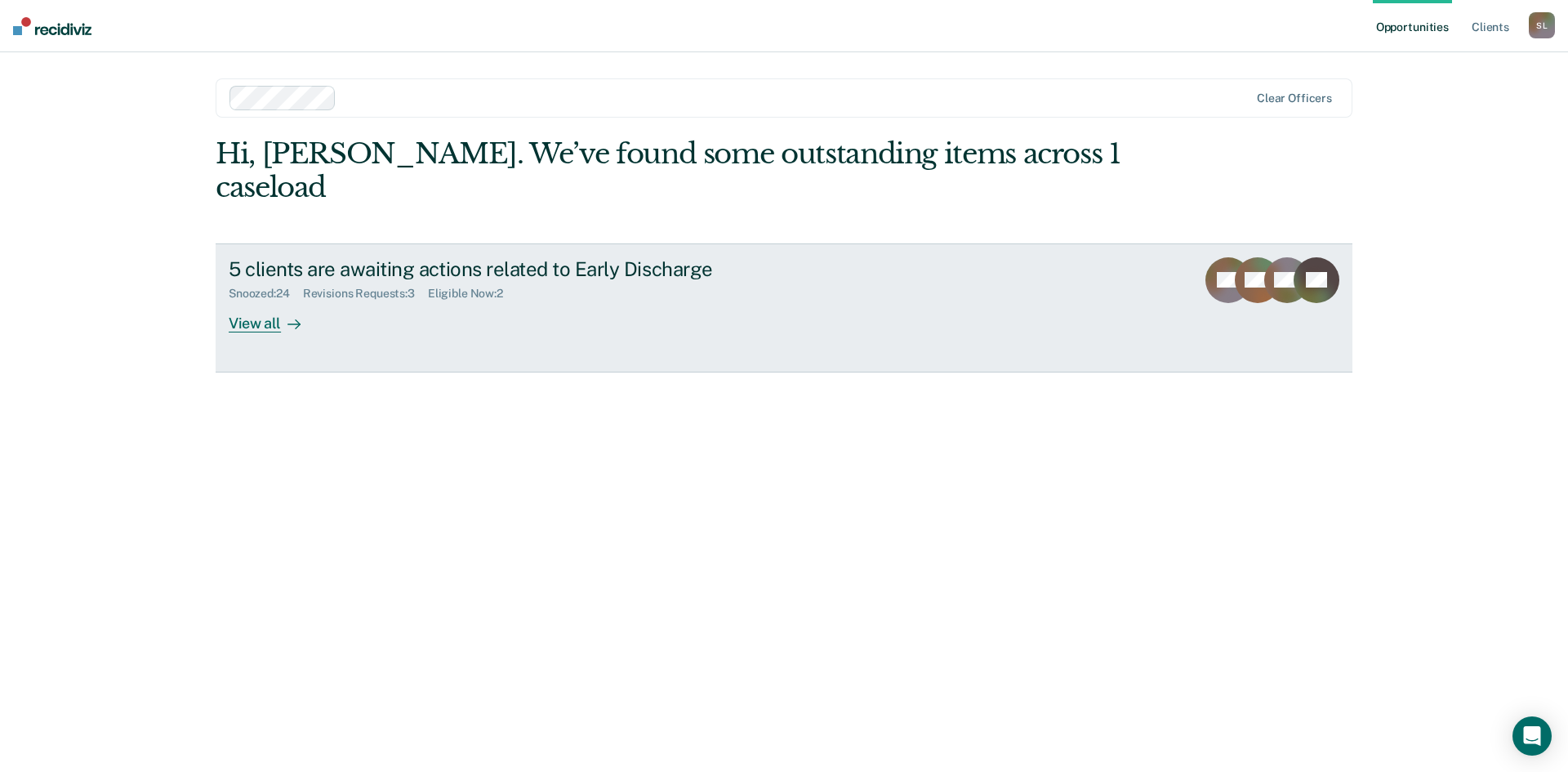
click at [267, 301] on div "View all" at bounding box center [274, 317] width 91 height 32
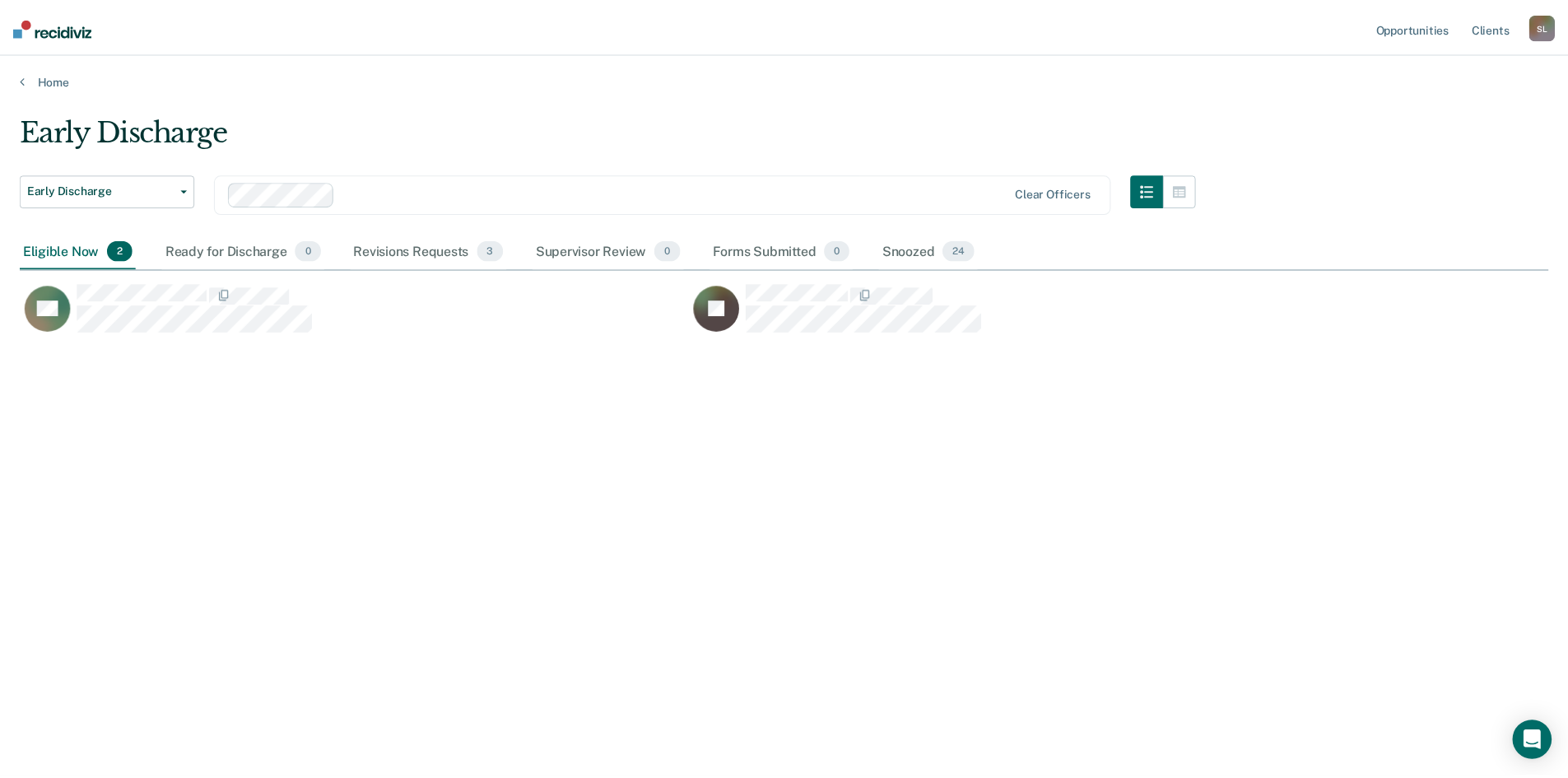
scroll to position [529, 1528]
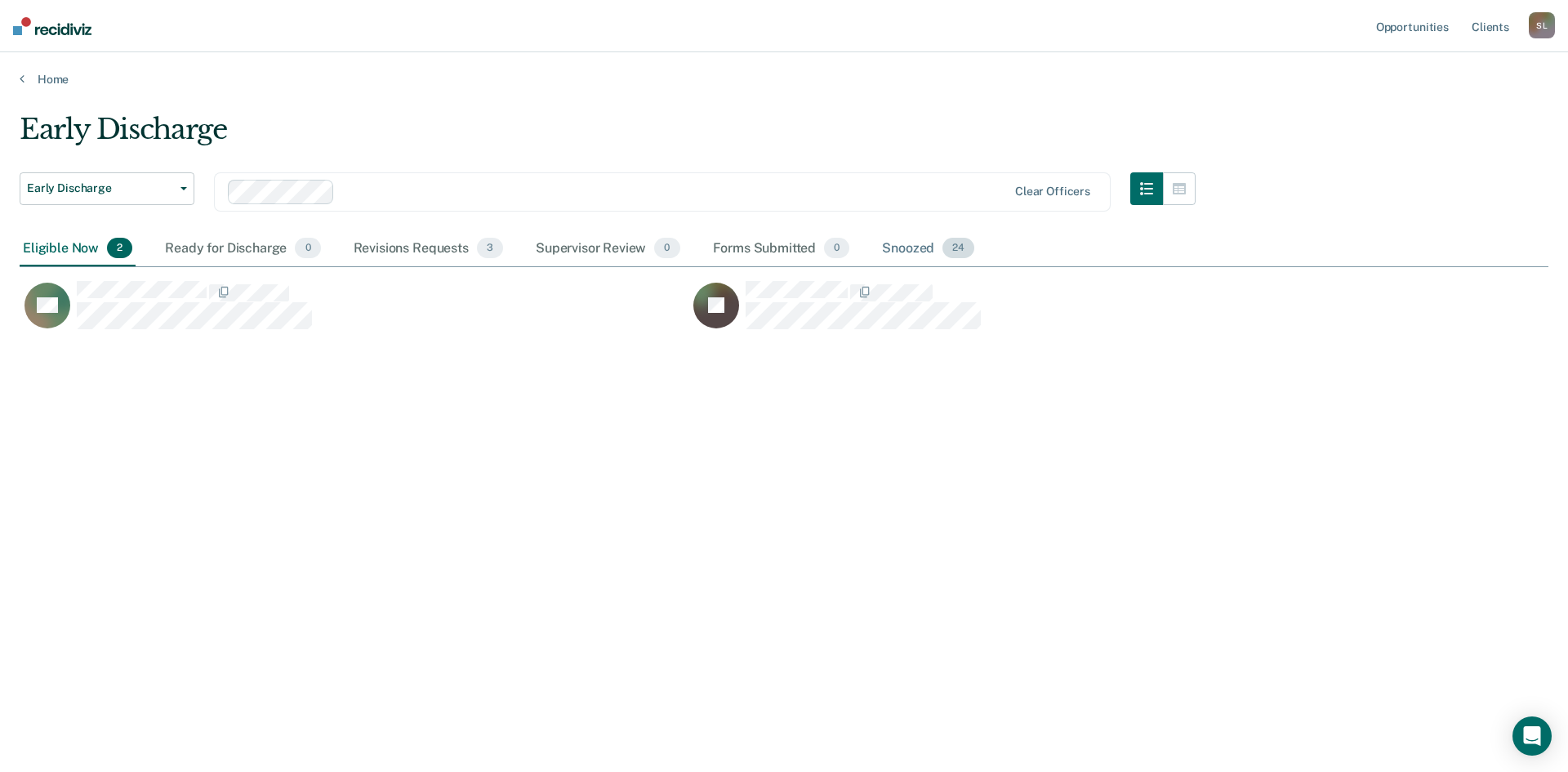
click at [912, 252] on div "Snoozed 24" at bounding box center [928, 249] width 99 height 36
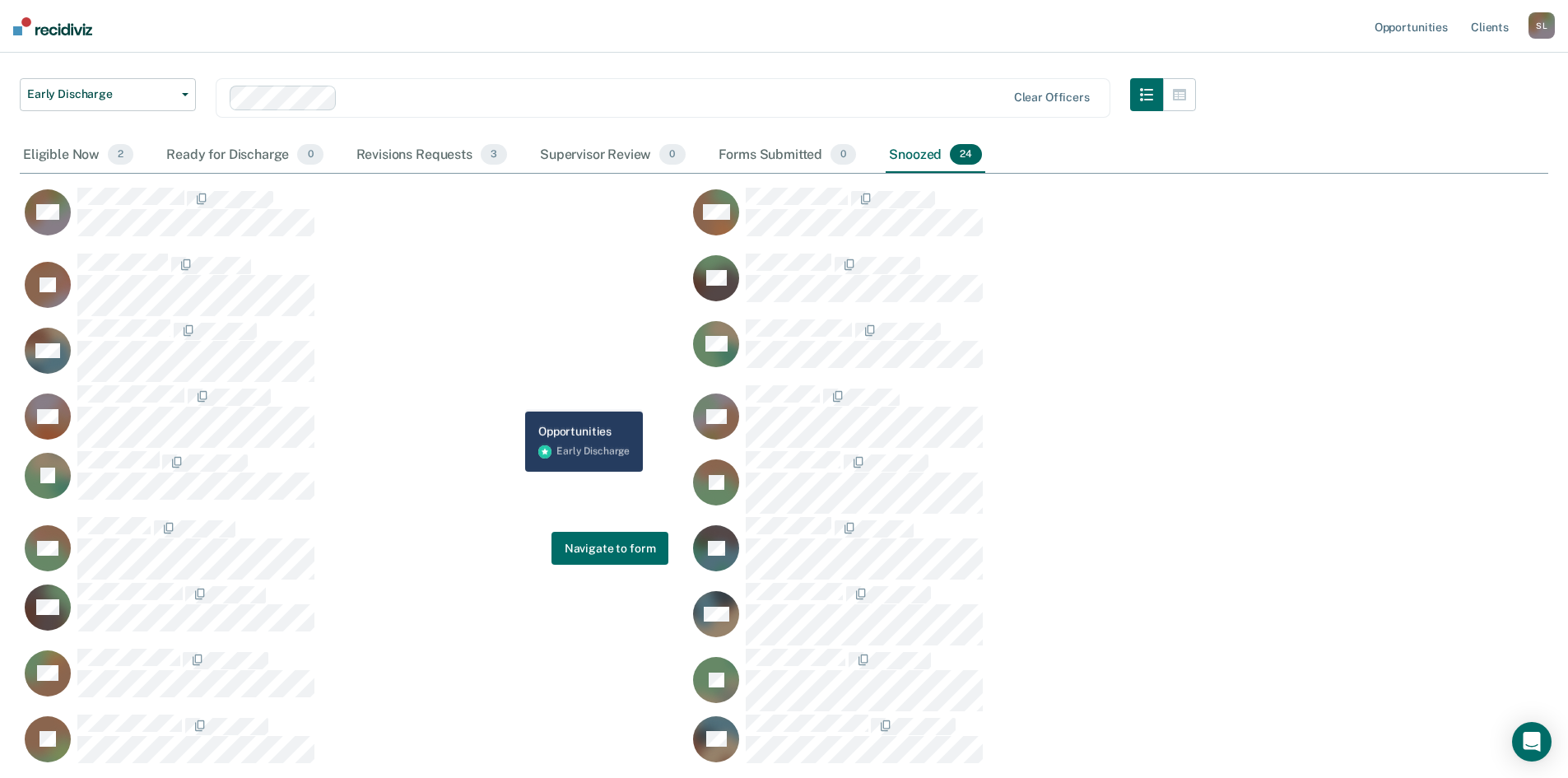
scroll to position [0, 0]
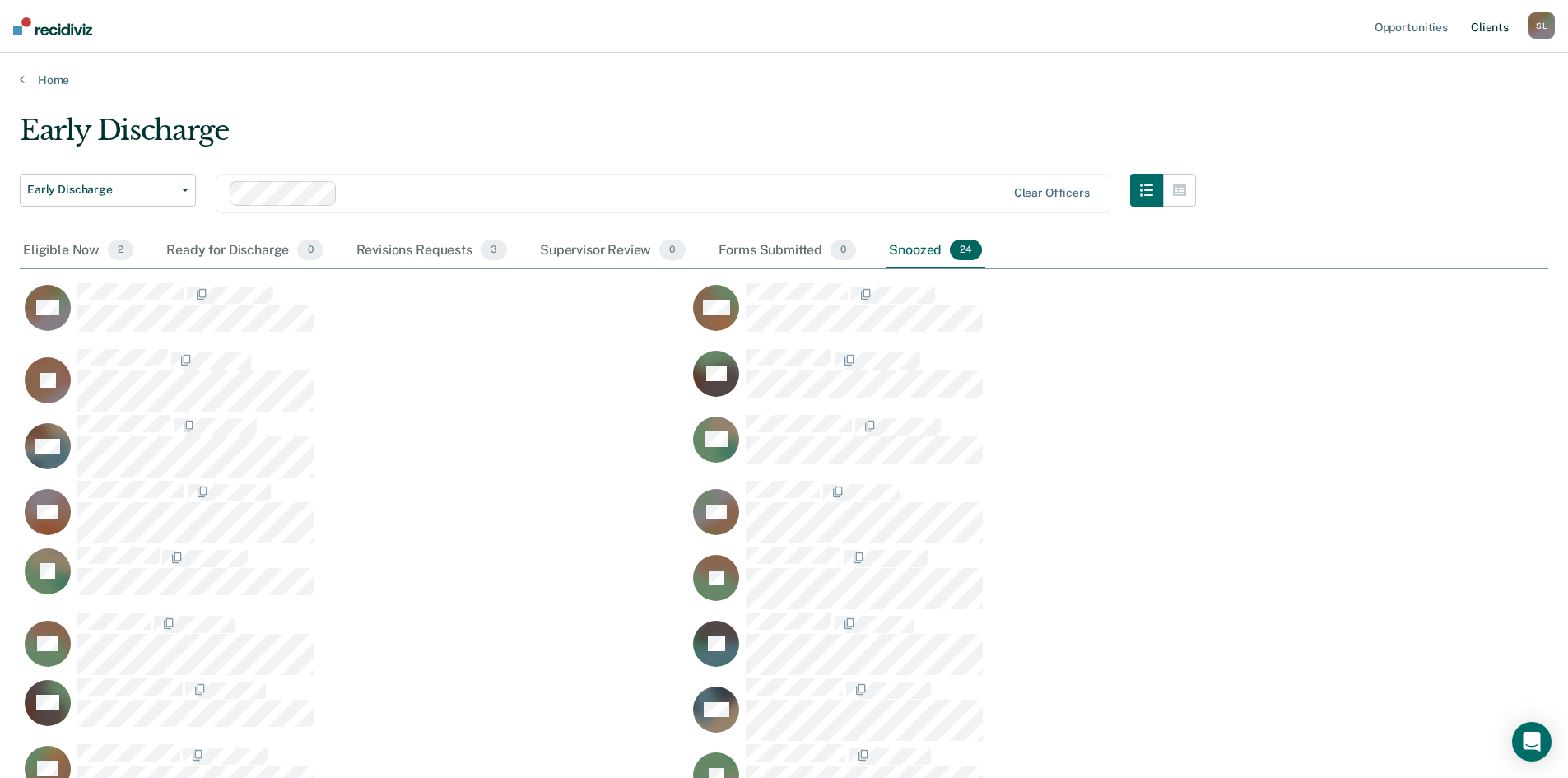
click at [1498, 26] on link "Client s" at bounding box center [1490, 27] width 45 height 53
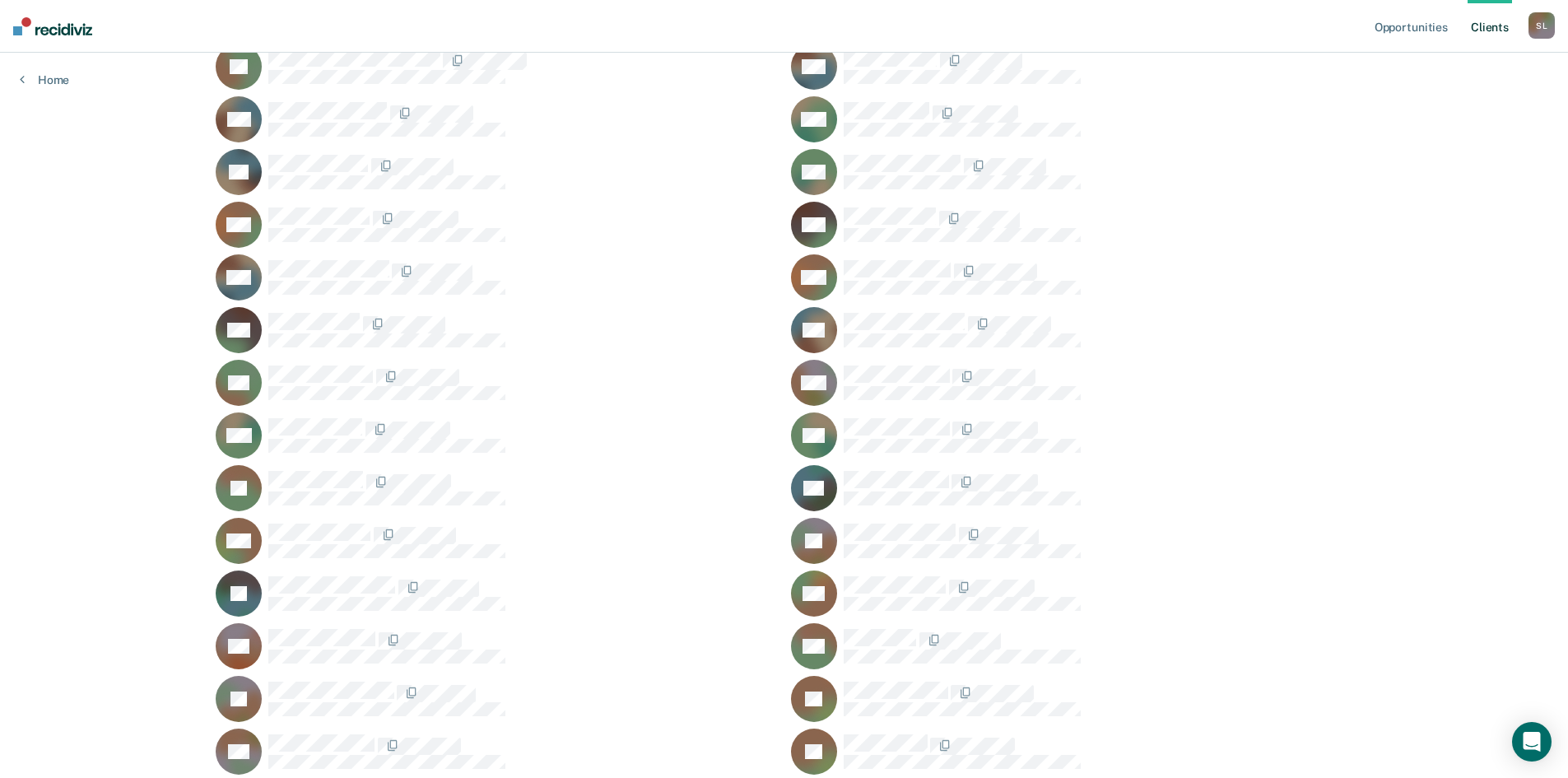
scroll to position [1646, 0]
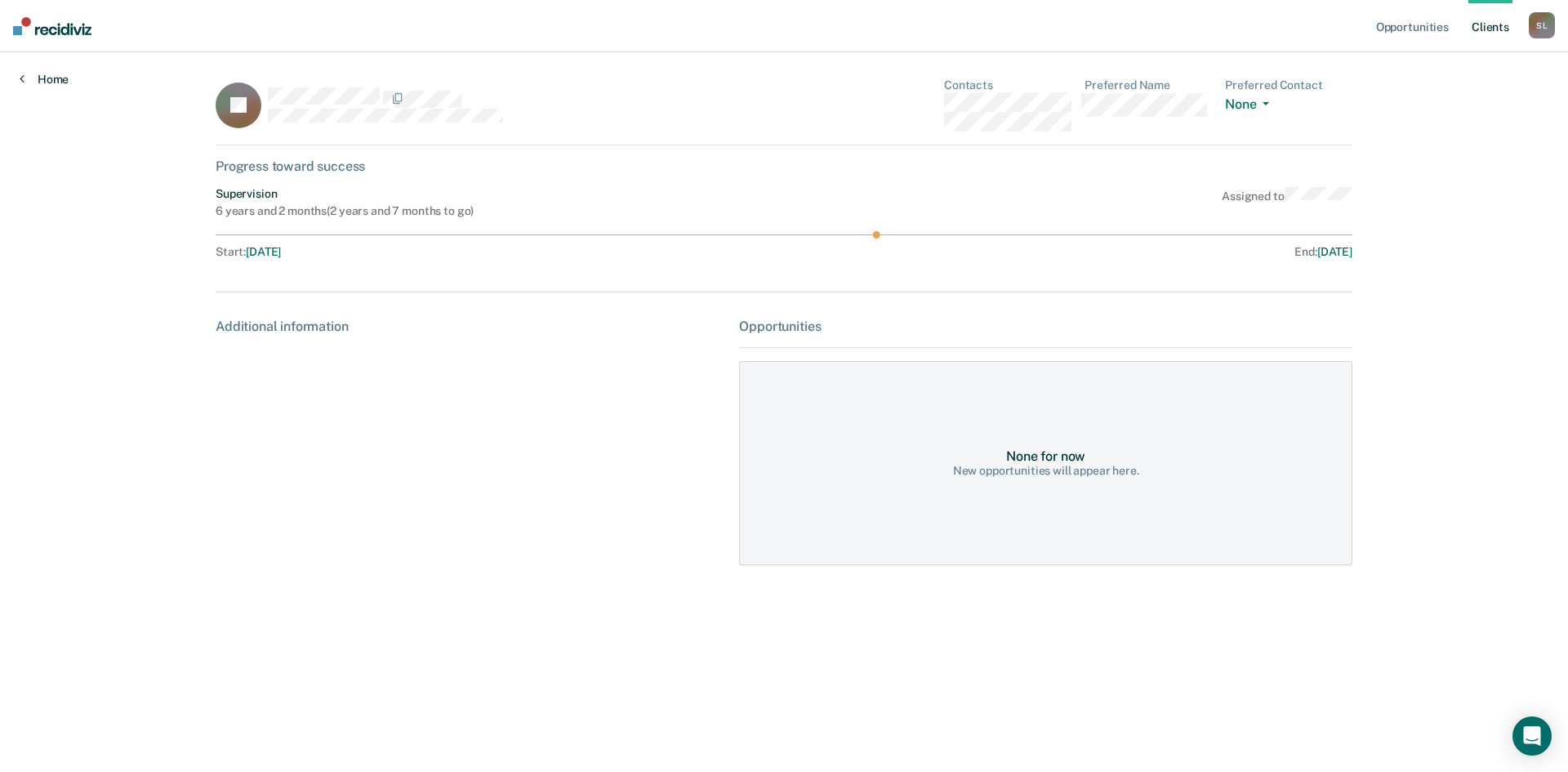
click at [56, 80] on link "Home" at bounding box center [44, 79] width 49 height 15
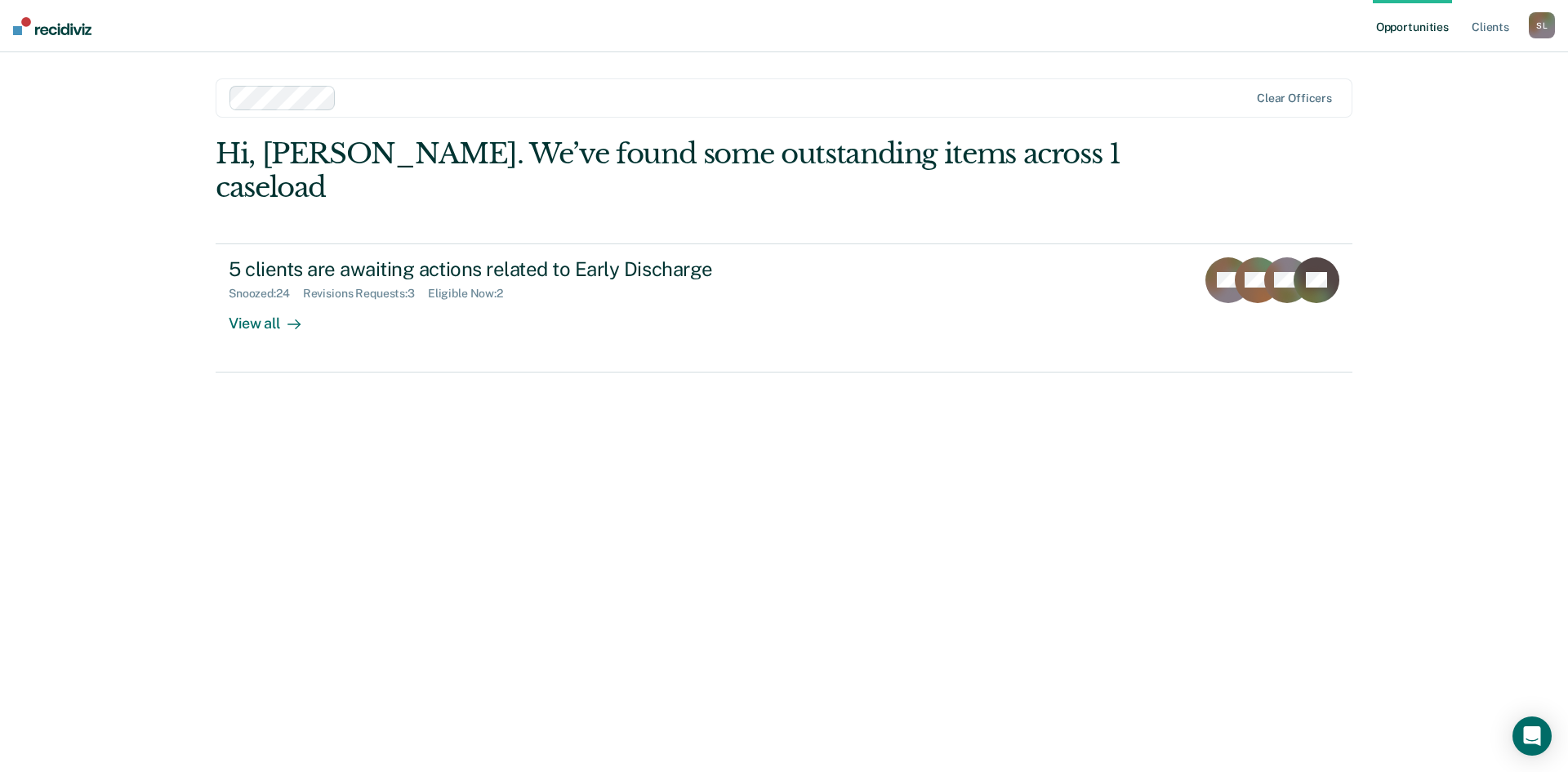
click at [1546, 25] on div "S L" at bounding box center [1542, 25] width 26 height 26
click at [1442, 101] on link "Log Out" at bounding box center [1476, 107] width 131 height 14
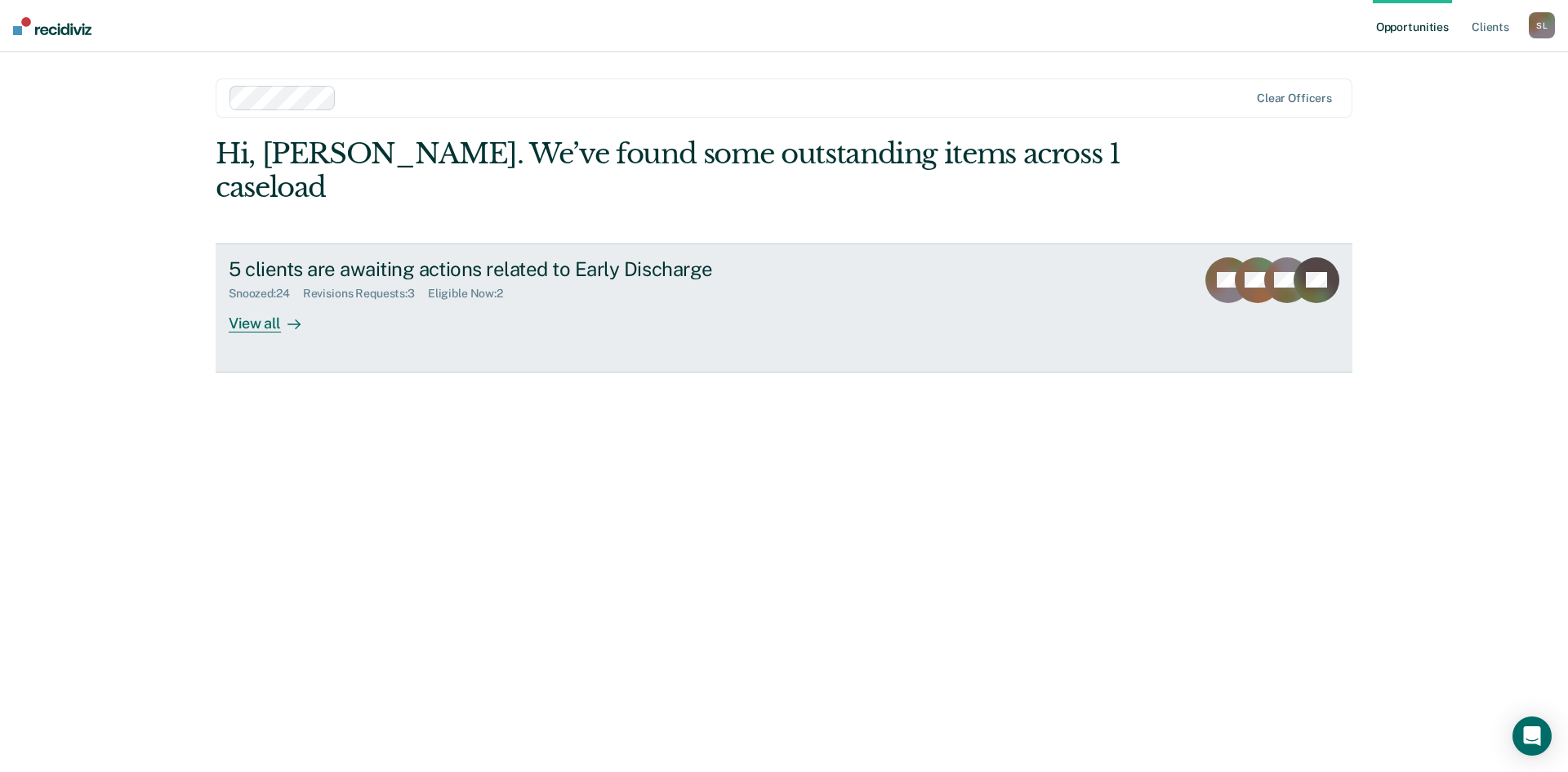
click at [250, 287] on div "Snoozed : 24" at bounding box center [265, 294] width 74 height 14
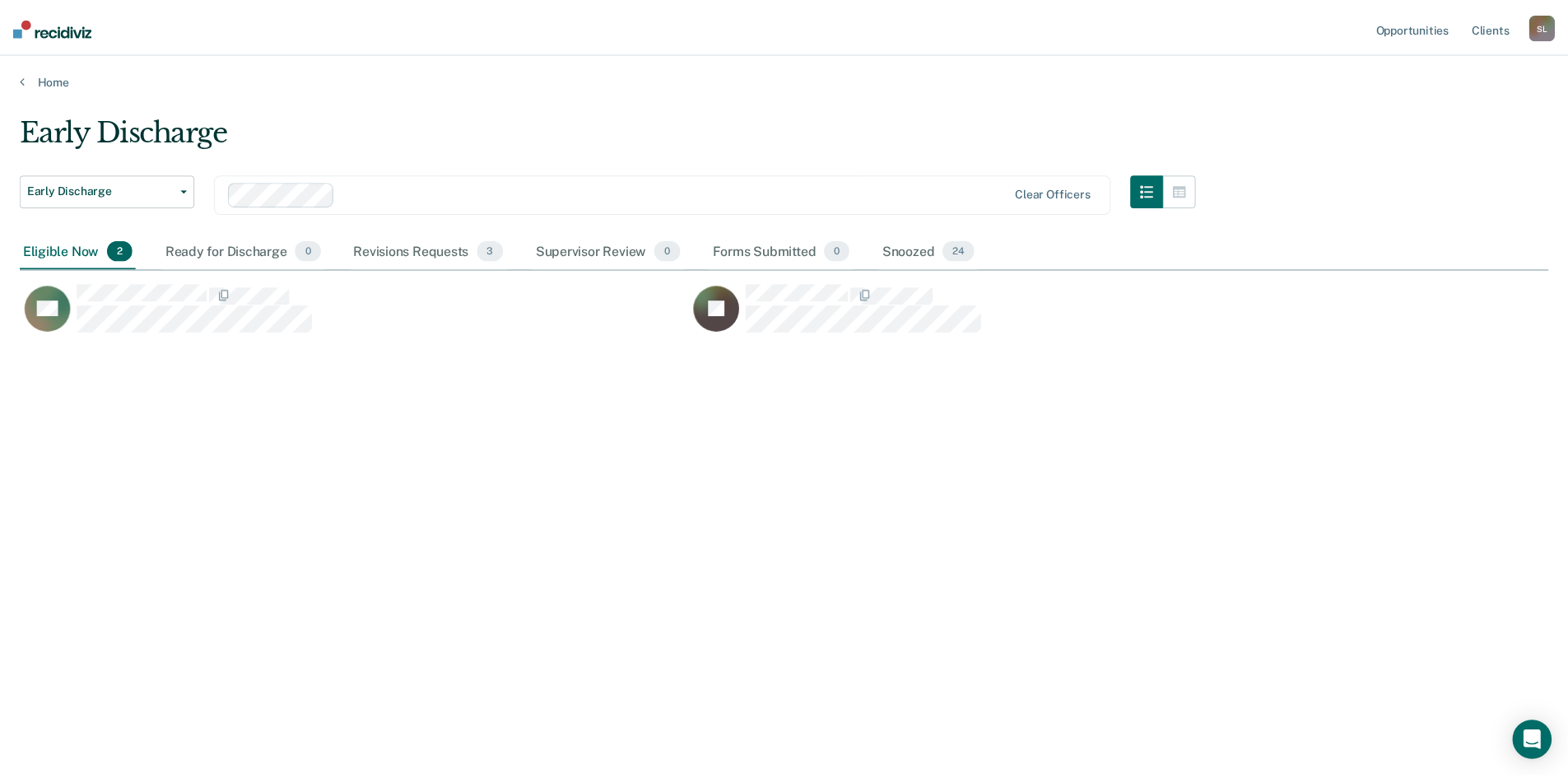
scroll to position [529, 1528]
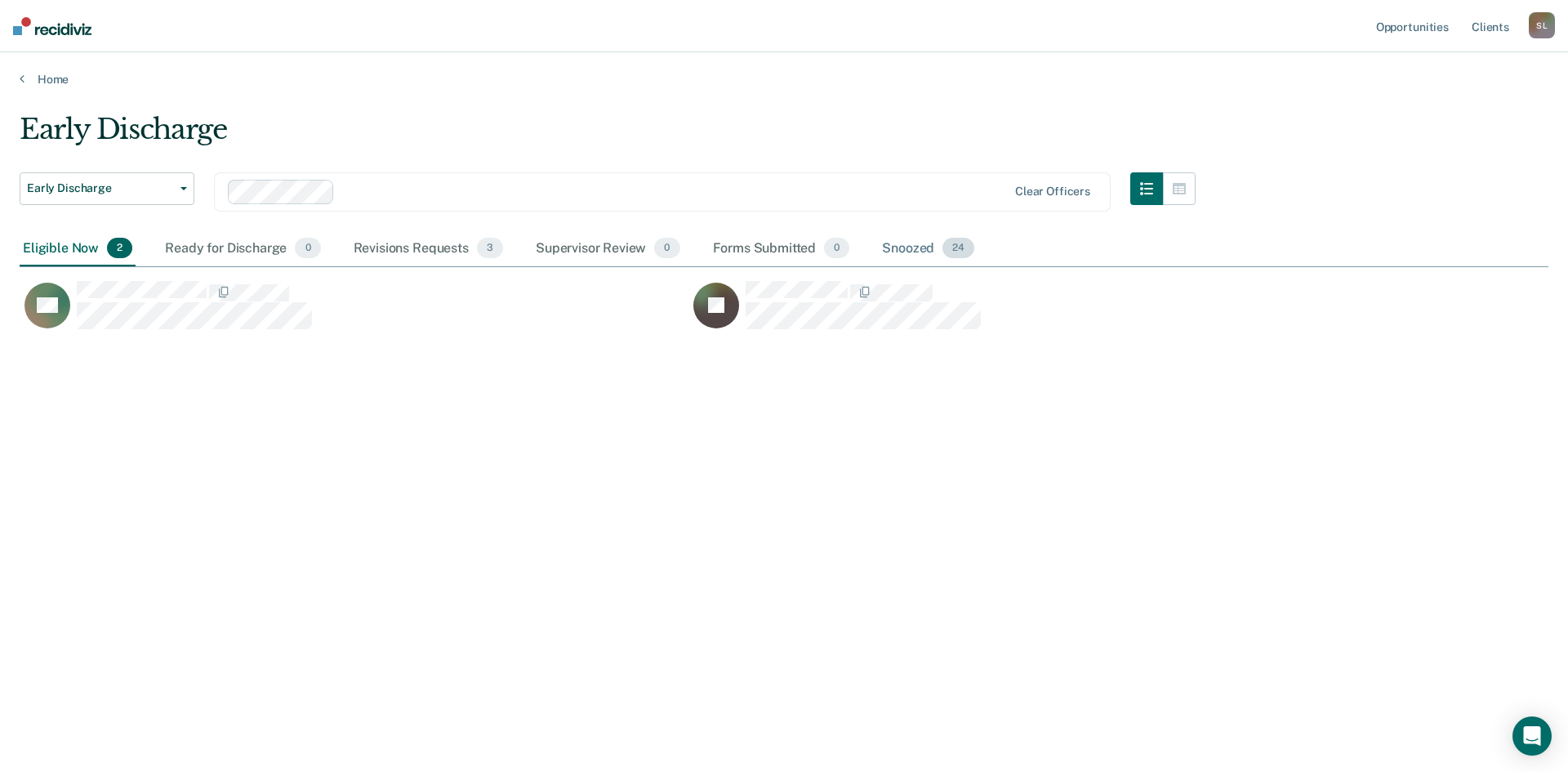
click at [902, 245] on div "Snoozed 24" at bounding box center [928, 249] width 99 height 36
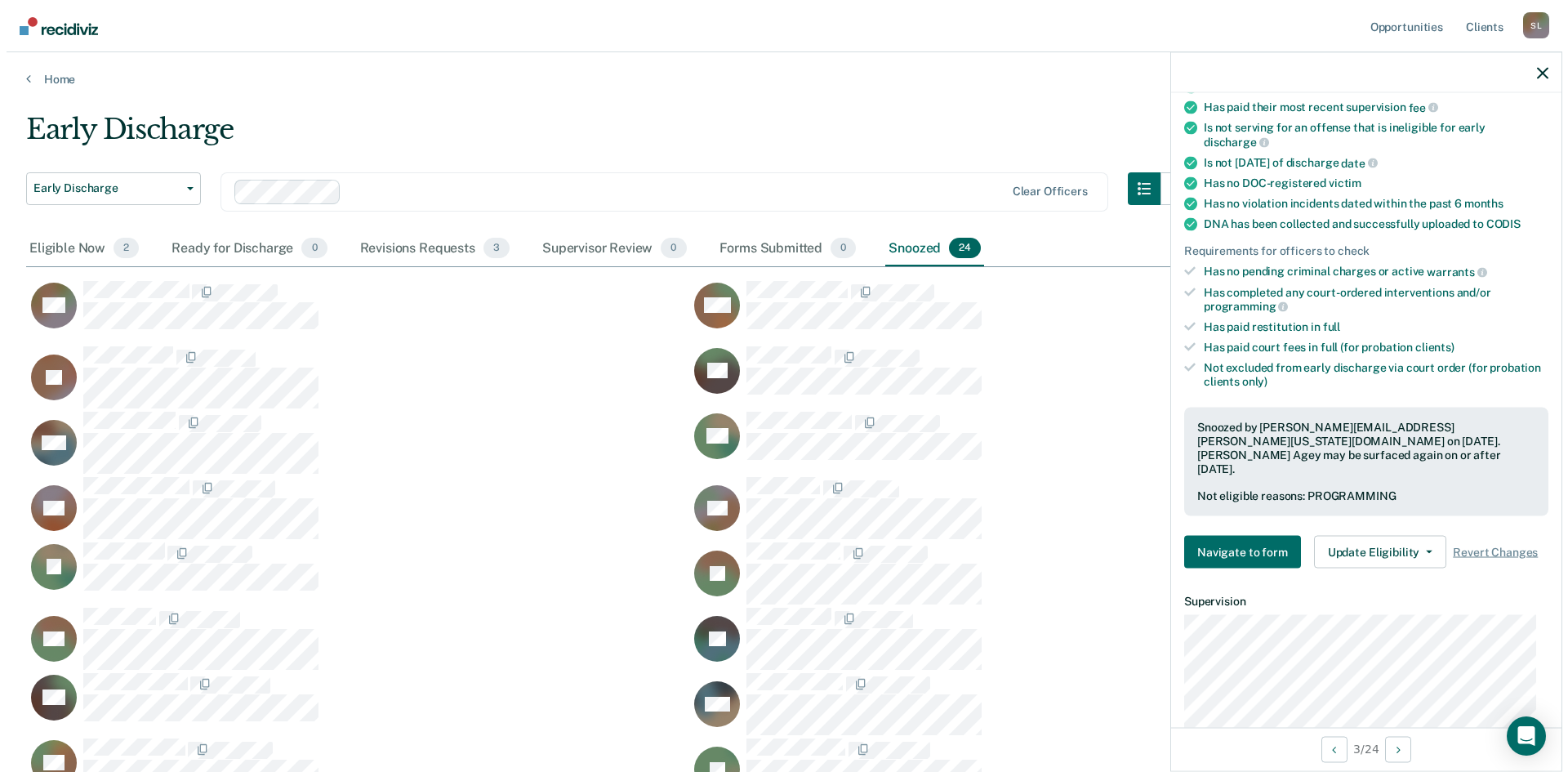
scroll to position [245, 0]
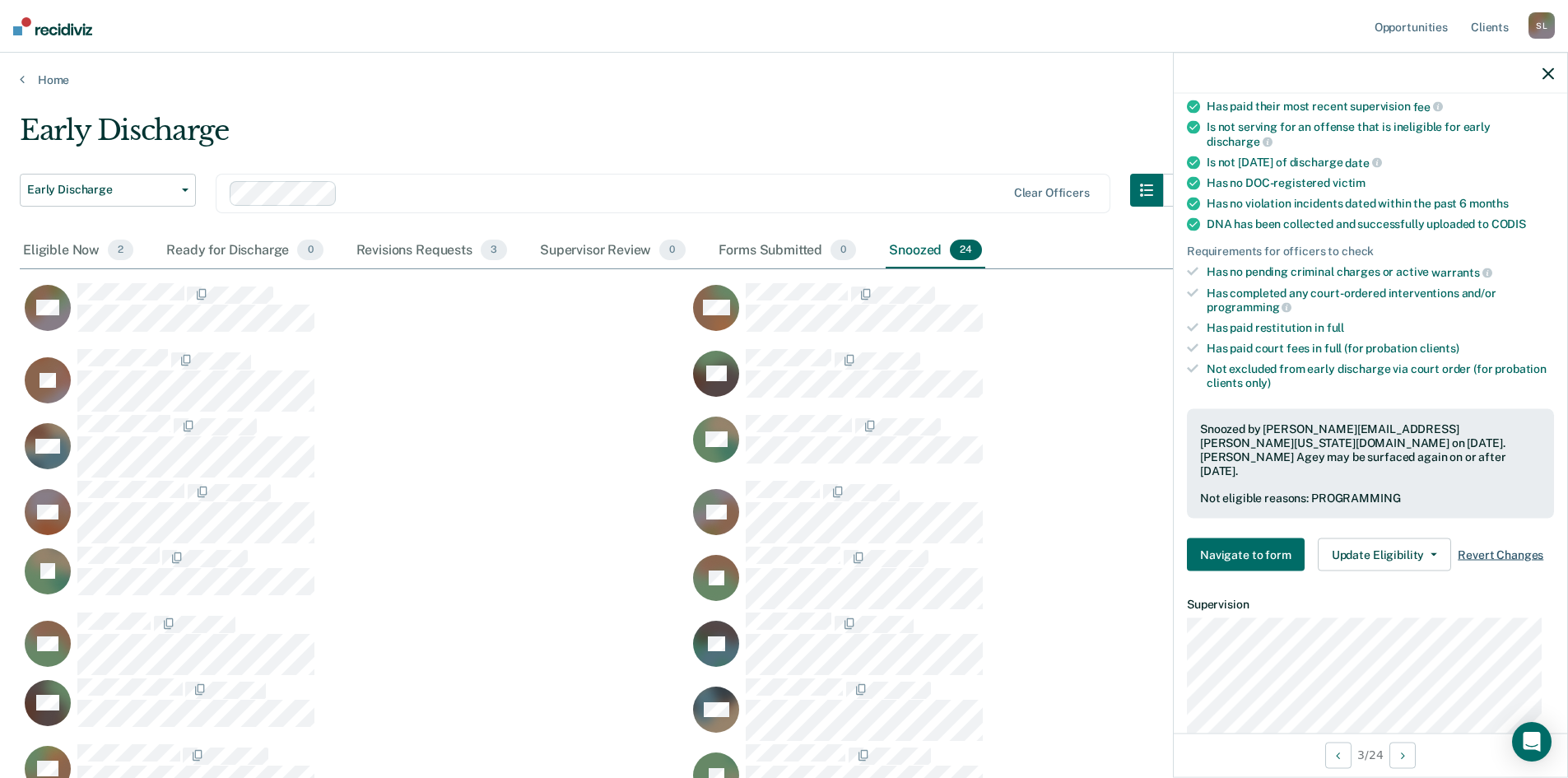
click at [1493, 548] on span "Revert Changes" at bounding box center [1500, 554] width 85 height 14
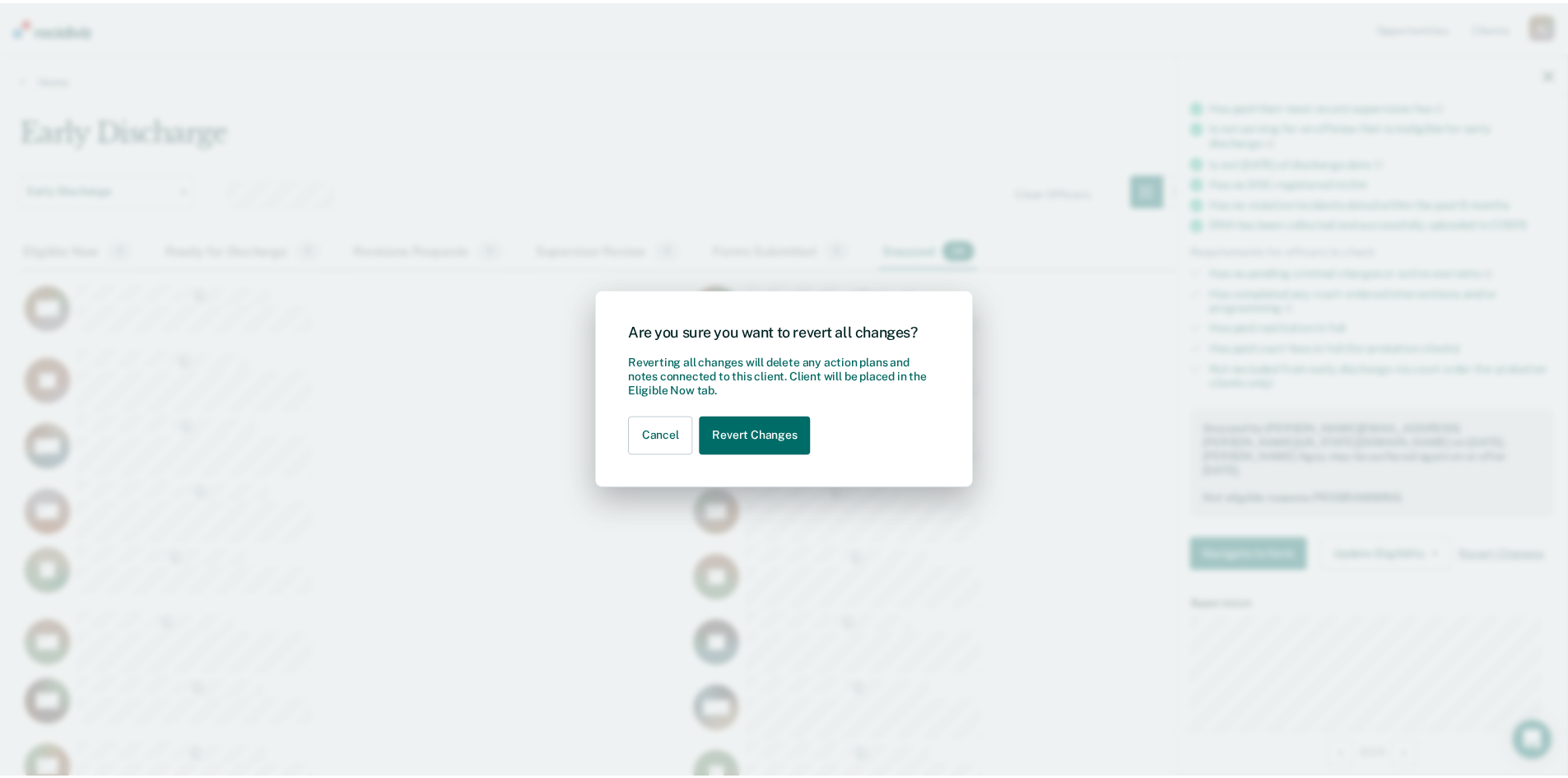
scroll to position [942, 1528]
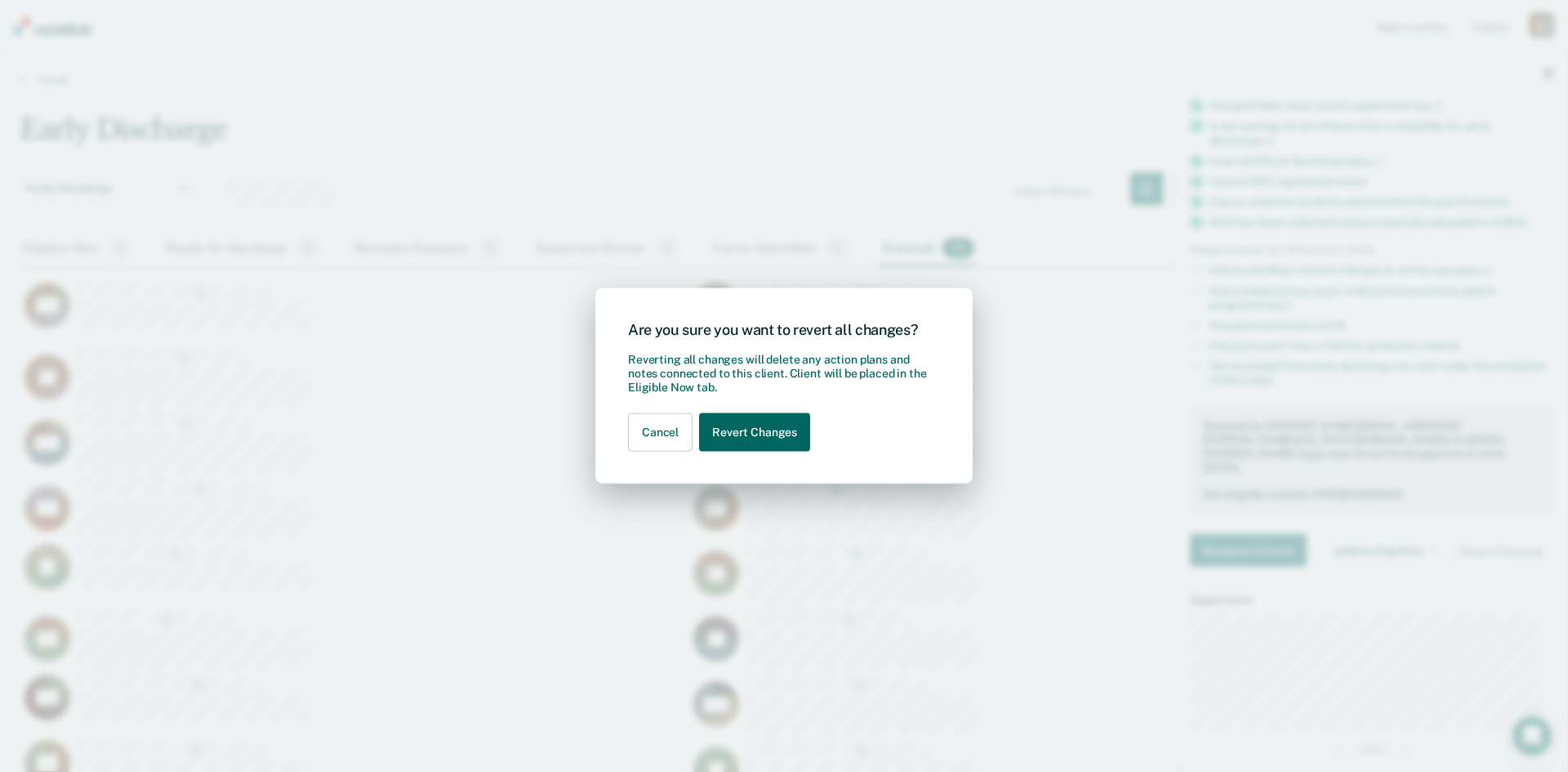
click at [761, 436] on button "Revert Changes" at bounding box center [754, 432] width 111 height 39
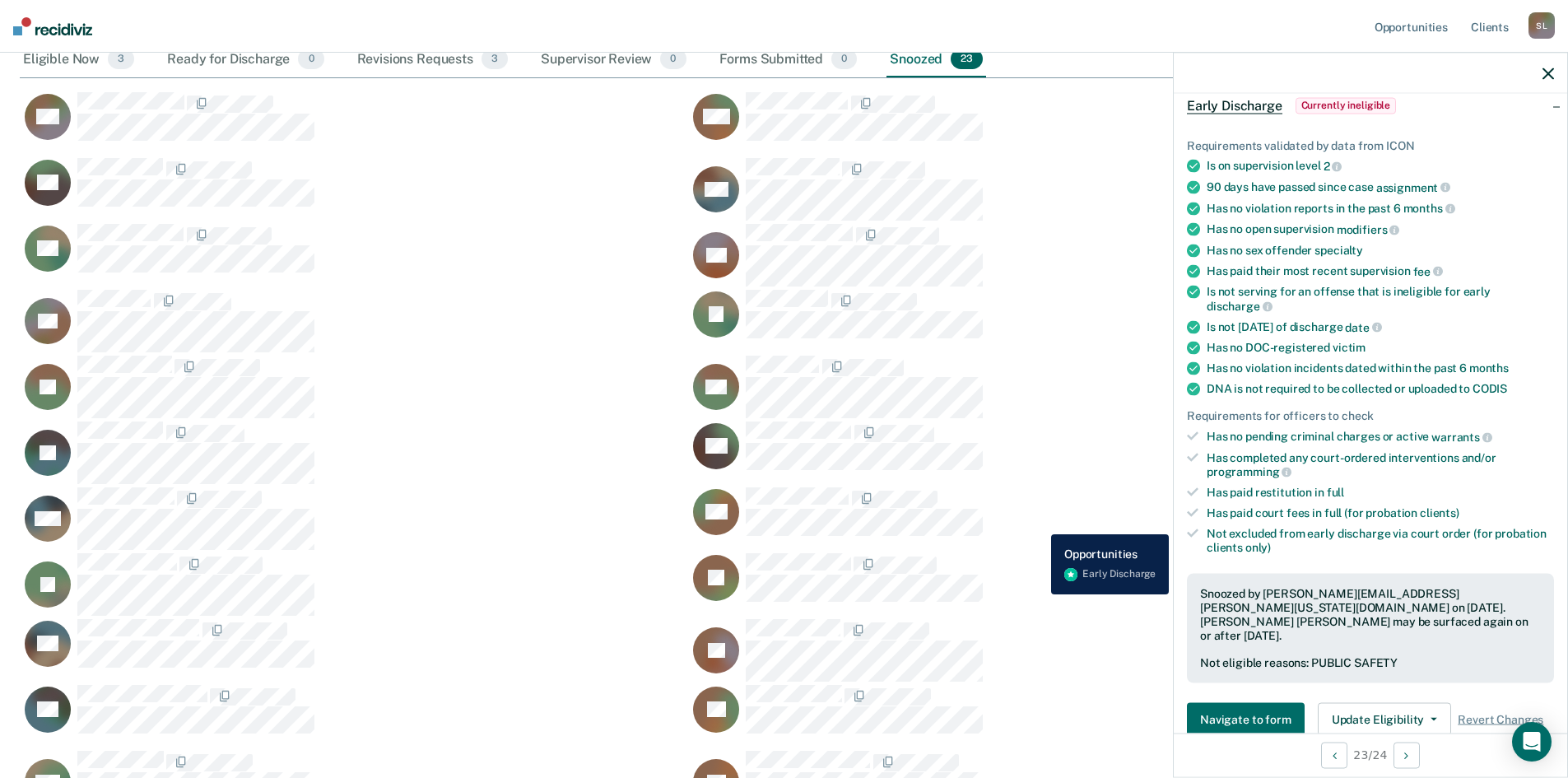
scroll to position [165, 0]
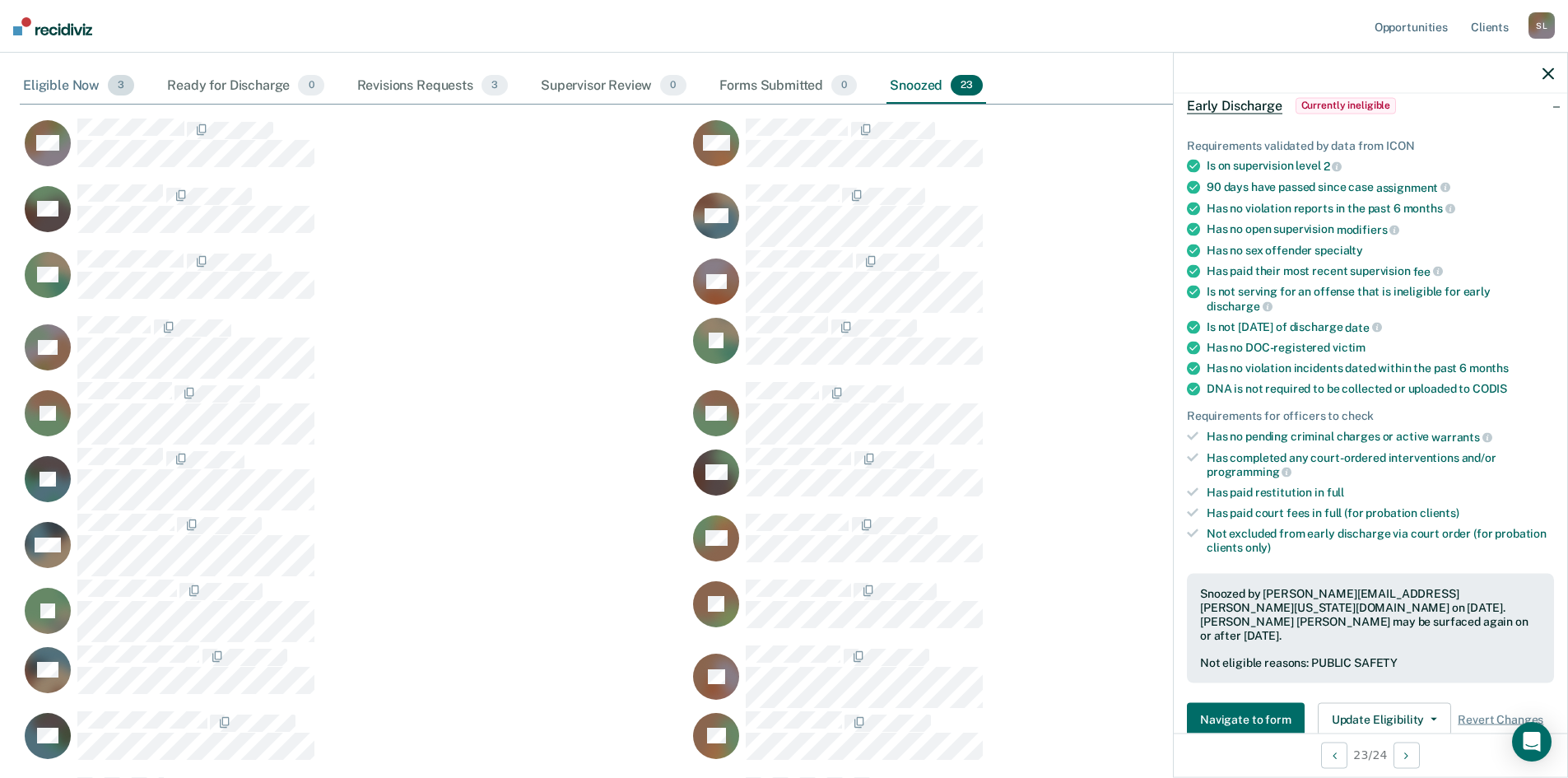
click at [65, 86] on div "Eligible Now 3" at bounding box center [79, 86] width 118 height 36
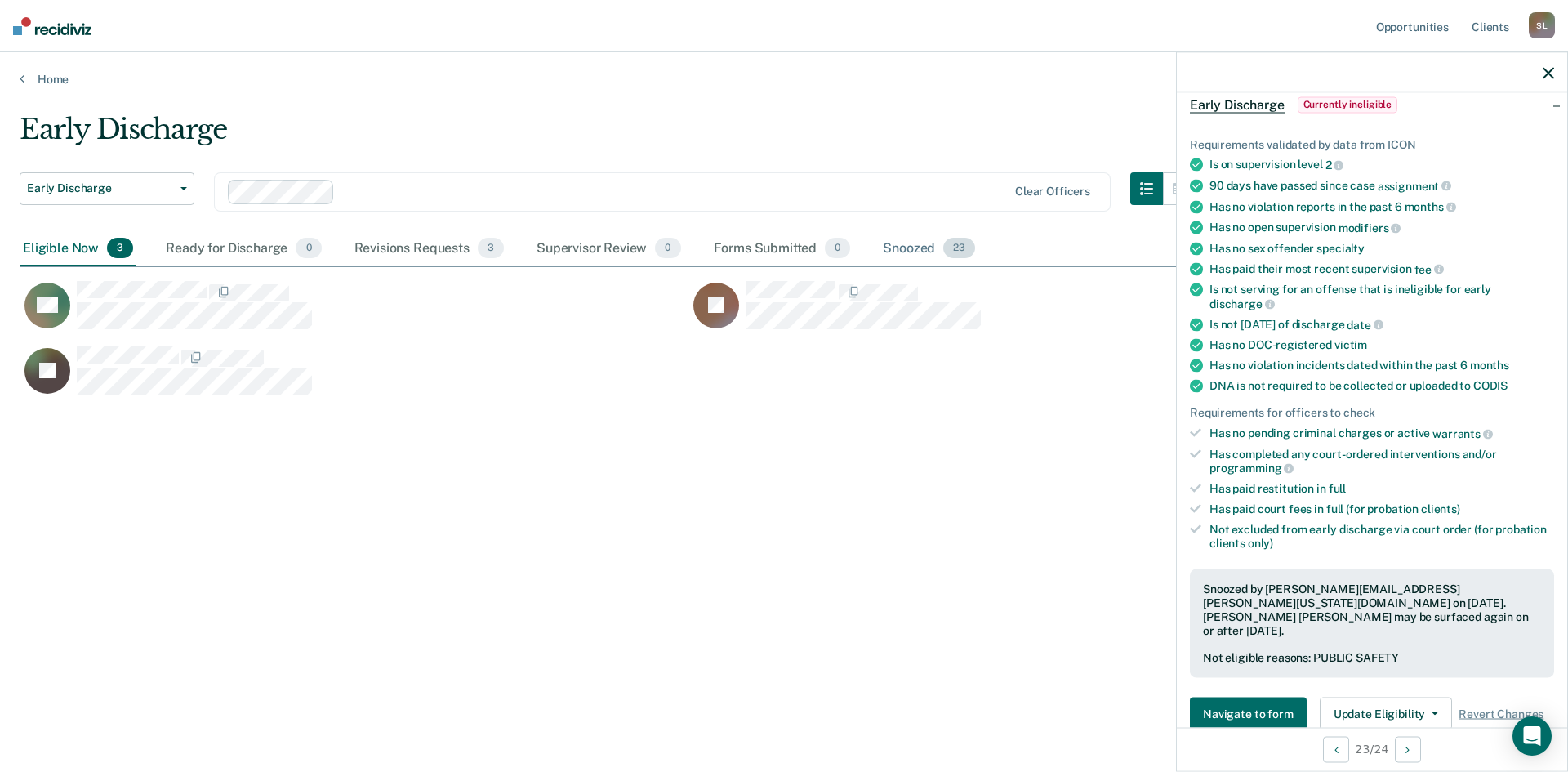
click at [897, 250] on div "Snoozed 23" at bounding box center [929, 249] width 99 height 36
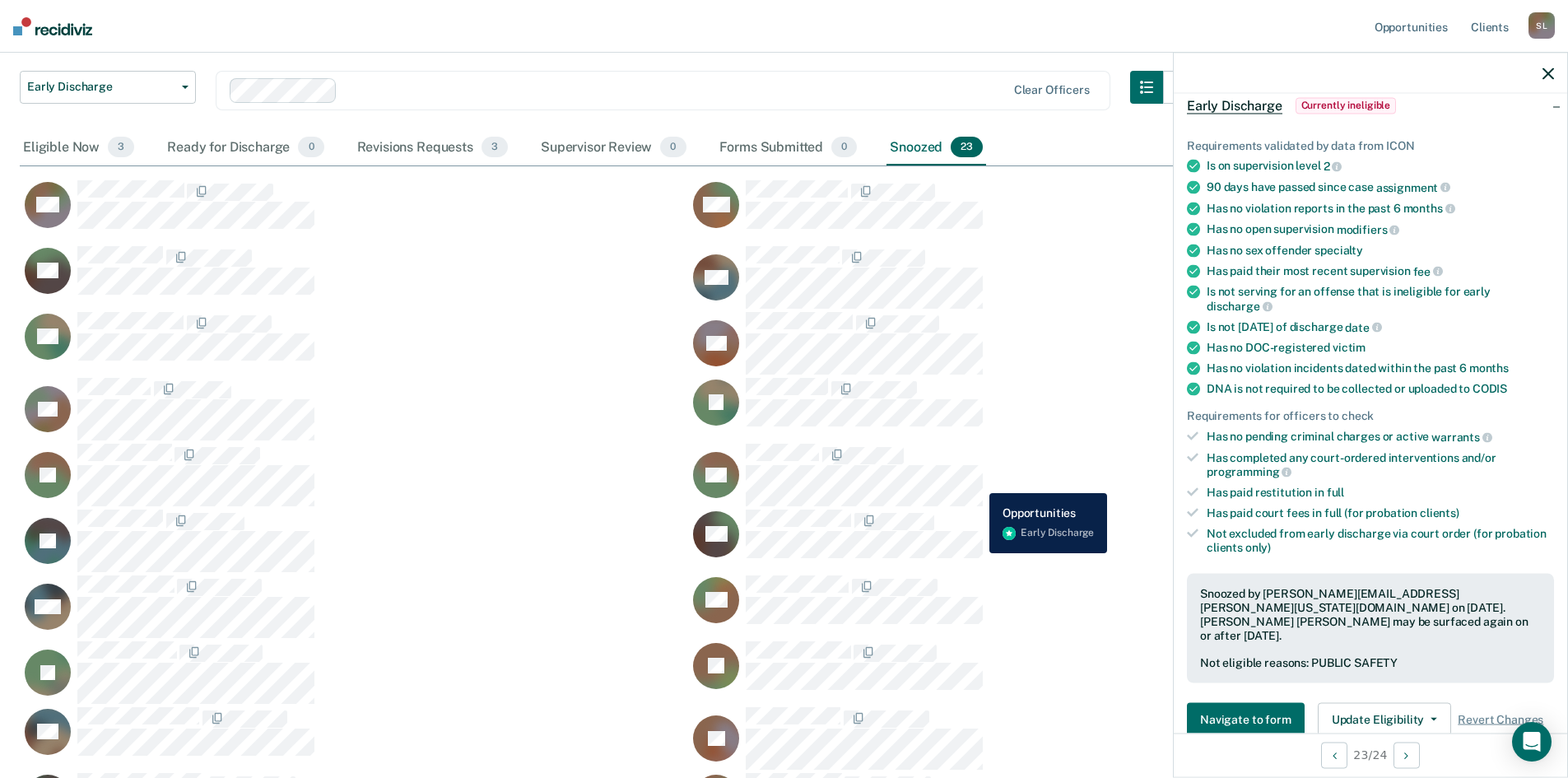
scroll to position [0, 0]
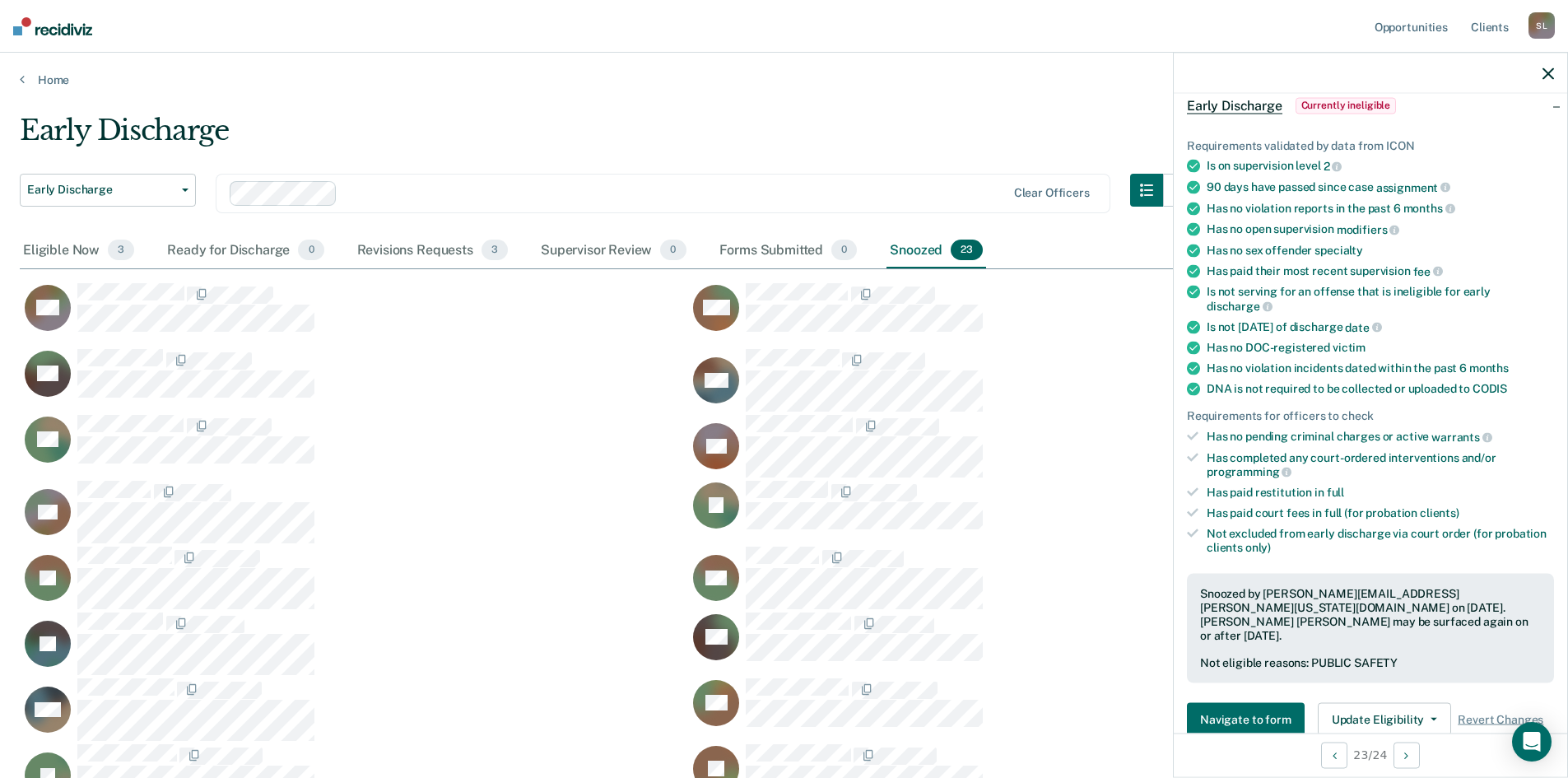
click at [1546, 30] on div "S L" at bounding box center [1541, 26] width 27 height 27
click at [1429, 109] on link "Log Out" at bounding box center [1475, 108] width 133 height 14
